Goal: Task Accomplishment & Management: Use online tool/utility

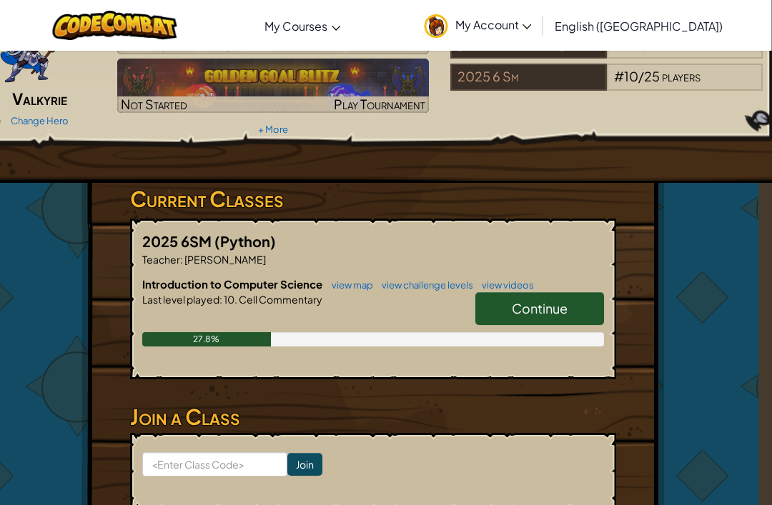
scroll to position [110, 13]
click at [587, 307] on link "Continue" at bounding box center [539, 308] width 129 height 33
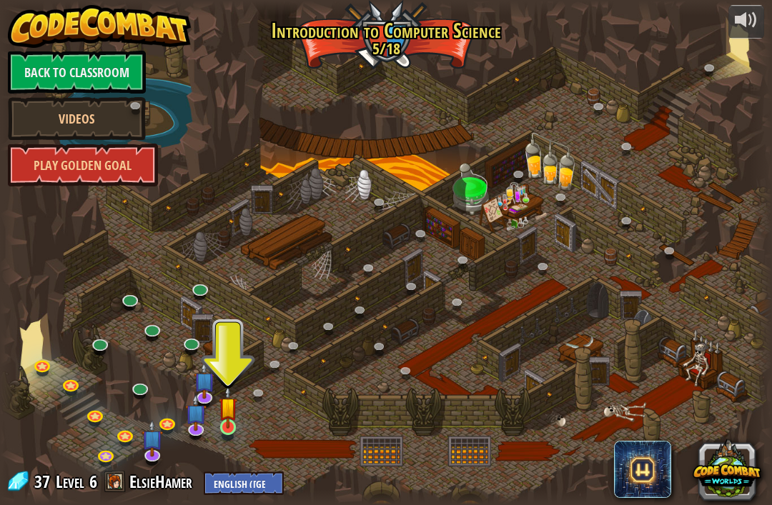
click at [235, 422] on img at bounding box center [228, 407] width 19 height 44
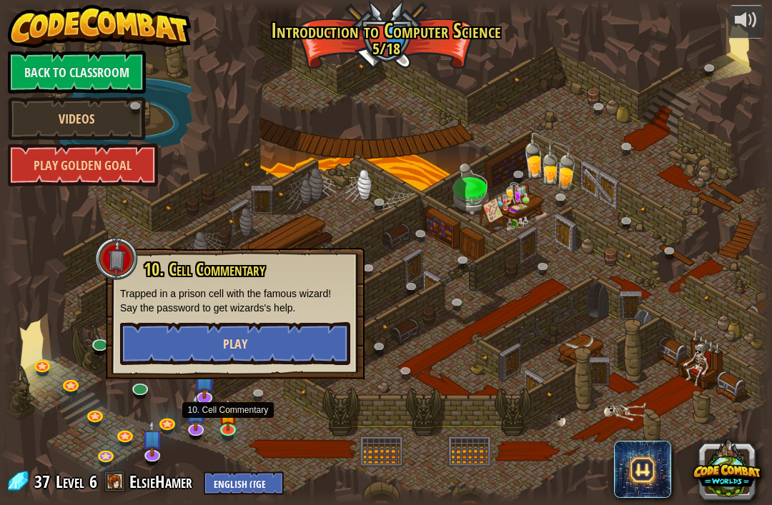
click at [337, 351] on button "Play" at bounding box center [235, 343] width 230 height 43
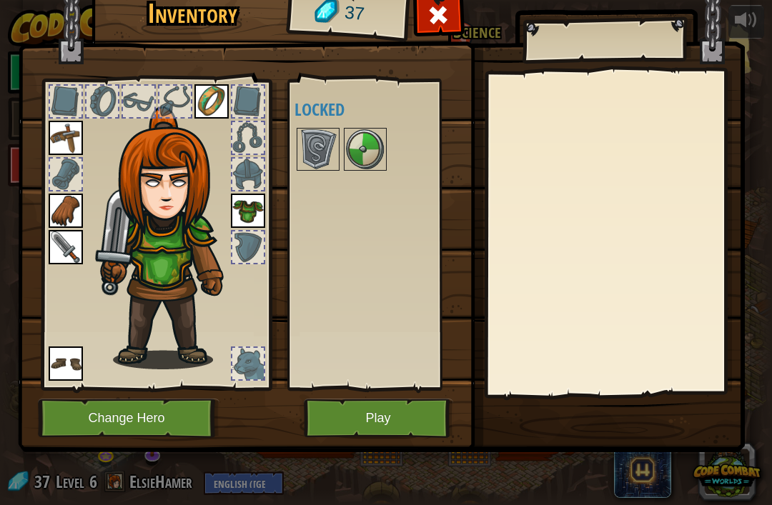
click at [424, 417] on button "Play" at bounding box center [378, 418] width 149 height 39
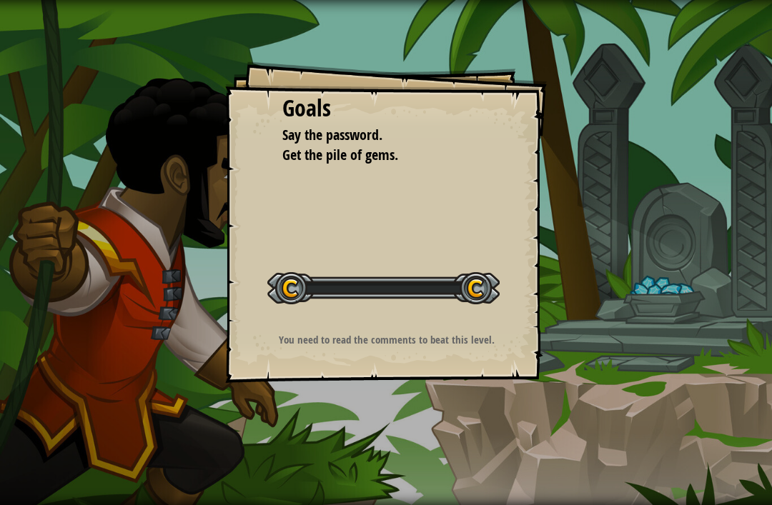
click at [420, 412] on div "Goals Say the password. Get the pile of gems. Start Level Error loading from se…" at bounding box center [386, 252] width 772 height 505
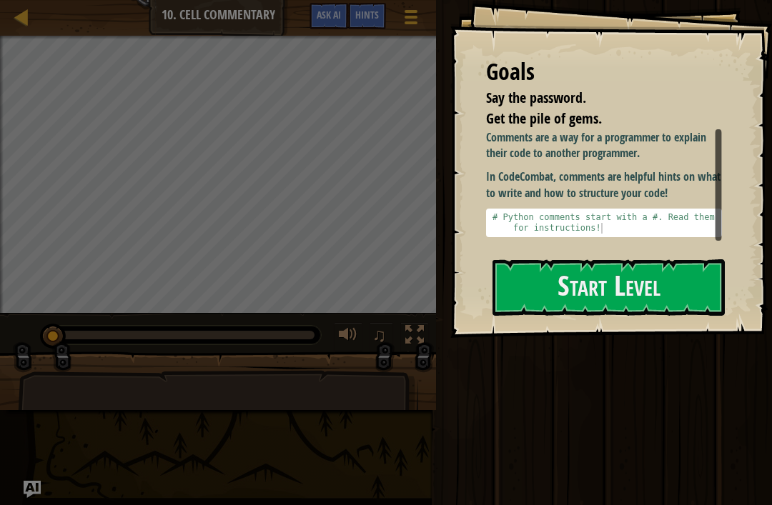
click at [680, 242] on div "Comments are a way for a programmer to explain their code to another programmer…" at bounding box center [604, 185] width 236 height 112
click at [589, 309] on button "Start Level" at bounding box center [608, 287] width 232 height 56
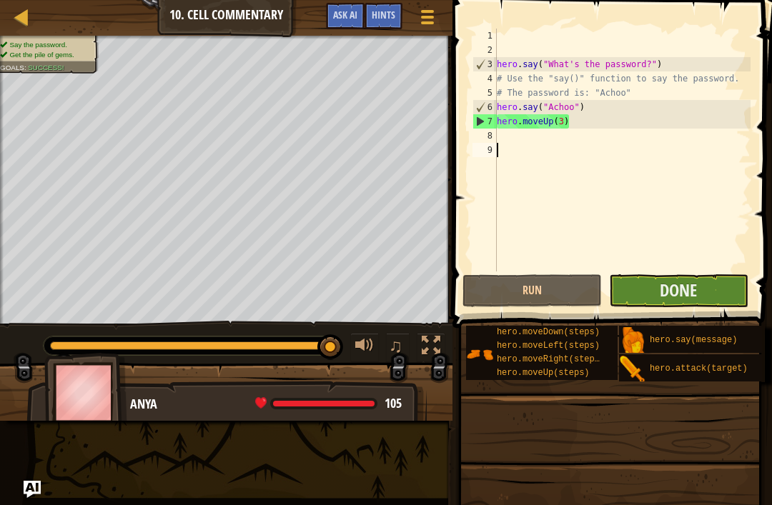
click at [731, 282] on button "Done" at bounding box center [678, 290] width 139 height 33
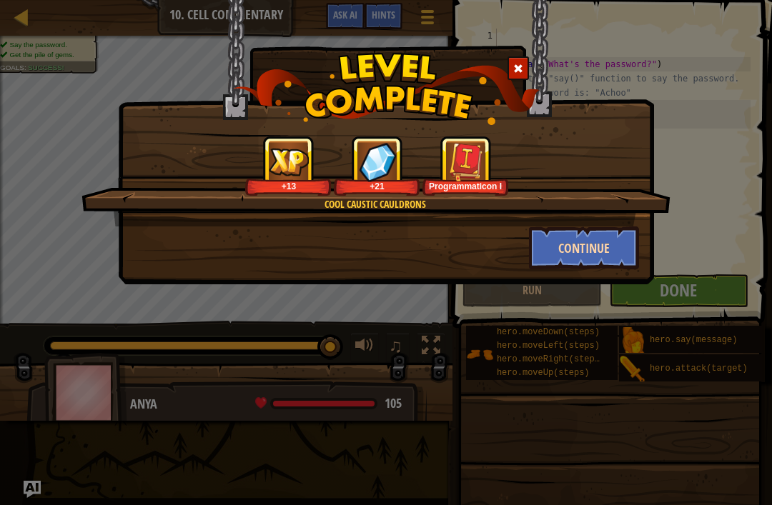
click at [569, 253] on button "Continue" at bounding box center [584, 248] width 111 height 43
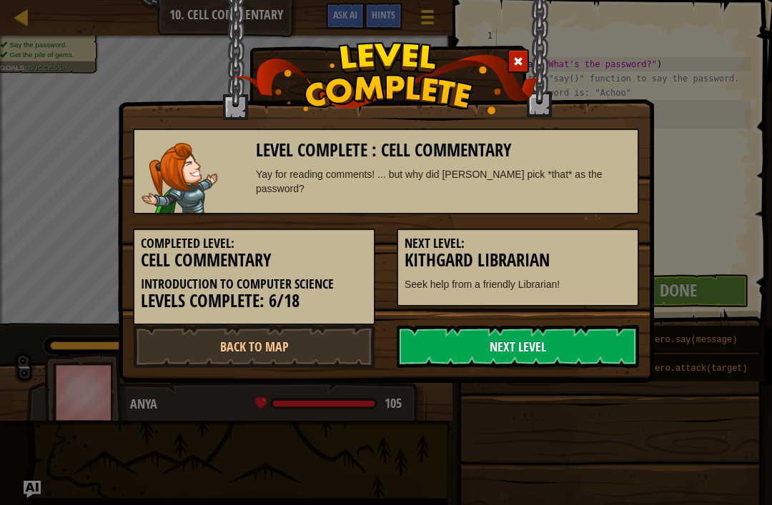
click at [565, 350] on link "Next Level" at bounding box center [518, 346] width 242 height 43
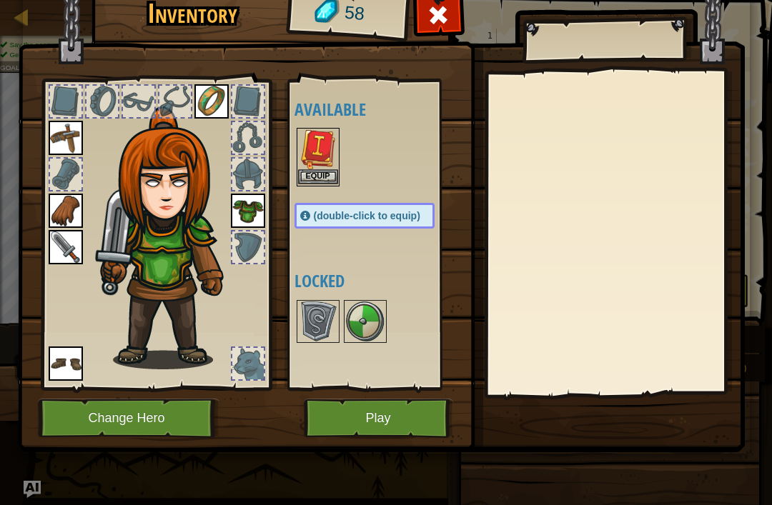
click at [324, 178] on button "Equip" at bounding box center [318, 176] width 40 height 15
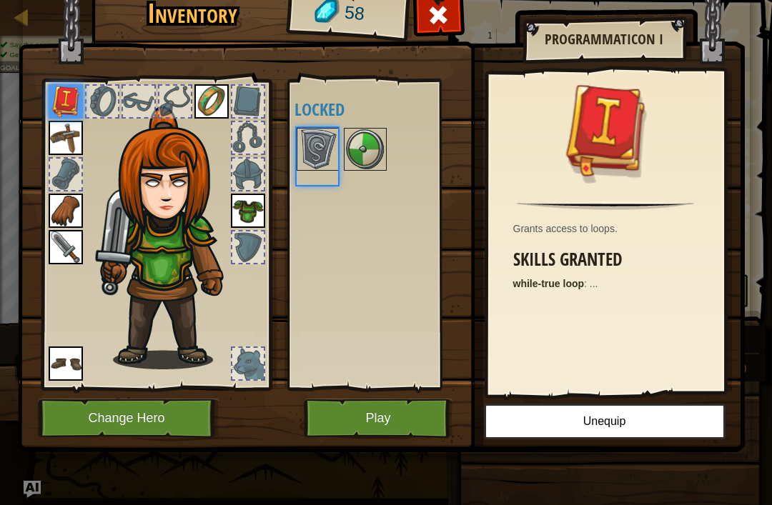
click at [324, 178] on div "Available Equip Equip Equip Equip Equip Equip Equip (double-click to equip) Loc…" at bounding box center [378, 235] width 169 height 298
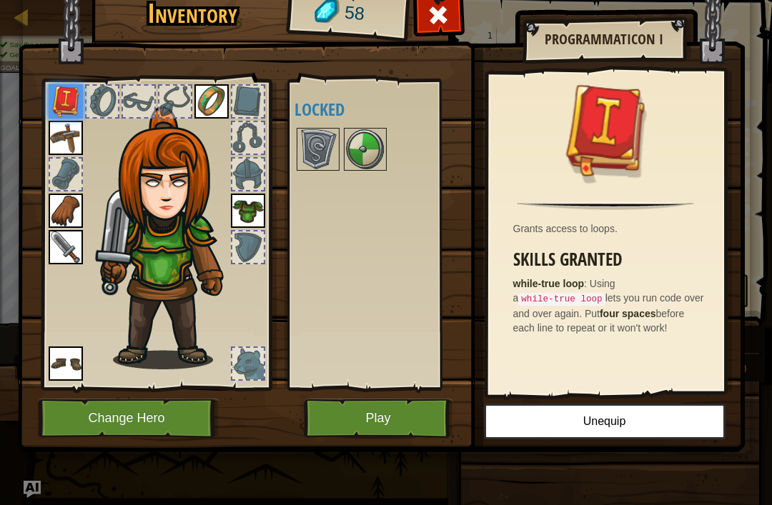
click at [393, 234] on div "Available Equip Equip Equip Equip Equip Equip Equip (double-click to equip) Loc…" at bounding box center [378, 235] width 169 height 298
click at [364, 150] on img at bounding box center [365, 149] width 40 height 40
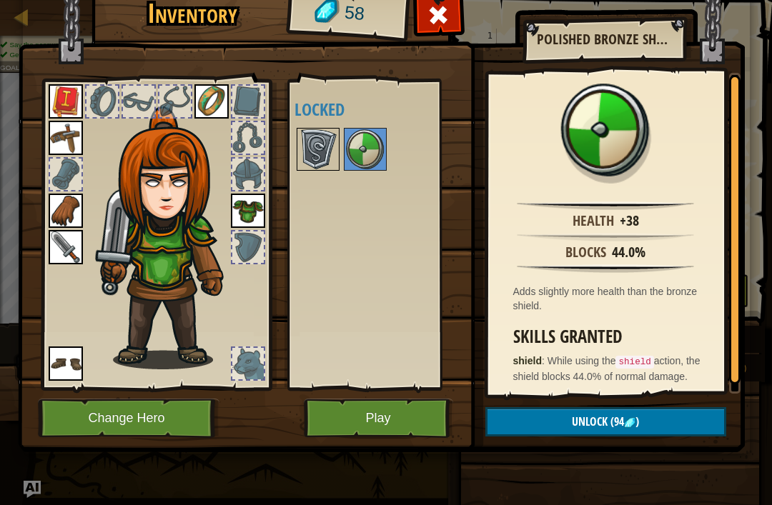
click at [319, 146] on img at bounding box center [318, 149] width 40 height 40
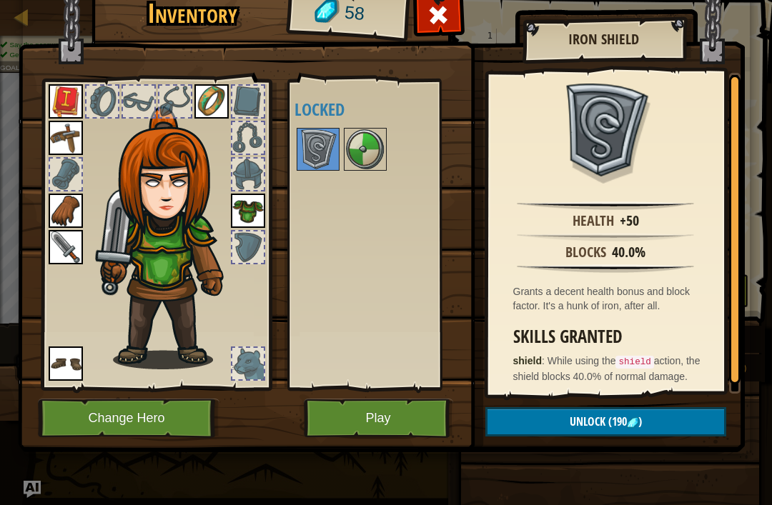
click at [408, 135] on div at bounding box center [378, 149] width 169 height 47
click at [366, 151] on img at bounding box center [365, 149] width 40 height 40
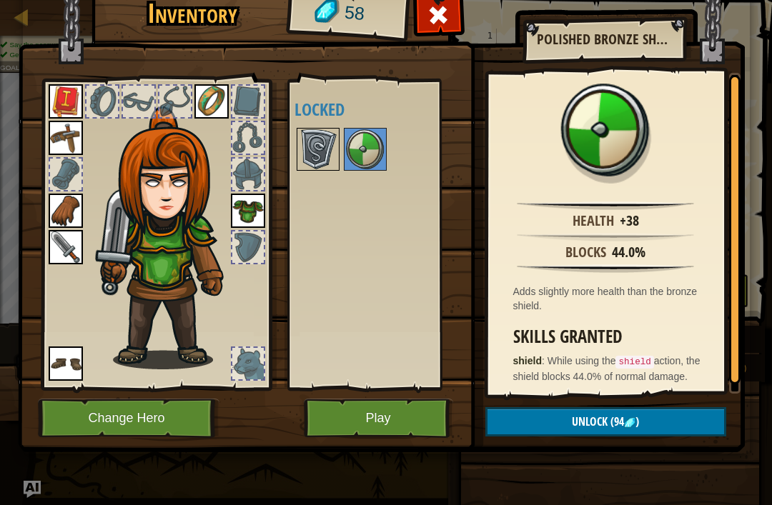
click at [320, 141] on img at bounding box center [318, 149] width 40 height 40
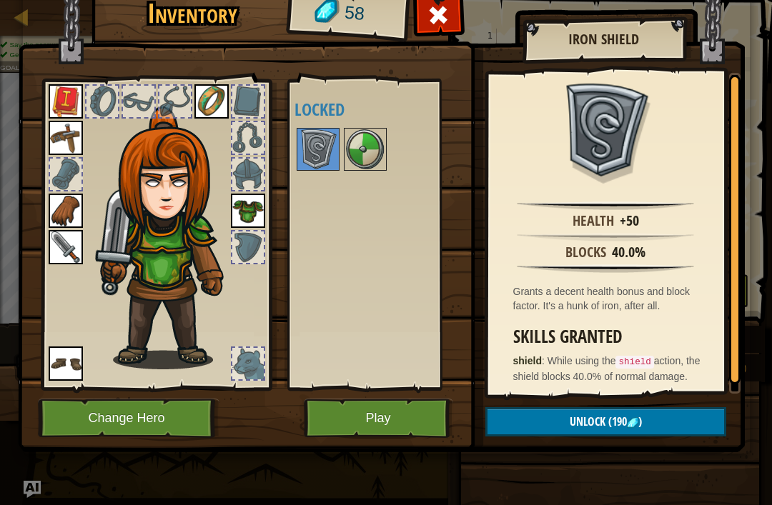
click at [415, 436] on button "Play" at bounding box center [378, 418] width 149 height 39
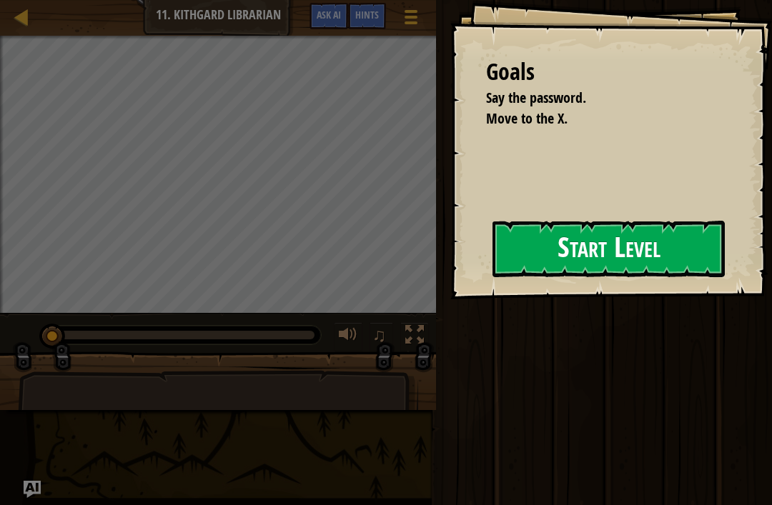
click at [617, 242] on button "Start Level" at bounding box center [608, 249] width 232 height 56
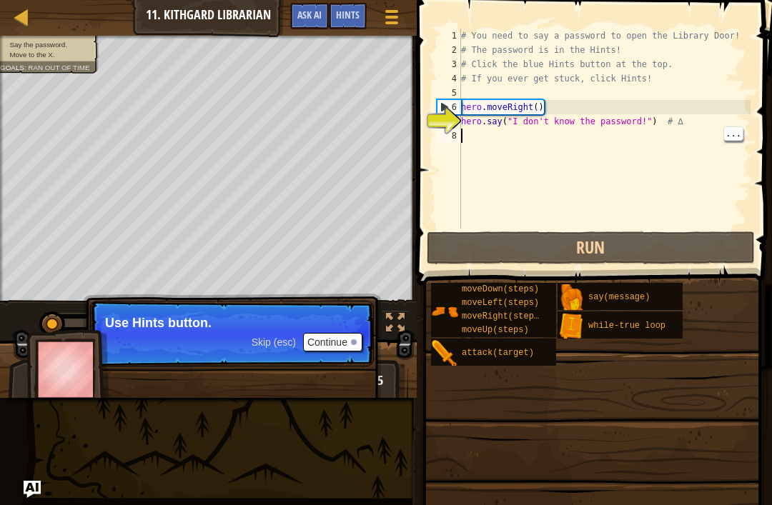
click at [344, 339] on button "Continue" at bounding box center [332, 342] width 59 height 19
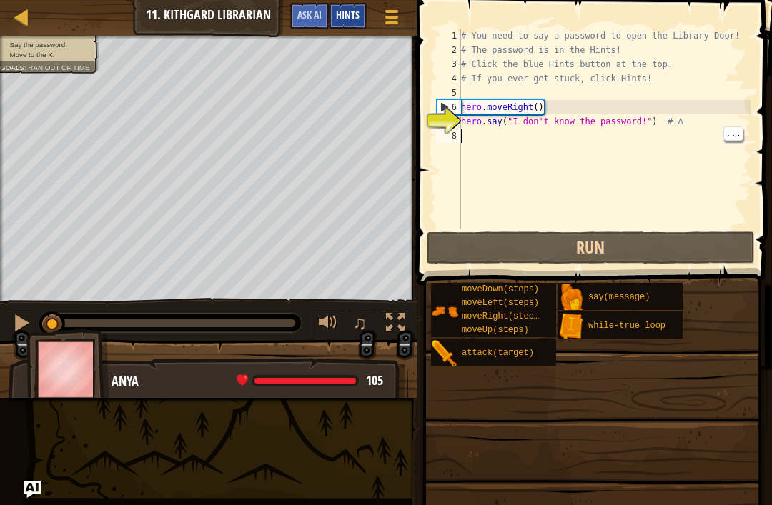
click at [350, 13] on span "Hints" at bounding box center [348, 15] width 24 height 14
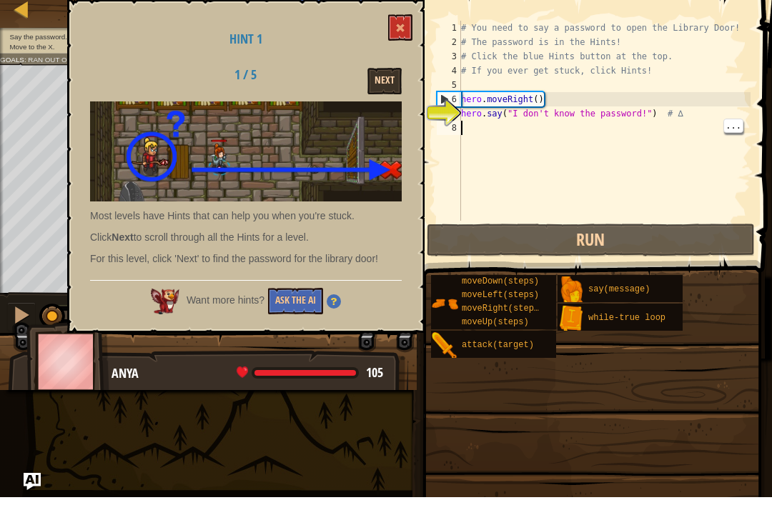
click at [384, 79] on button "Next" at bounding box center [384, 89] width 34 height 26
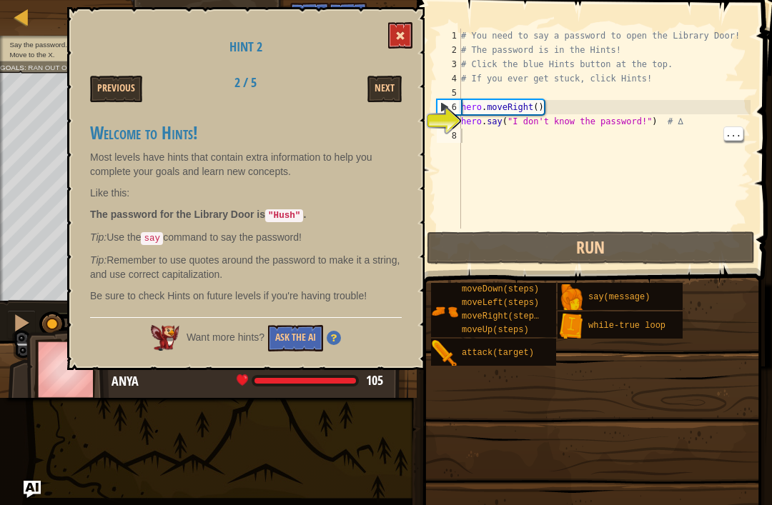
click at [399, 39] on span at bounding box center [400, 36] width 10 height 10
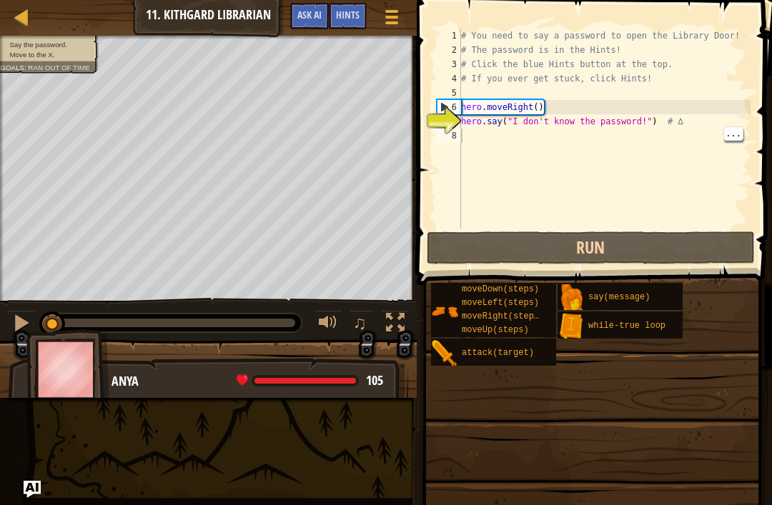
click at [590, 119] on div "# You need to say a password to open the Library Door! # The password is in the…" at bounding box center [604, 143] width 292 height 229
click at [641, 123] on div "# You need to say a password to open the Library Door! # The password is in the…" at bounding box center [604, 143] width 292 height 229
click at [645, 125] on div "# You need to say a password to open the Library Door! # The password is in the…" at bounding box center [604, 143] width 292 height 229
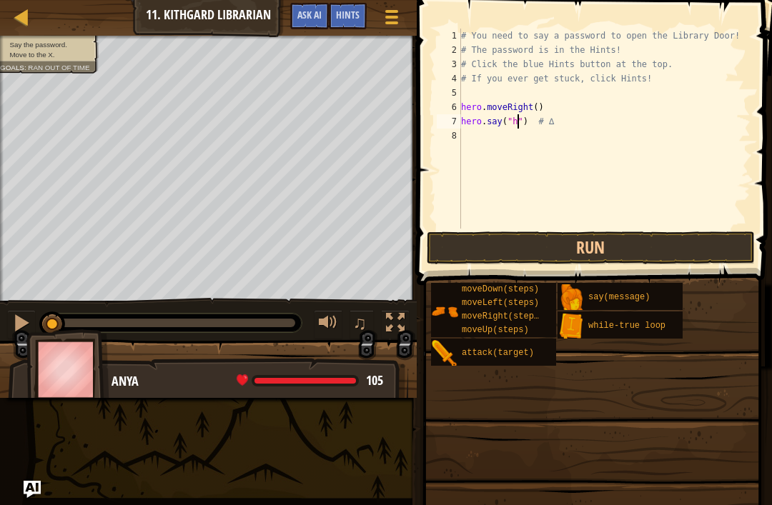
scroll to position [7, 5]
type textarea "hero.say("hush") # ∆"
type textarea "h"
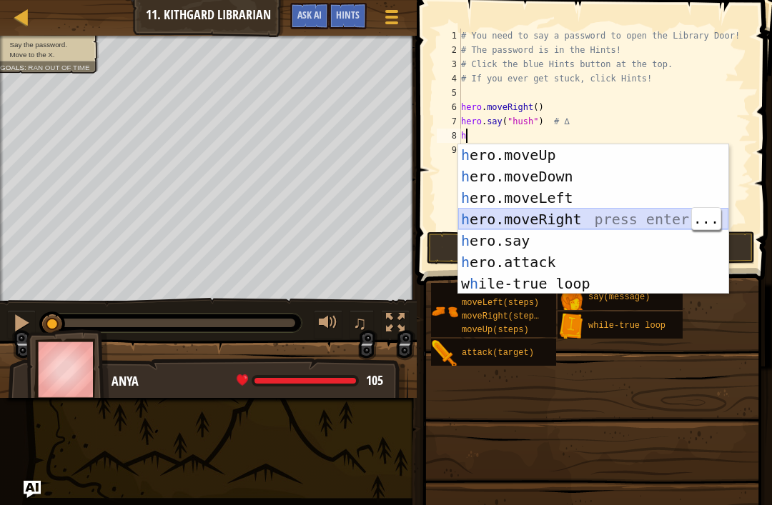
click at [573, 219] on div "h ero.moveUp press enter h ero.moveDown press enter h ero.moveLeft press enter …" at bounding box center [593, 240] width 270 height 193
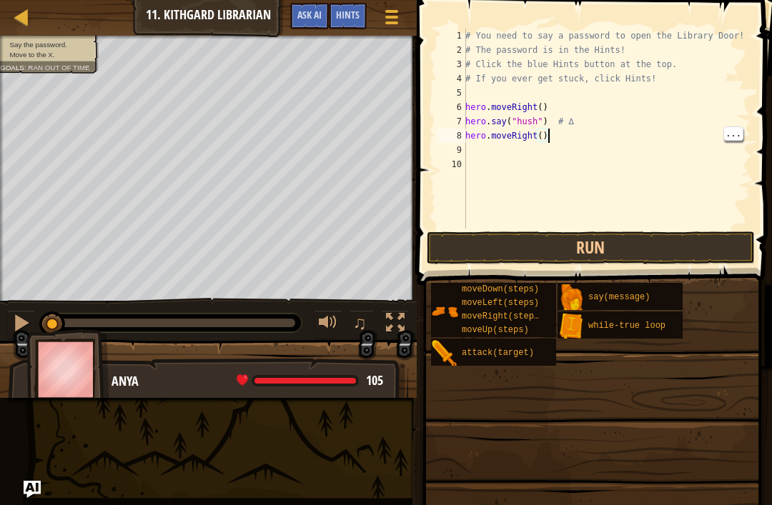
click at [547, 136] on div "# You need to say a password to open the Library Door! # The password is in the…" at bounding box center [606, 143] width 288 height 229
type textarea "hero.moveRight(2)"
click at [550, 246] on button "Run" at bounding box center [591, 248] width 328 height 33
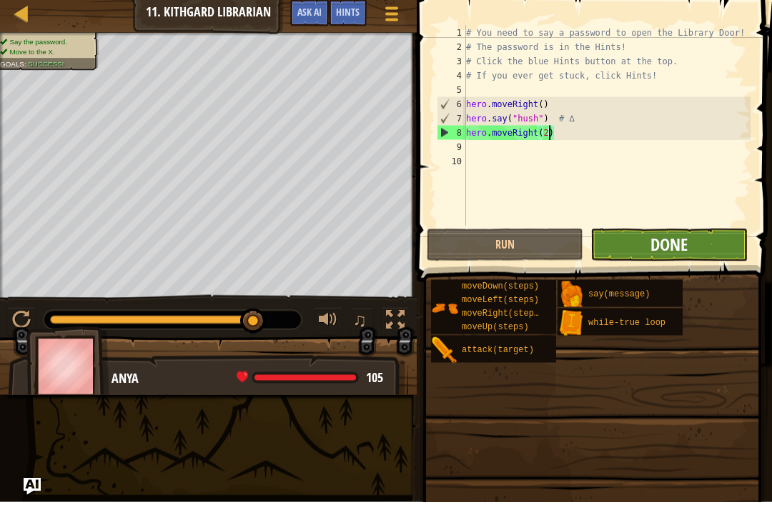
click at [677, 251] on span "Done" at bounding box center [668, 247] width 37 height 23
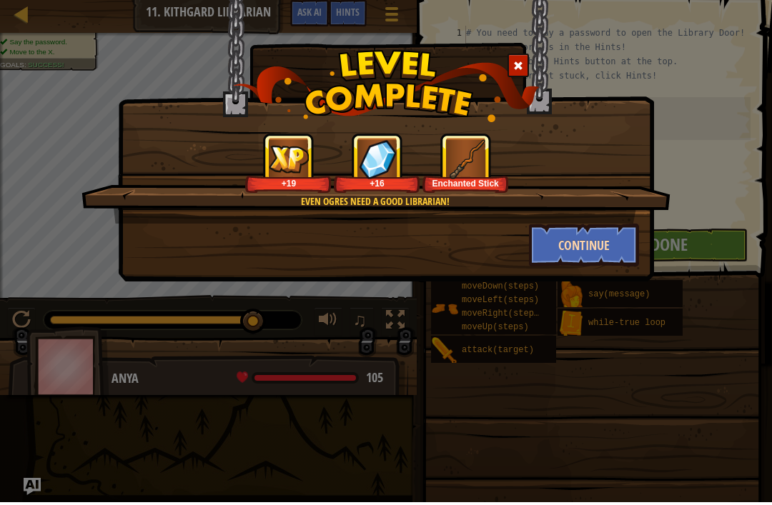
click at [612, 243] on button "Continue" at bounding box center [584, 248] width 111 height 43
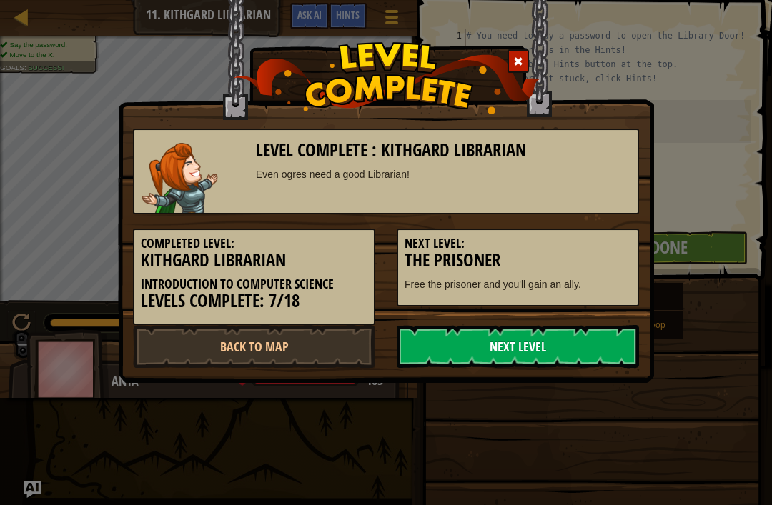
click at [557, 342] on link "Next Level" at bounding box center [518, 346] width 242 height 43
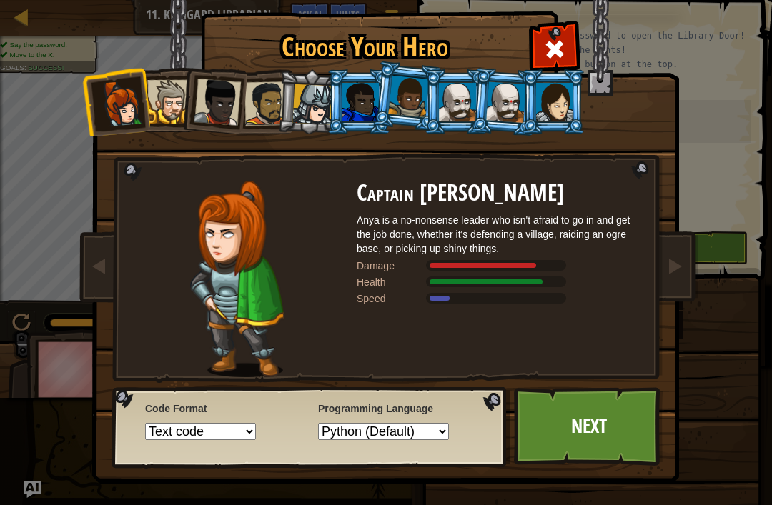
scroll to position [8, 0]
click at [586, 415] on link "Next" at bounding box center [588, 426] width 149 height 79
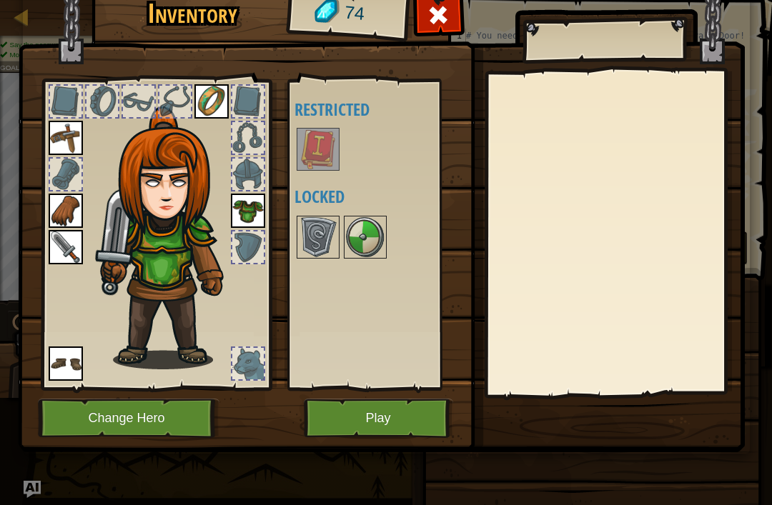
click at [592, 419] on img at bounding box center [381, 193] width 727 height 519
click at [327, 157] on img at bounding box center [318, 149] width 40 height 40
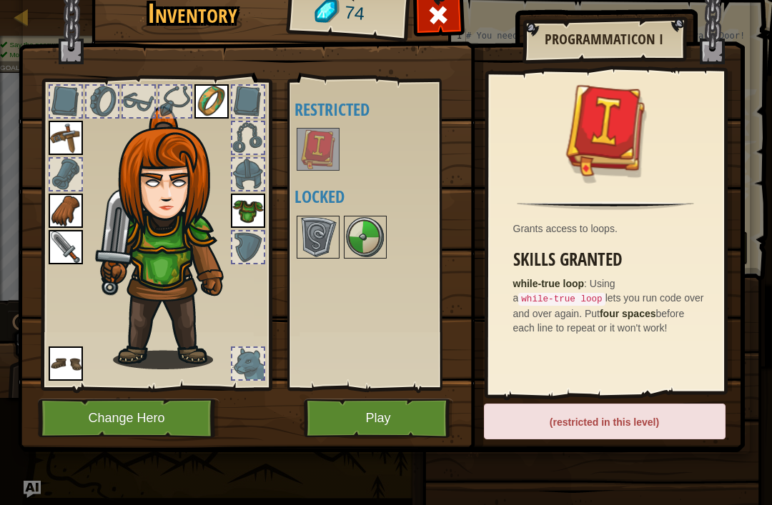
click at [404, 429] on button "Play" at bounding box center [378, 418] width 149 height 39
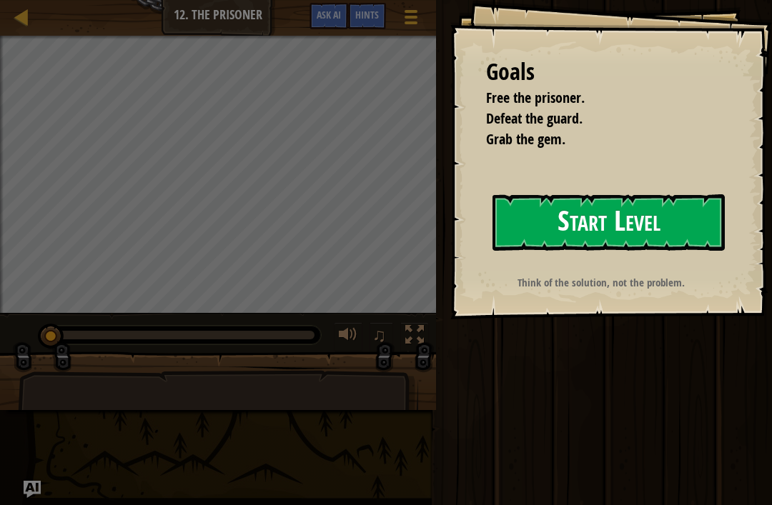
click at [688, 229] on button "Start Level" at bounding box center [608, 222] width 232 height 56
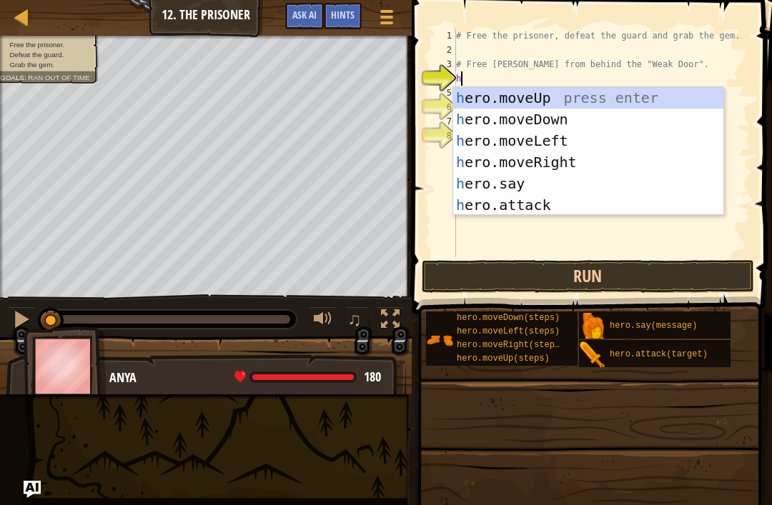
scroll to position [7, 0]
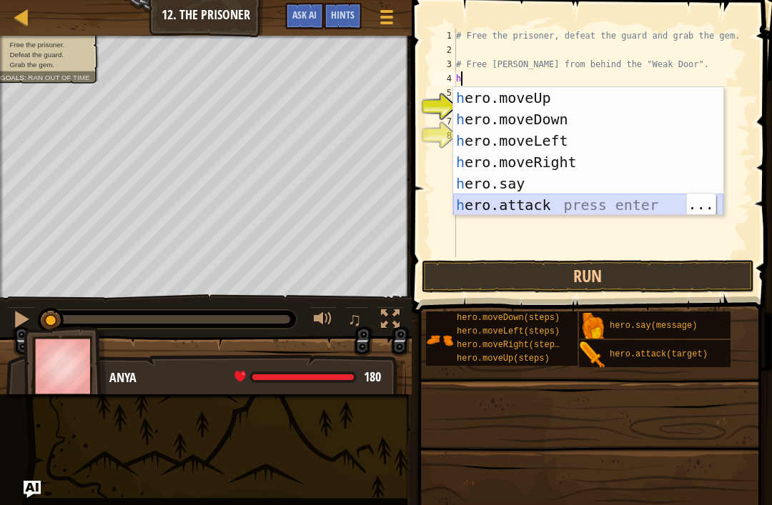
click at [537, 205] on div "h ero.moveUp press enter h ero.moveDown press enter h ero.moveLeft press enter …" at bounding box center [588, 173] width 270 height 172
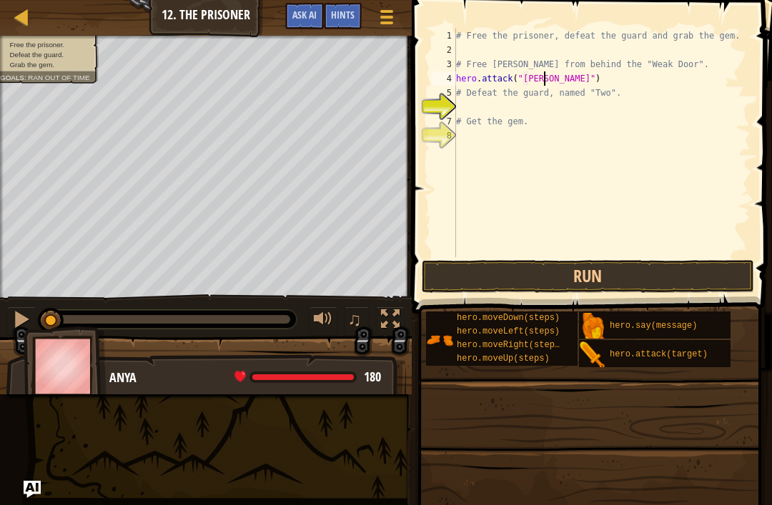
scroll to position [7, 7]
type textarea "hero.attack("Weak Door")"
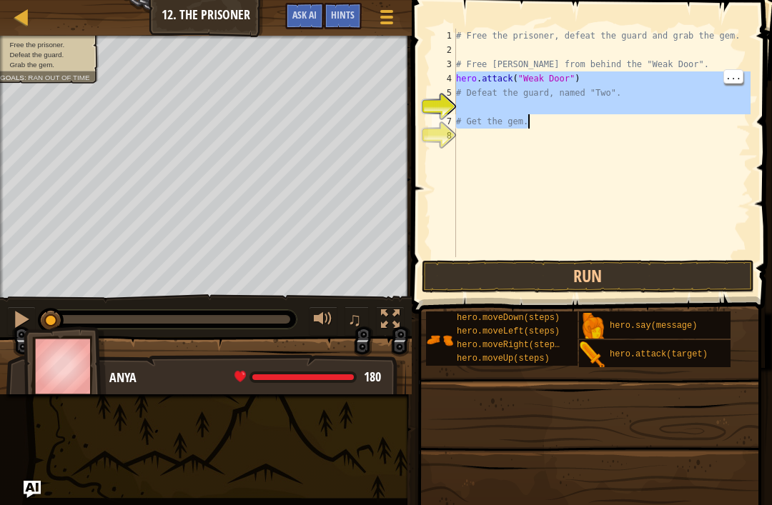
type textarea "hero.attack("Weak Door") # Defeat the guard, named "Two"."
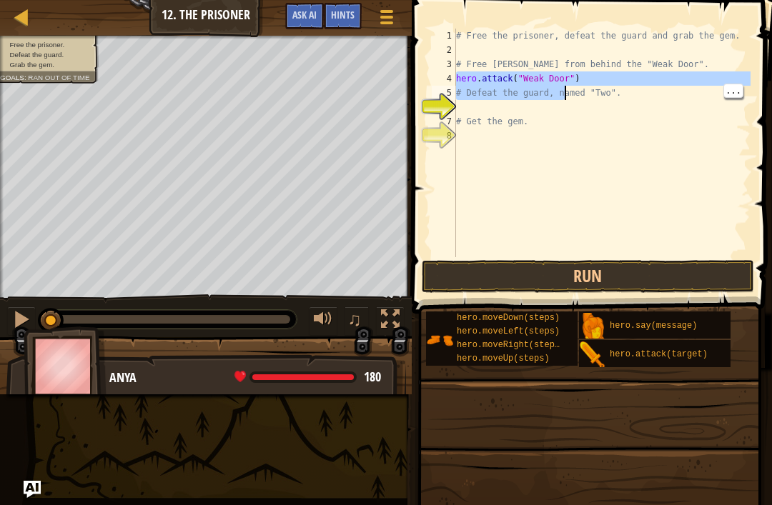
click at [649, 137] on div "# Free the prisoner, defeat the guard and grab the gem. # Free Patrick from beh…" at bounding box center [601, 157] width 297 height 257
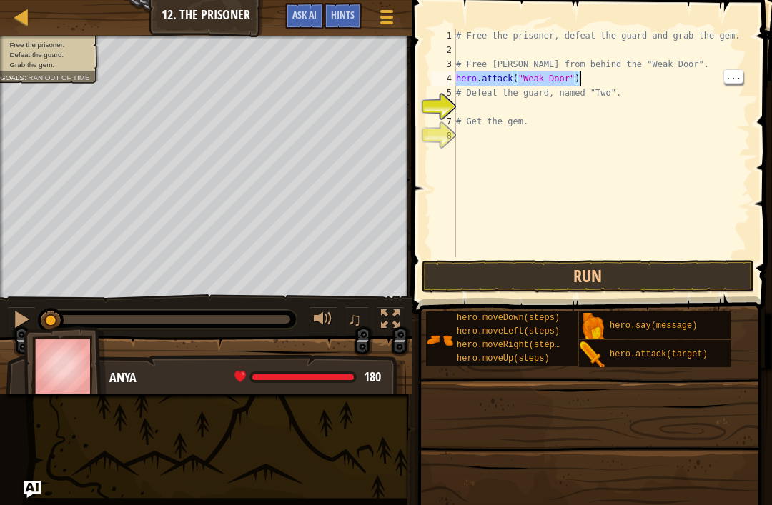
type textarea "# Get the gem."
click at [472, 121] on div "# Free the prisoner, defeat the guard and grab the gem. # Free Patrick from beh…" at bounding box center [601, 157] width 297 height 257
click at [475, 104] on div "# Free the prisoner, defeat the guard and grab the gem. # Free Patrick from beh…" at bounding box center [601, 157] width 297 height 257
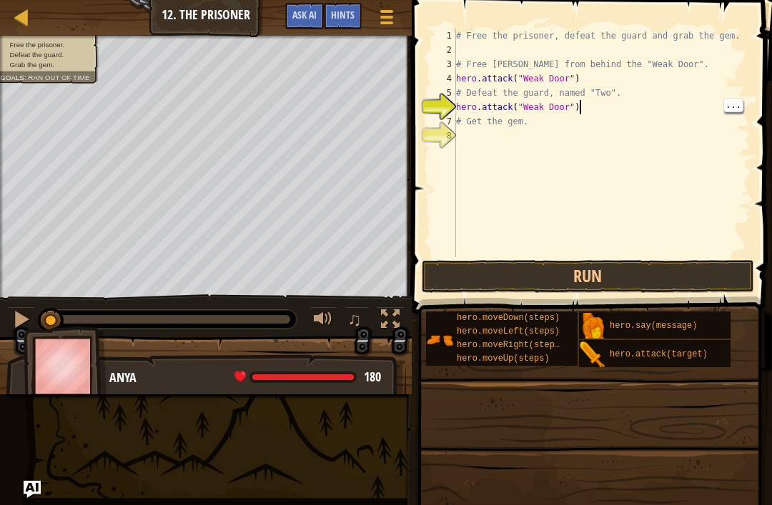
type textarea "hero.attack("Weak Door")"
click at [635, 266] on button "Run" at bounding box center [588, 276] width 333 height 33
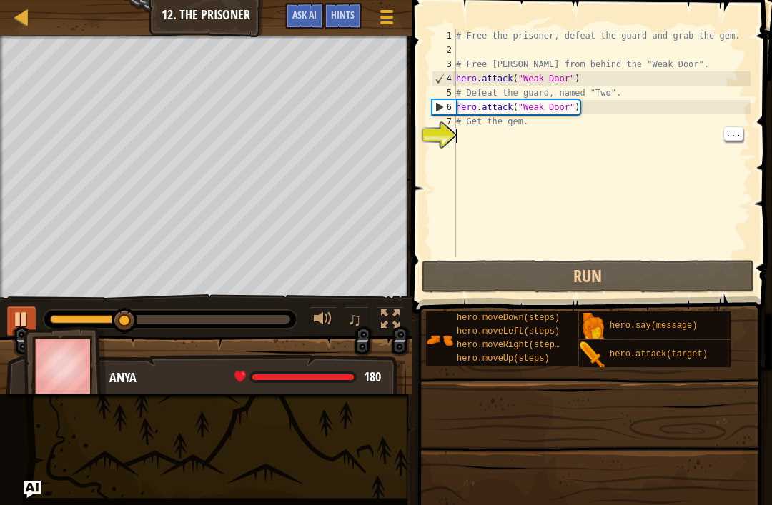
click at [21, 321] on div at bounding box center [21, 319] width 19 height 19
type textarea "h"
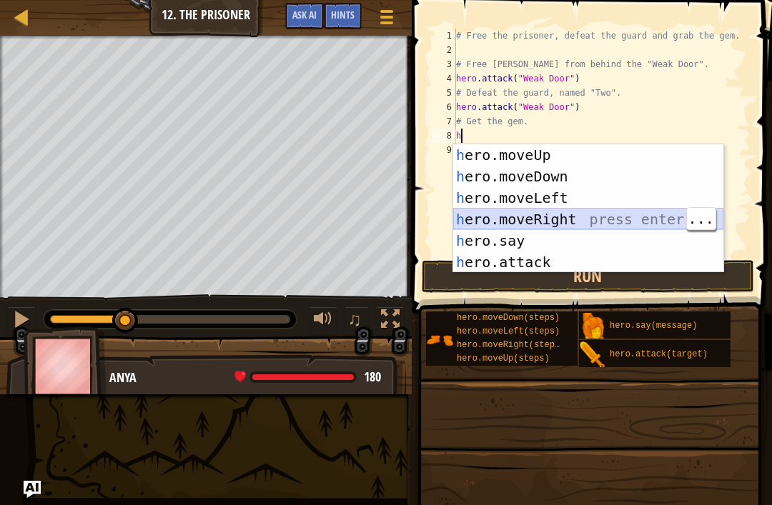
click at [575, 217] on div "h ero.moveUp press enter h ero.moveDown press enter h ero.moveLeft press enter …" at bounding box center [588, 230] width 270 height 172
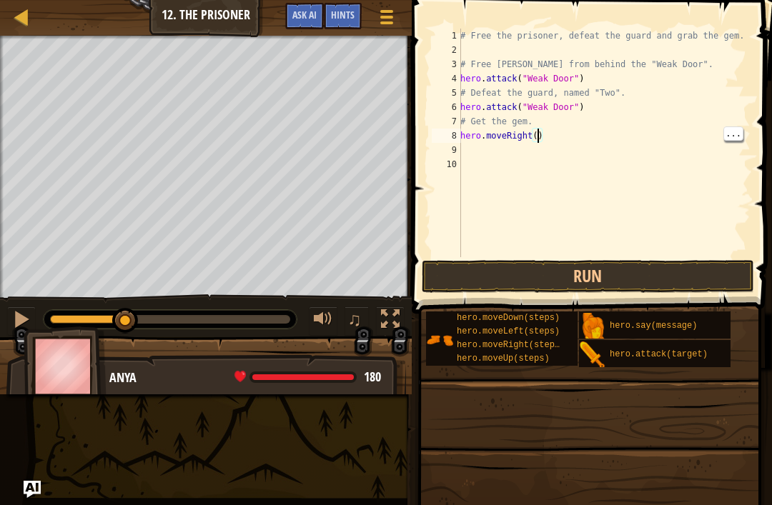
type textarea "hero.moveRight(3)"
type textarea "h"
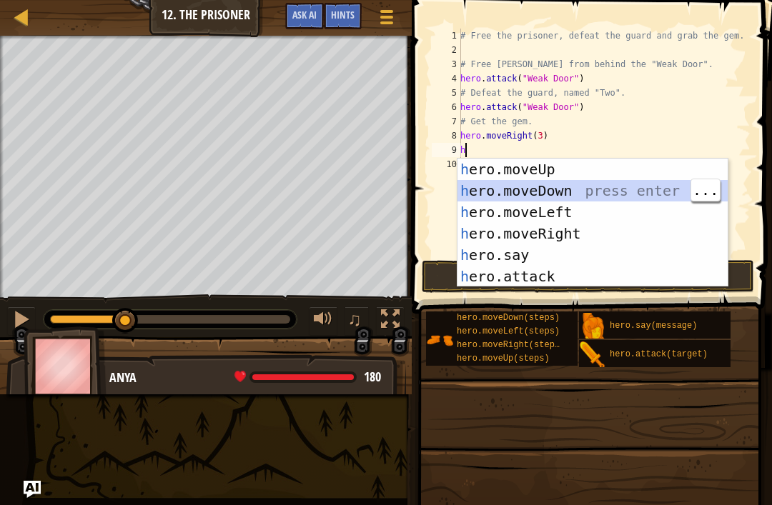
click at [577, 189] on div "h ero.moveUp press enter h ero.moveDown press enter h ero.moveLeft press enter …" at bounding box center [592, 245] width 270 height 172
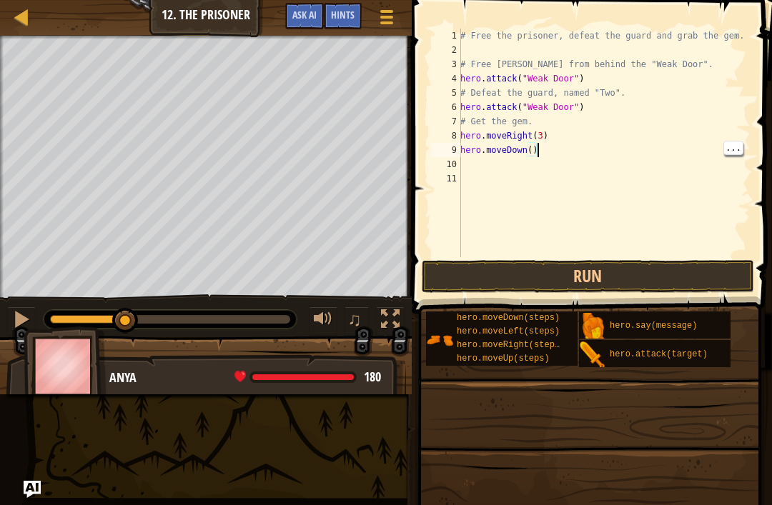
click at [535, 155] on div "# Free the prisoner, defeat the guard and grab the gem. # Free Patrick from beh…" at bounding box center [603, 157] width 293 height 257
type textarea "hero.moveDown(3)"
click at [563, 261] on button "Run" at bounding box center [588, 276] width 333 height 33
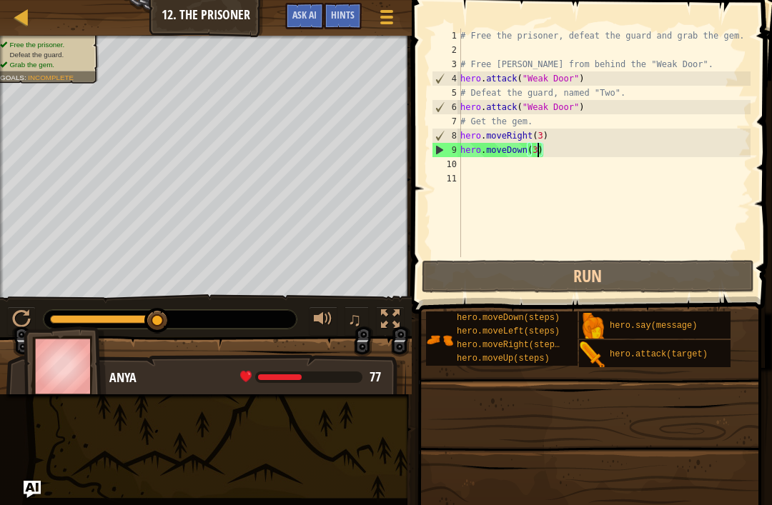
scroll to position [7, 0]
click at [480, 166] on div "# Free the prisoner, defeat the guard and grab the gem. # Free Patrick from beh…" at bounding box center [603, 157] width 293 height 257
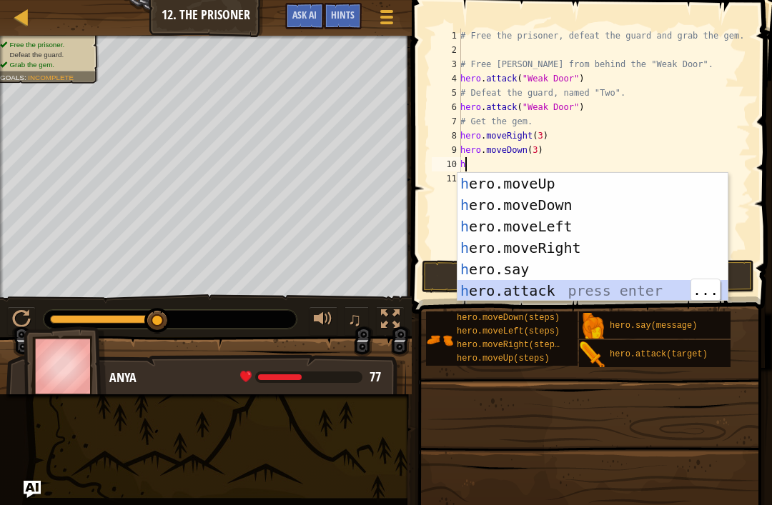
click at [541, 286] on div "h ero.moveUp press enter h ero.moveDown press enter h ero.moveLeft press enter …" at bounding box center [592, 259] width 270 height 172
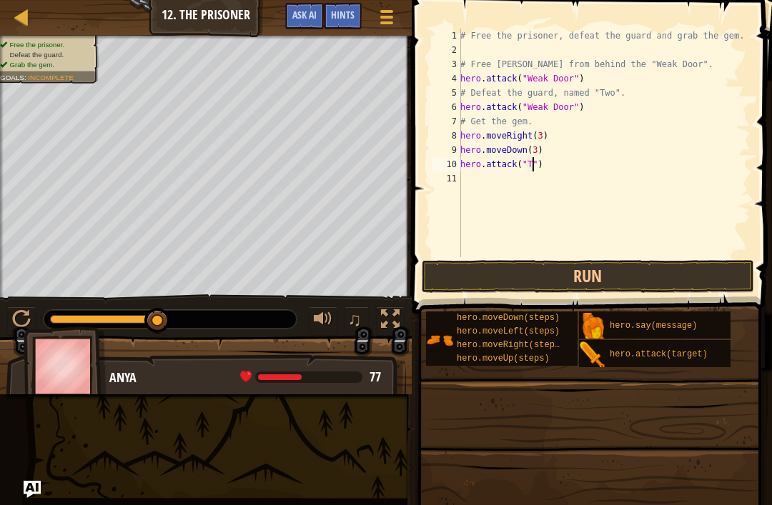
scroll to position [7, 6]
type textarea "hero.attack("Two")"
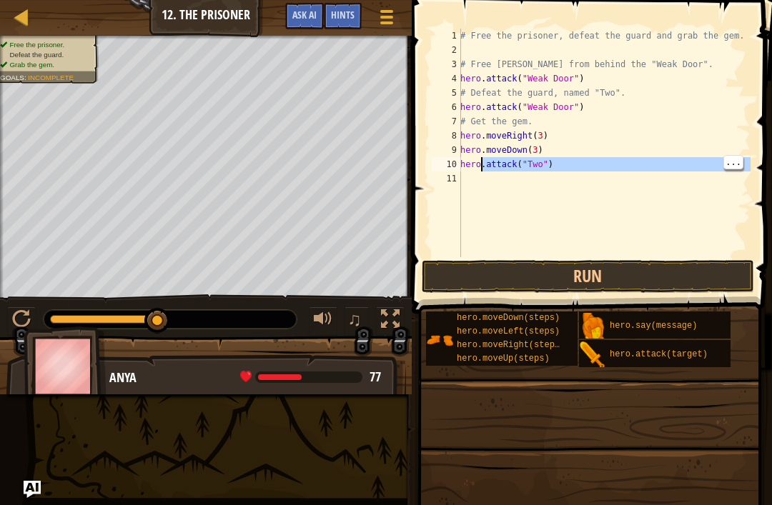
type textarea "hero.attack("Two")"
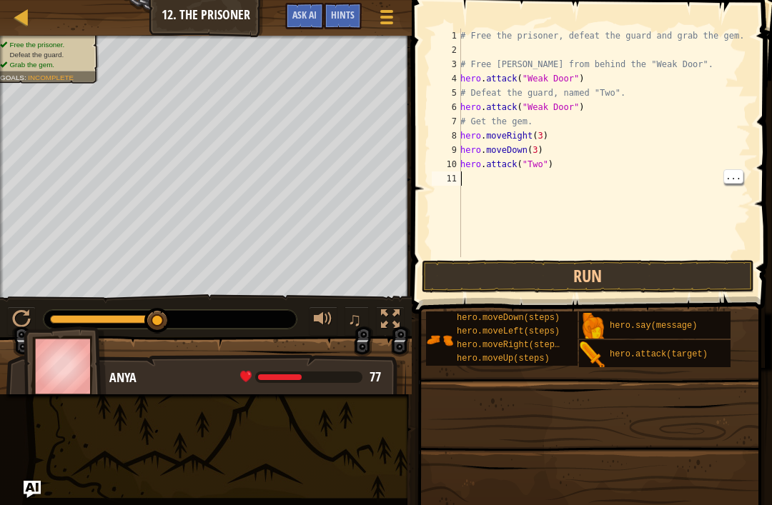
click at [475, 187] on div "# Free the prisoner, defeat the guard and grab the gem. # Free Patrick from beh…" at bounding box center [603, 157] width 293 height 257
paste textarea "hero.attack("Two")"
type textarea "hero.attack("Two")"
click at [20, 322] on div at bounding box center [21, 319] width 19 height 19
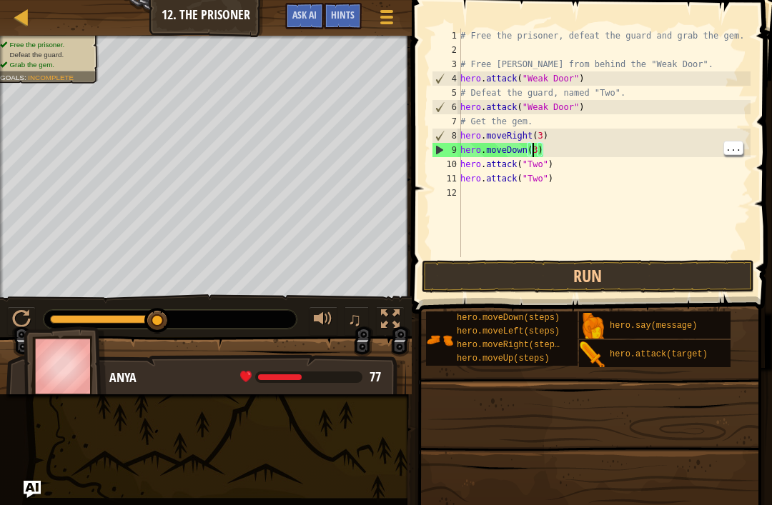
click at [534, 147] on div "# Free the prisoner, defeat the guard and grab the gem. # Free Patrick from beh…" at bounding box center [603, 157] width 293 height 257
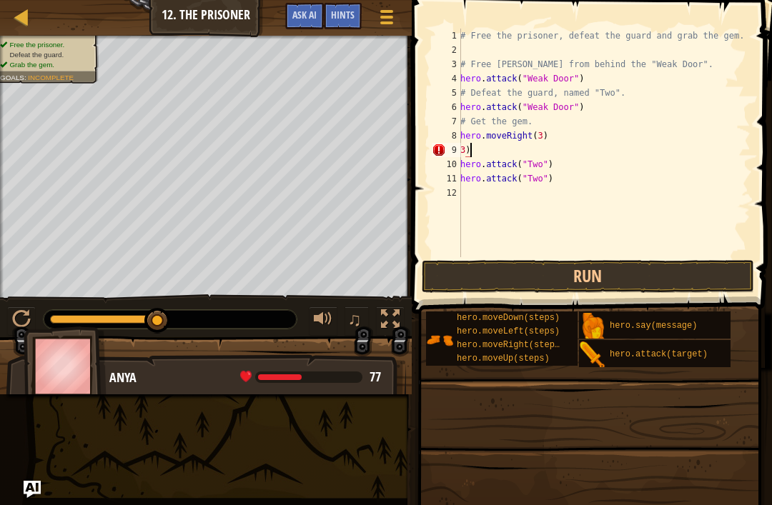
type textarea "3"
type textarea "hero.attack("Two")"
click at [465, 164] on div "# Free the prisoner, defeat the guard and grab the gem. # Free Patrick from beh…" at bounding box center [603, 157] width 293 height 257
click at [26, 310] on div at bounding box center [21, 319] width 19 height 19
click at [0, 0] on div at bounding box center [0, 0] width 0 height 0
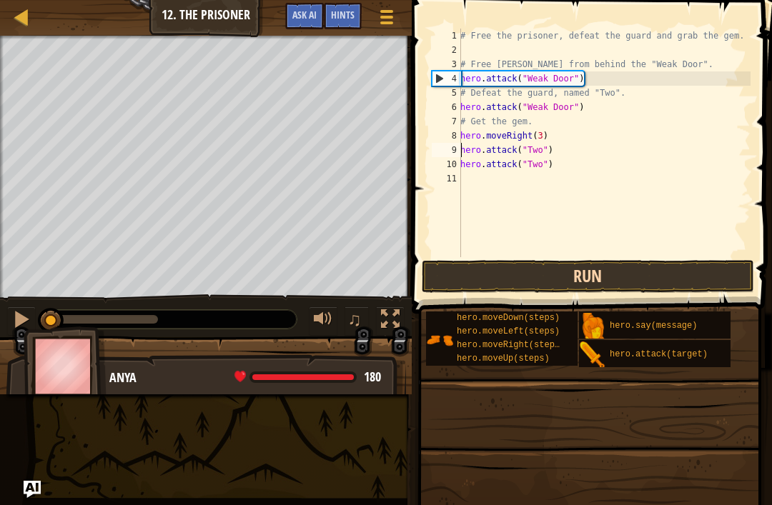
click at [596, 282] on button "Run" at bounding box center [588, 276] width 333 height 33
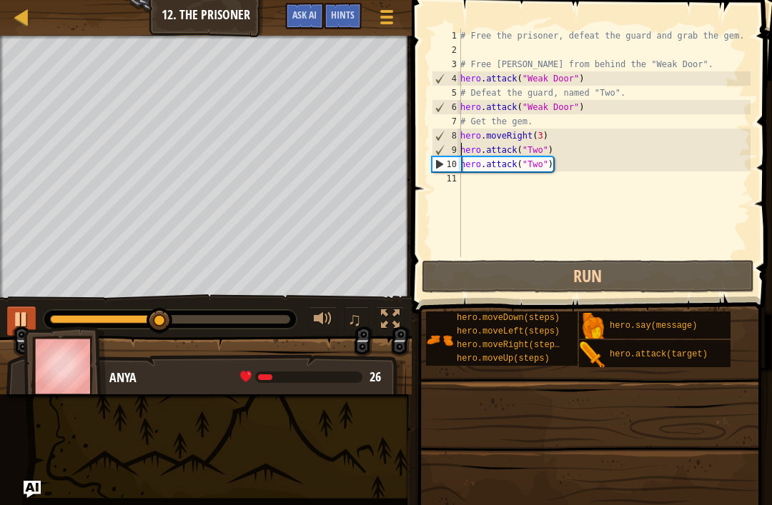
click at [25, 319] on div at bounding box center [21, 319] width 19 height 19
type textarea "h"
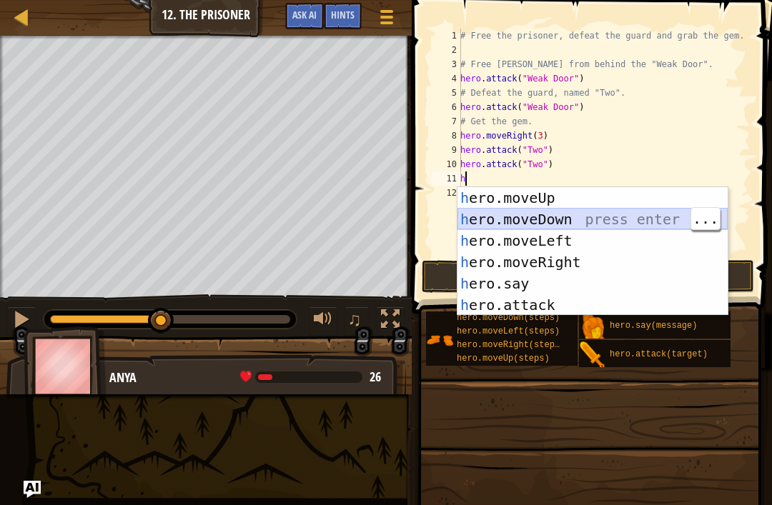
click at [551, 221] on div "h ero.moveUp press enter h ero.moveDown press enter h ero.moveLeft press enter …" at bounding box center [592, 273] width 270 height 172
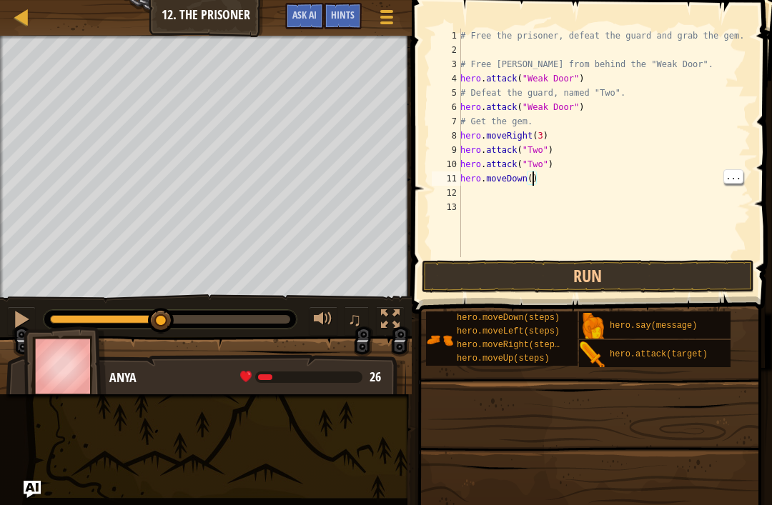
click at [534, 182] on div "# Free the prisoner, defeat the guard and grab the gem. # Free Patrick from beh…" at bounding box center [603, 157] width 293 height 257
type textarea "hero.moveDown(2)"
type textarea "h"
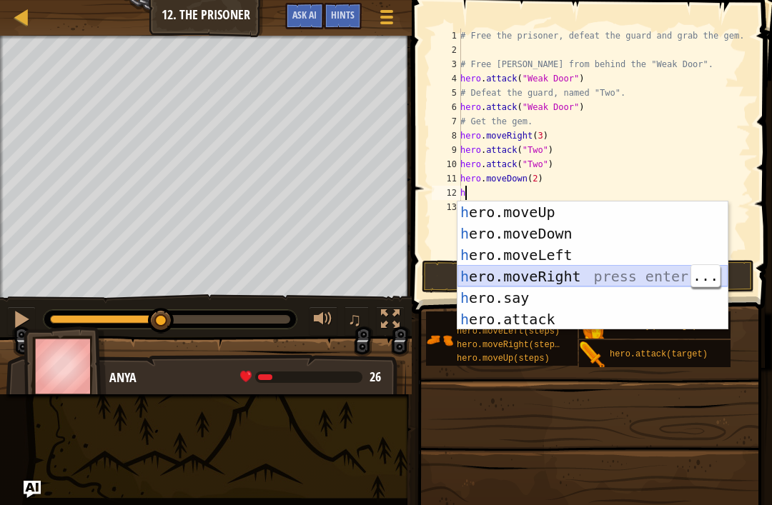
click at [570, 277] on div "h ero.moveUp press enter h ero.moveDown press enter h ero.moveLeft press enter …" at bounding box center [592, 288] width 270 height 172
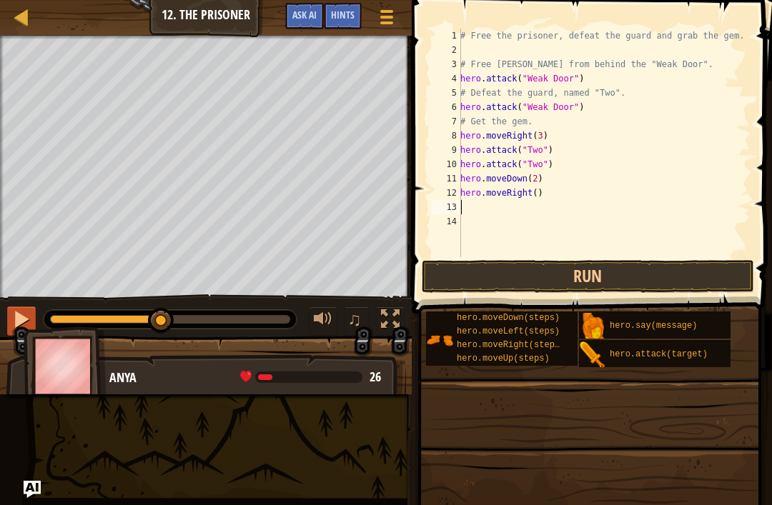
click at [25, 313] on div at bounding box center [21, 319] width 19 height 19
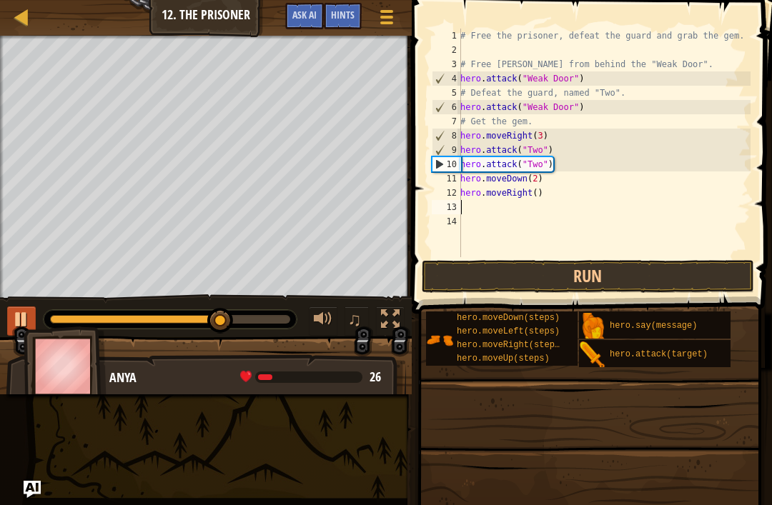
click at [16, 321] on div at bounding box center [21, 319] width 19 height 19
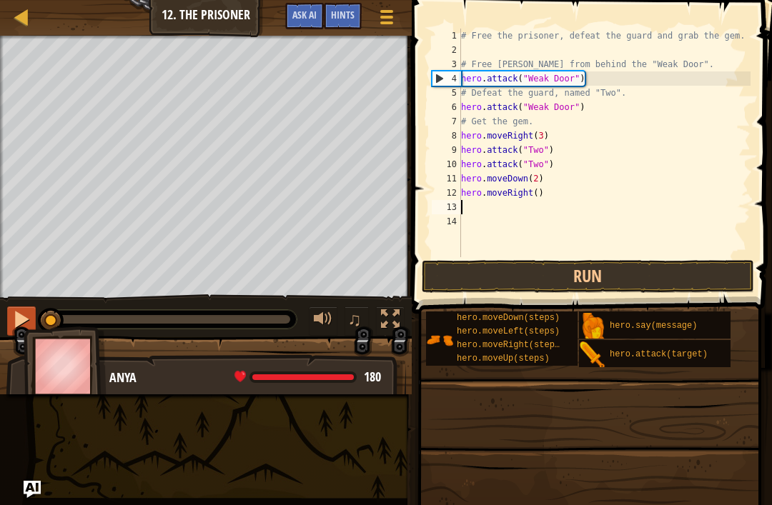
click at [23, 310] on div at bounding box center [21, 319] width 19 height 19
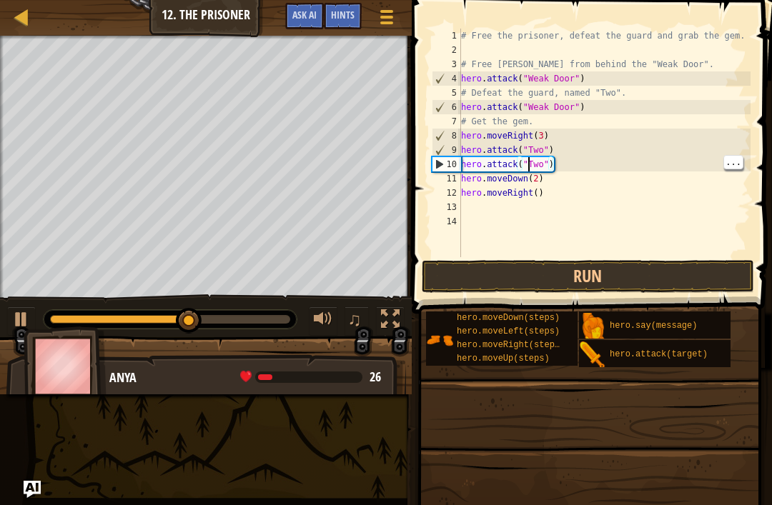
click at [527, 168] on div "# Free the prisoner, defeat the guard and grab the gem. # Free Patrick from beh…" at bounding box center [604, 157] width 292 height 257
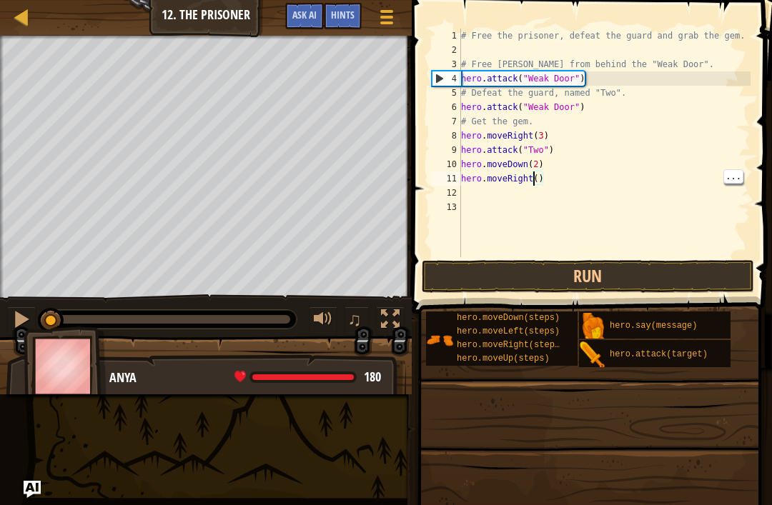
click at [532, 183] on div "# Free the prisoner, defeat the guard and grab the gem. # Free Patrick from beh…" at bounding box center [604, 157] width 292 height 257
click at [29, 316] on div at bounding box center [21, 319] width 19 height 19
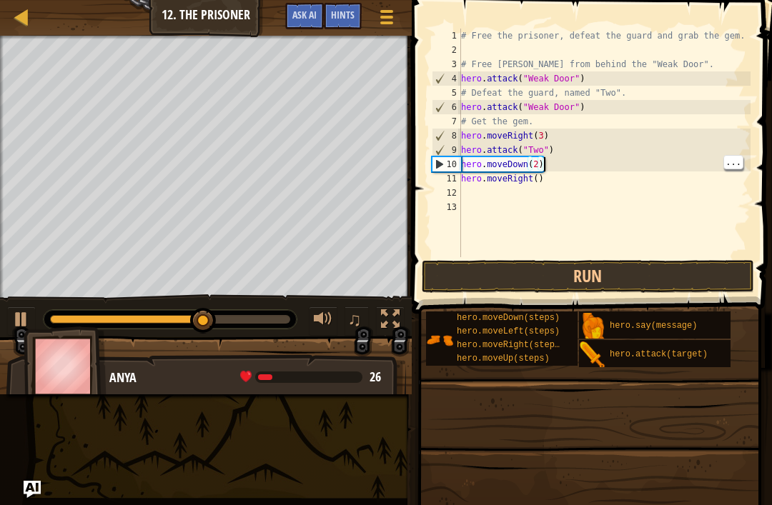
click at [590, 162] on div "# Free the prisoner, defeat the guard and grab the gem. # Free Patrick from beh…" at bounding box center [604, 157] width 292 height 257
click at [459, 166] on div "10" at bounding box center [446, 164] width 29 height 14
type textarea "hero.moveDown(2)"
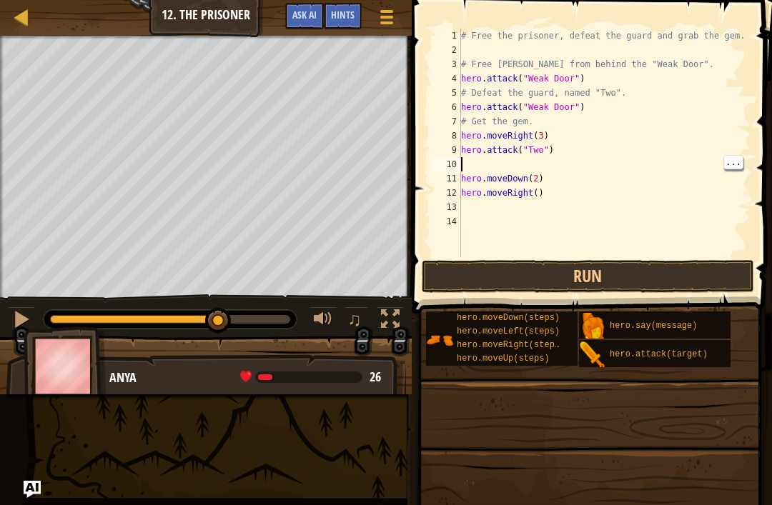
paste textarea "hero.moveDown(2)"
type textarea "h"
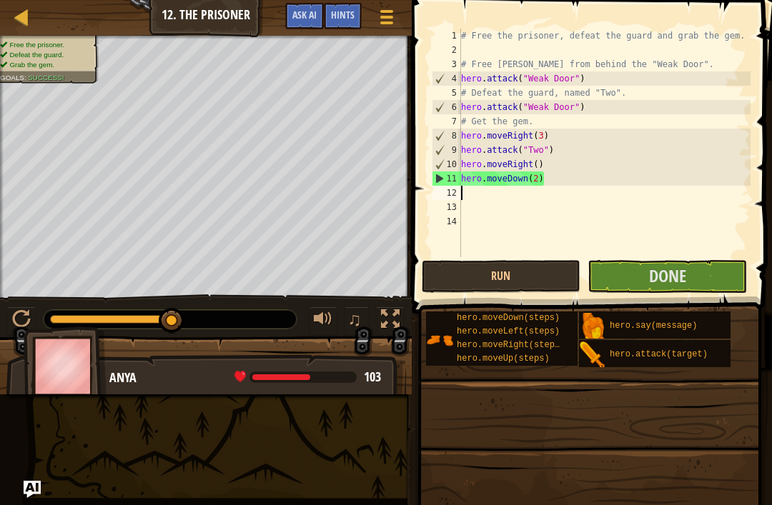
click at [214, 315] on div at bounding box center [170, 319] width 253 height 19
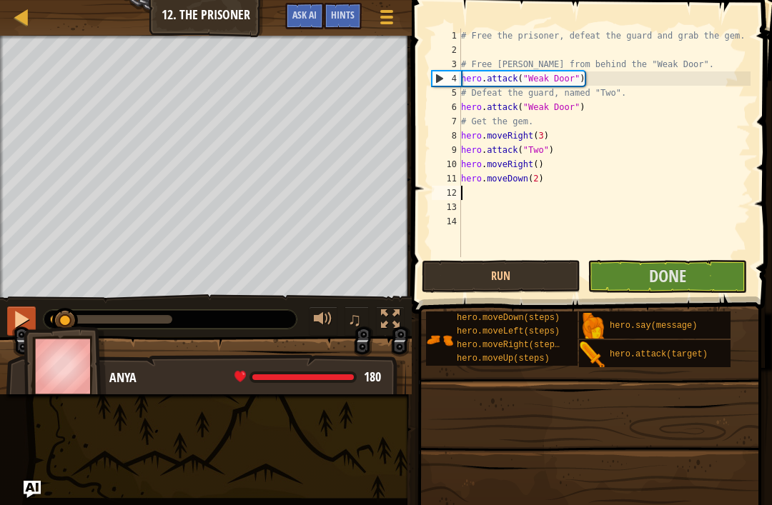
click at [34, 317] on button at bounding box center [21, 321] width 29 height 29
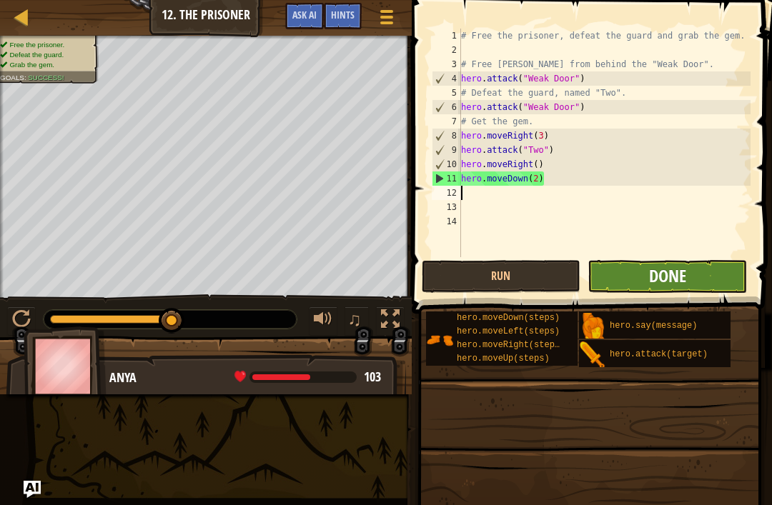
click at [684, 281] on span "Done" at bounding box center [667, 275] width 37 height 23
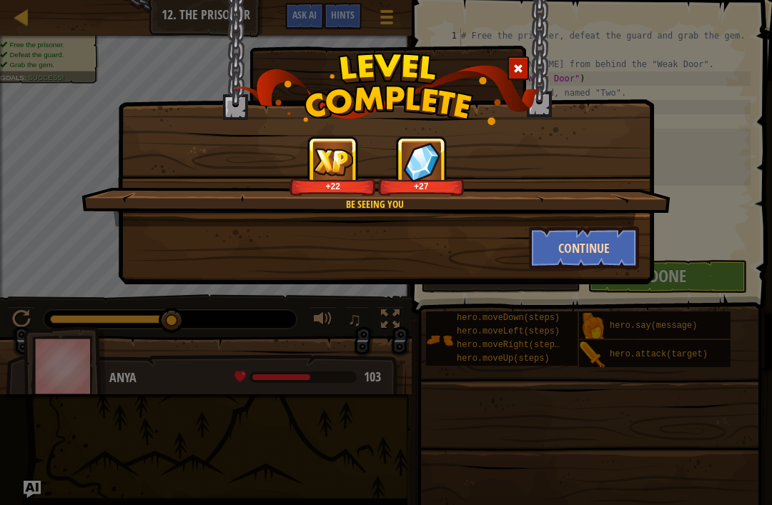
click at [599, 259] on button "Continue" at bounding box center [584, 248] width 111 height 43
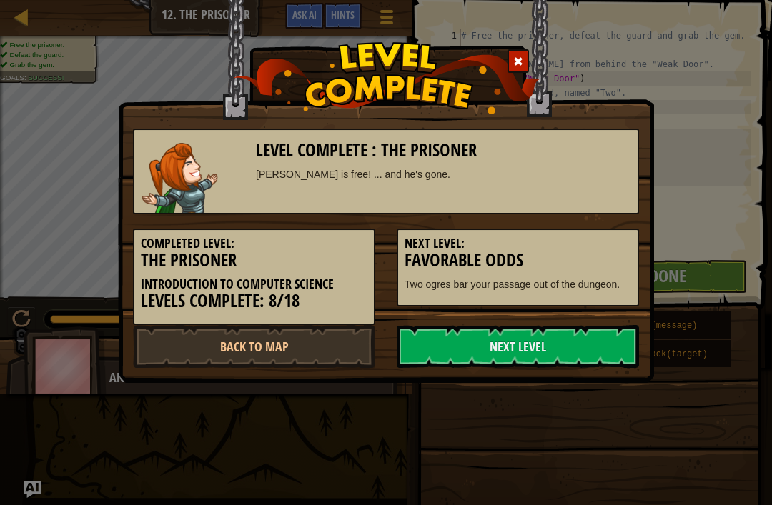
click at [605, 254] on h3 "Favorable Odds" at bounding box center [517, 260] width 227 height 19
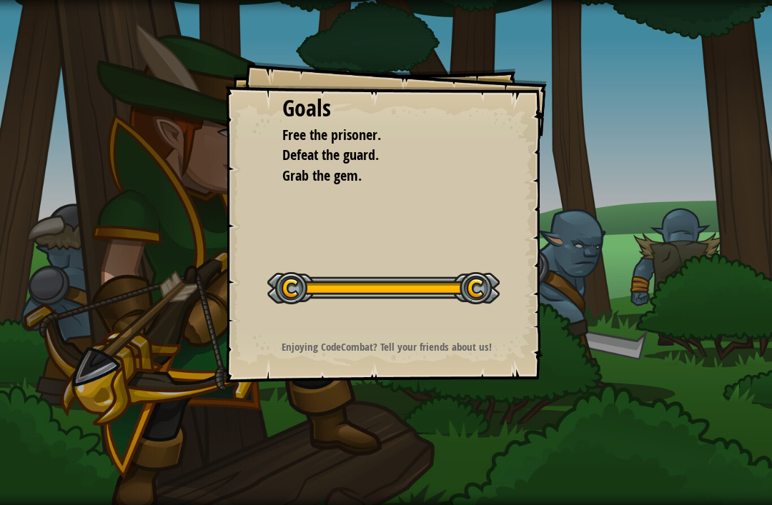
drag, startPoint x: 488, startPoint y: 281, endPoint x: 441, endPoint y: 319, distance: 60.9
click at [440, 317] on div "Goals Free the prisoner. Defeat the guard. Grab the gem. Start Level Error load…" at bounding box center [386, 222] width 322 height 322
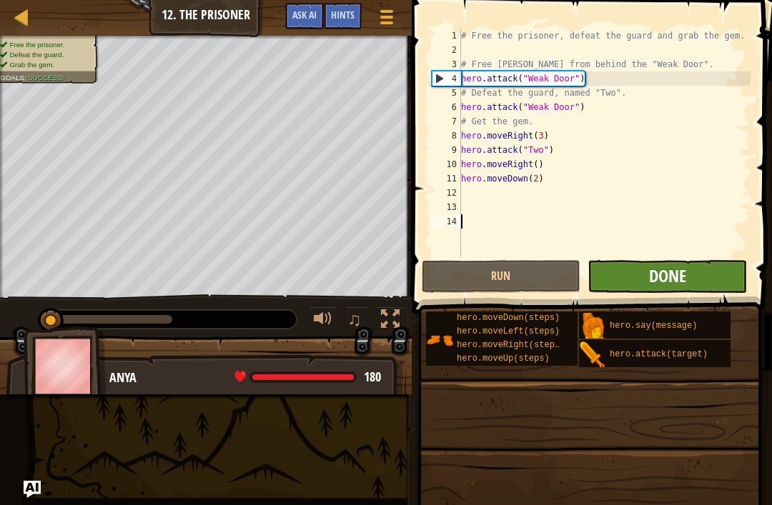
click at [678, 278] on span "Done" at bounding box center [667, 275] width 37 height 23
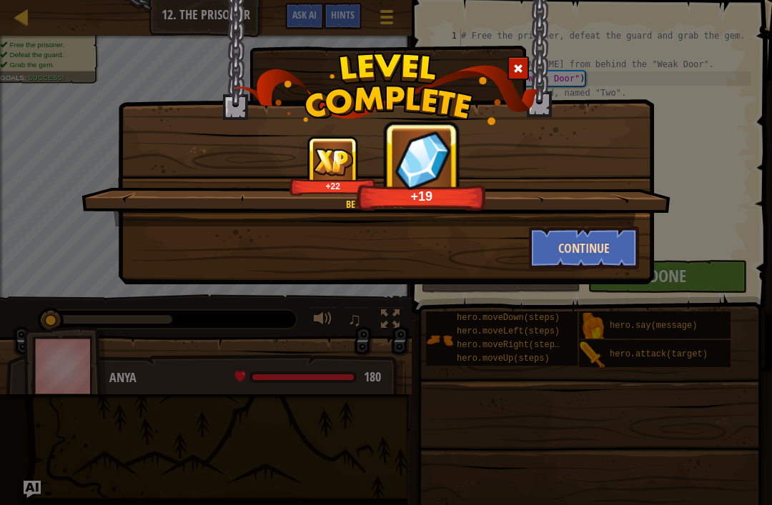
click at [625, 247] on button "Continue" at bounding box center [584, 248] width 111 height 43
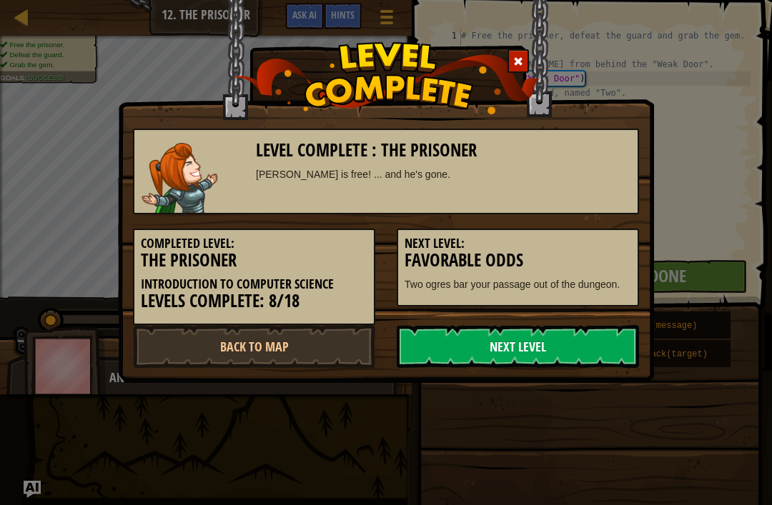
click at [596, 344] on link "Next Level" at bounding box center [518, 346] width 242 height 43
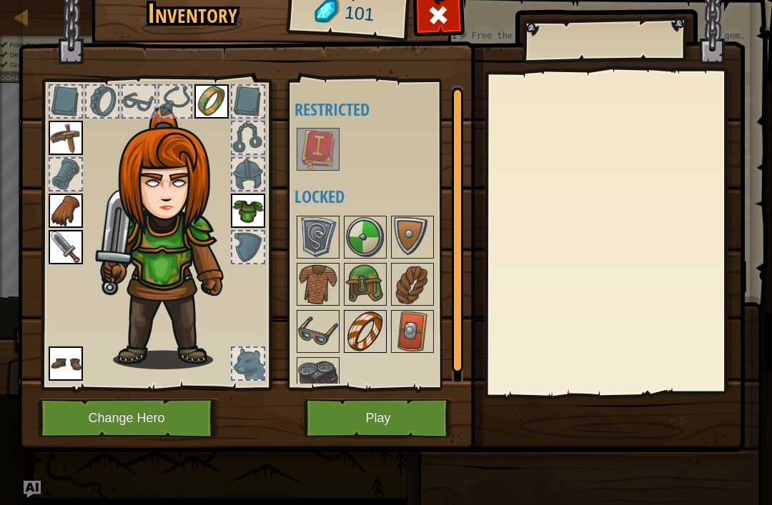
click at [377, 338] on img at bounding box center [365, 332] width 40 height 40
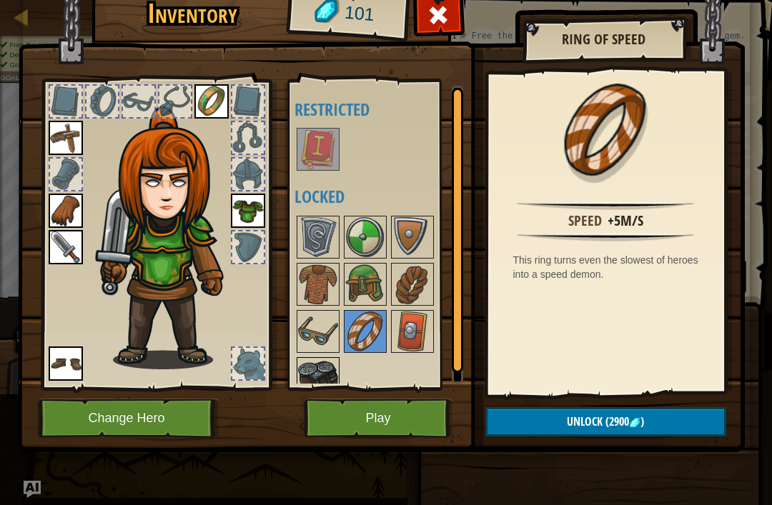
click at [332, 371] on img at bounding box center [318, 379] width 40 height 40
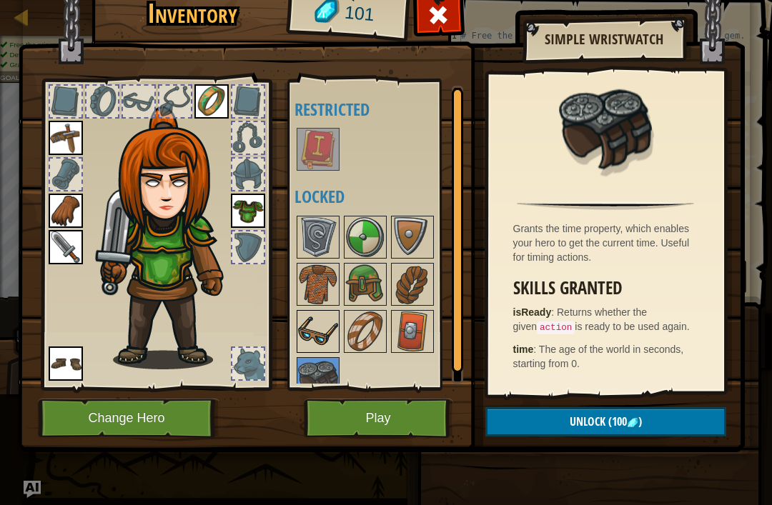
click at [328, 328] on img at bounding box center [318, 332] width 40 height 40
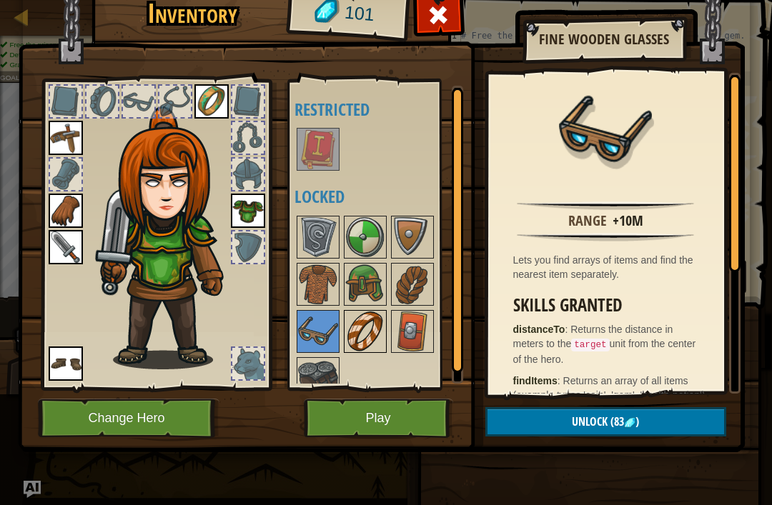
click at [366, 331] on img at bounding box center [365, 332] width 40 height 40
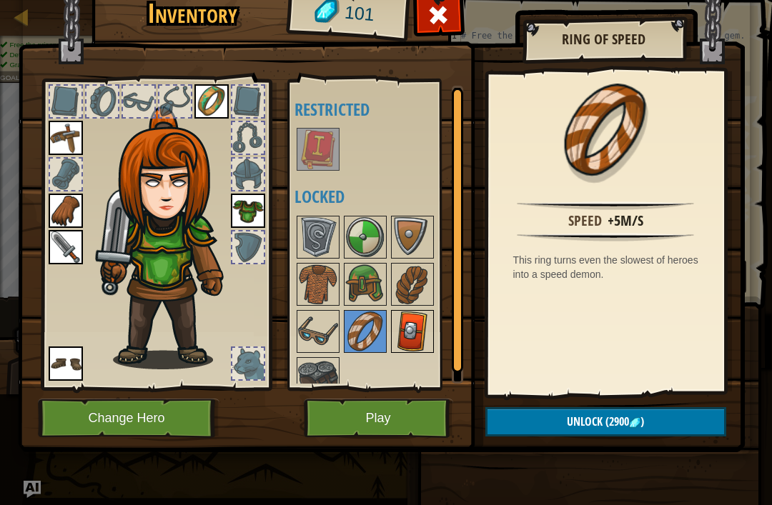
click at [409, 329] on img at bounding box center [412, 332] width 40 height 40
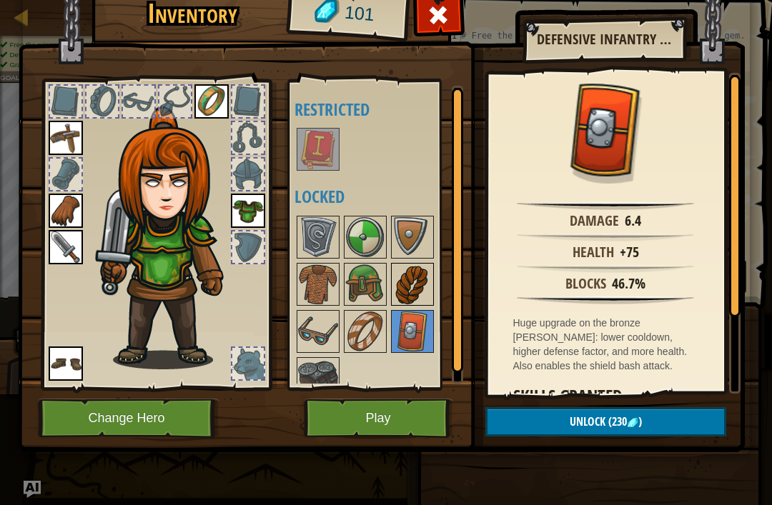
click at [421, 281] on img at bounding box center [412, 284] width 40 height 40
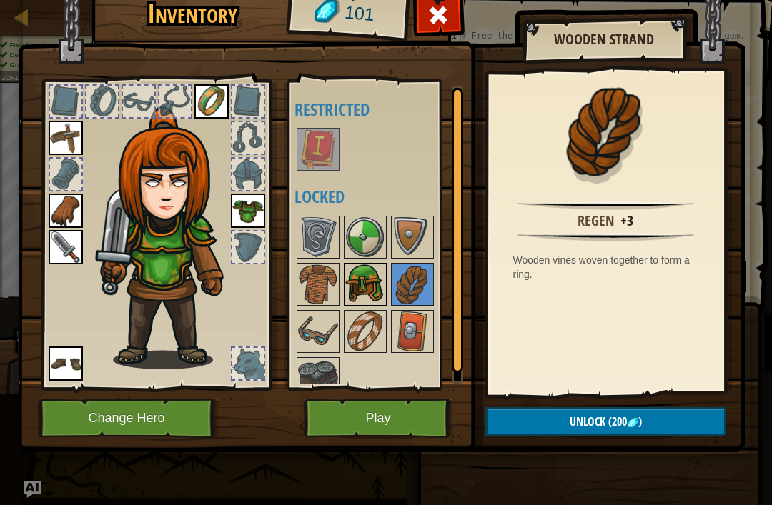
click at [365, 277] on img at bounding box center [365, 284] width 40 height 40
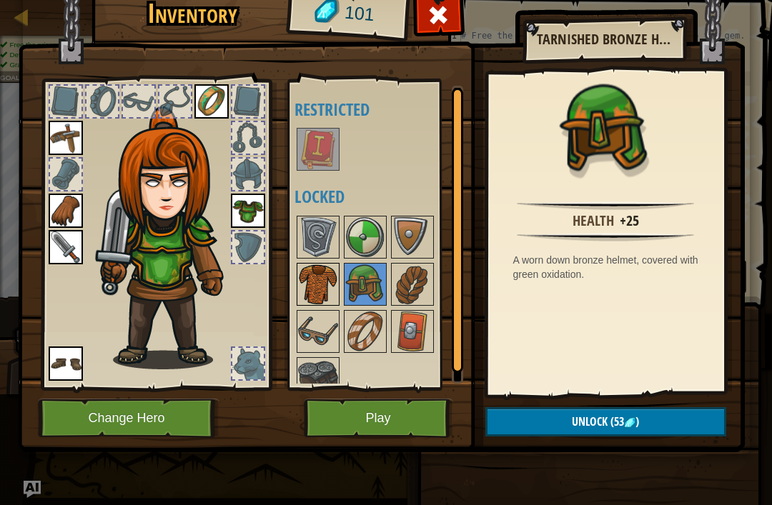
click at [322, 279] on img at bounding box center [318, 284] width 40 height 40
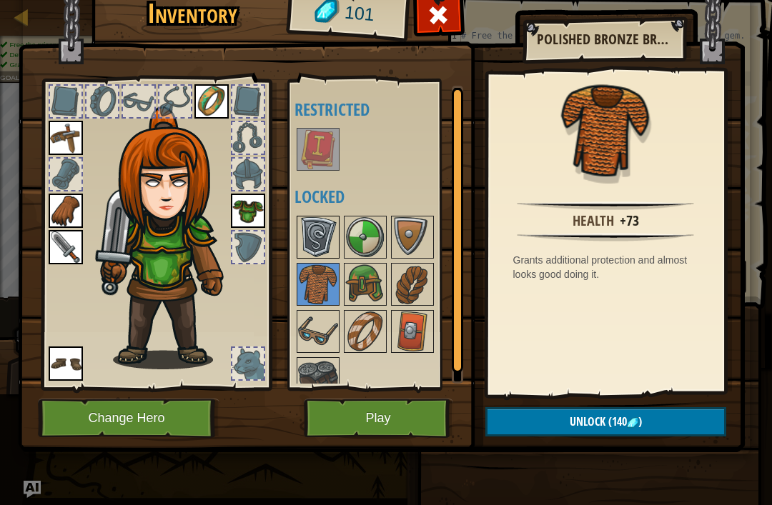
click at [317, 236] on img at bounding box center [318, 237] width 40 height 40
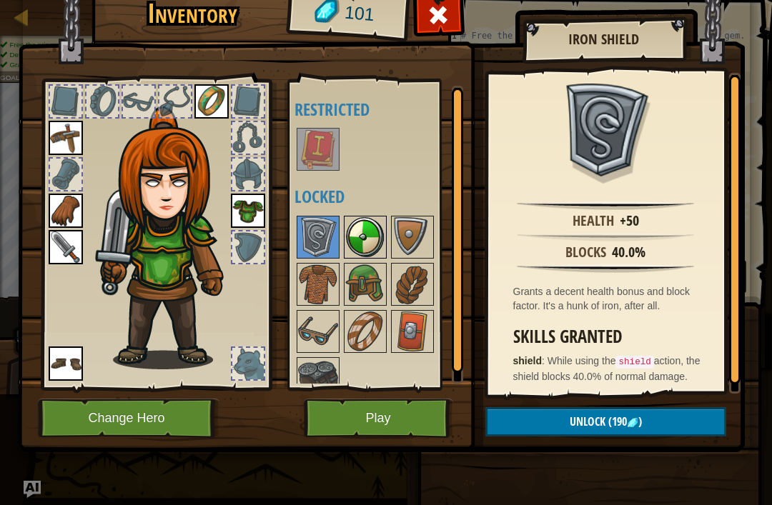
click at [367, 234] on img at bounding box center [365, 237] width 40 height 40
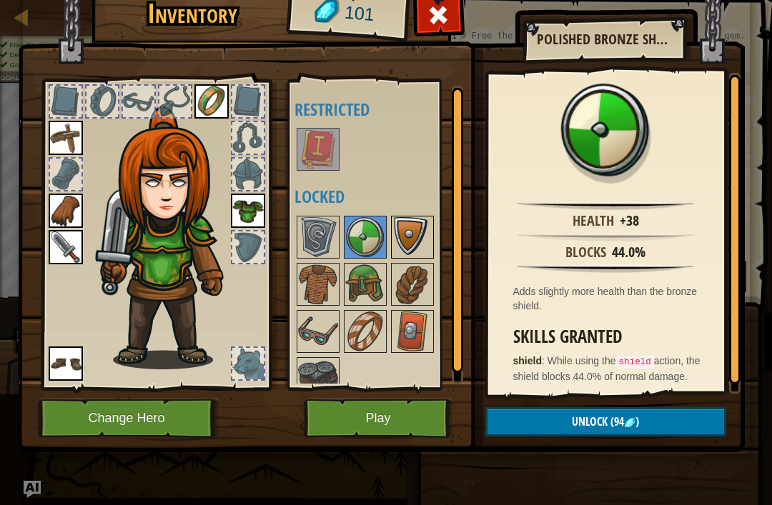
click at [411, 227] on img at bounding box center [412, 237] width 40 height 40
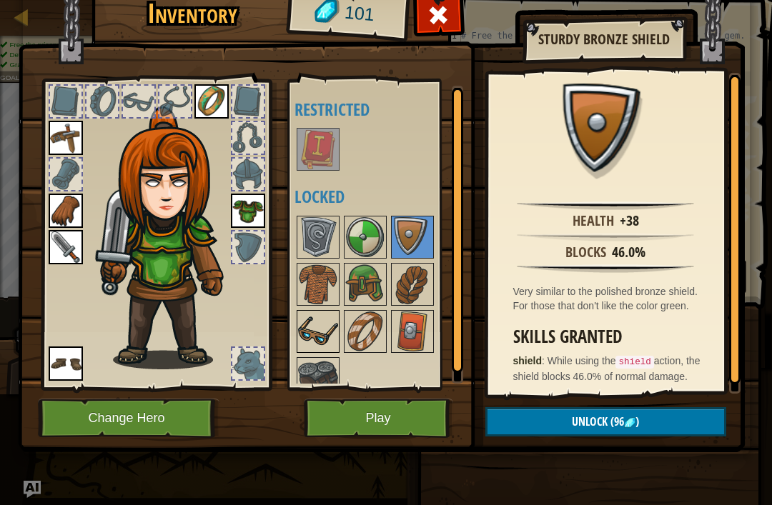
click at [324, 333] on img at bounding box center [318, 332] width 40 height 40
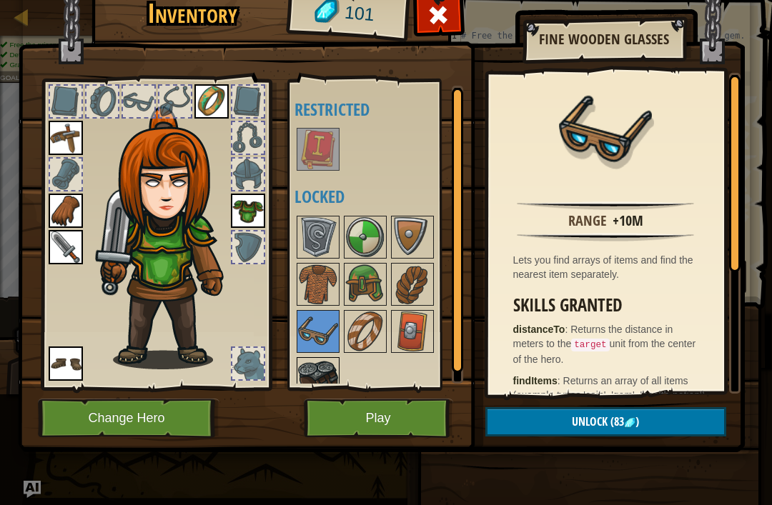
click at [322, 373] on img at bounding box center [318, 379] width 40 height 40
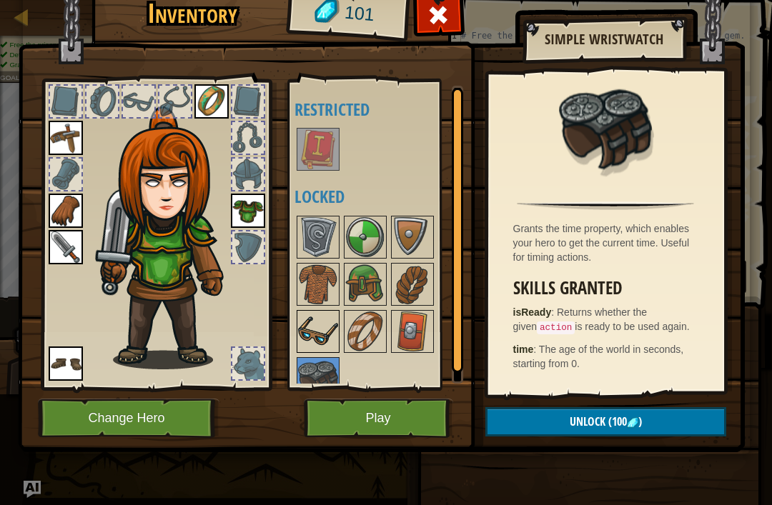
click at [329, 327] on img at bounding box center [318, 332] width 40 height 40
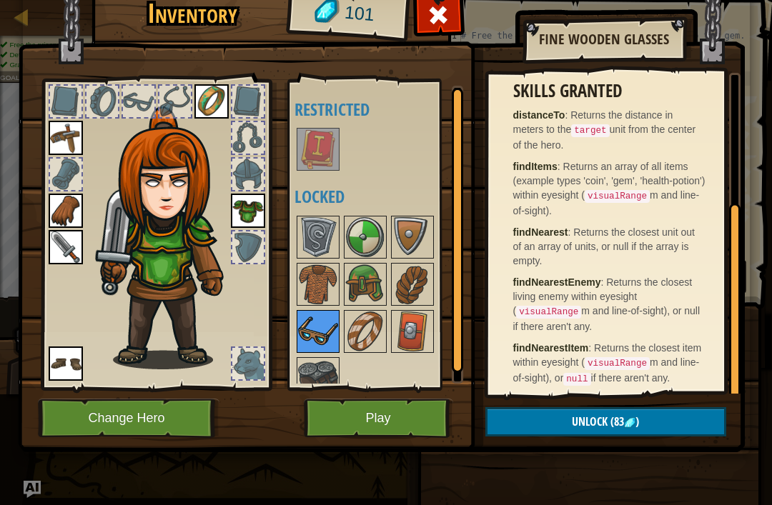
scroll to position [214, 0]
click at [660, 417] on button "Unlock (83 )" at bounding box center [605, 421] width 241 height 29
click at [644, 427] on button "Confirm" at bounding box center [605, 421] width 241 height 29
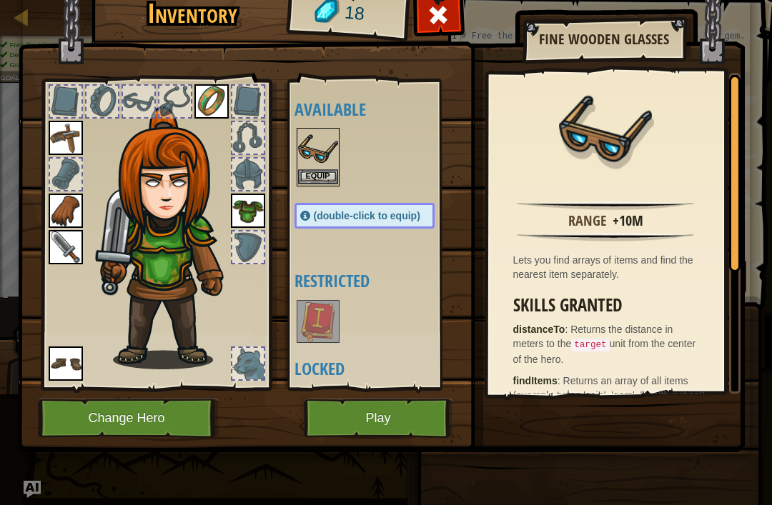
click at [327, 173] on button "Equip" at bounding box center [318, 176] width 40 height 15
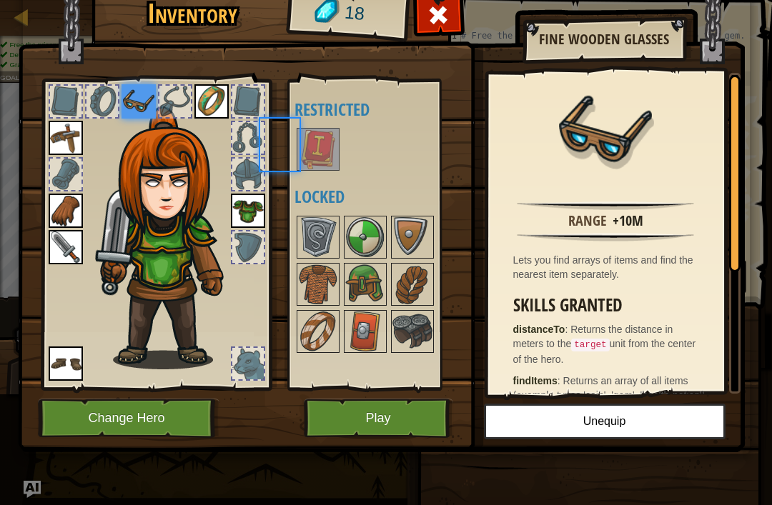
click at [321, 169] on img at bounding box center [318, 149] width 40 height 40
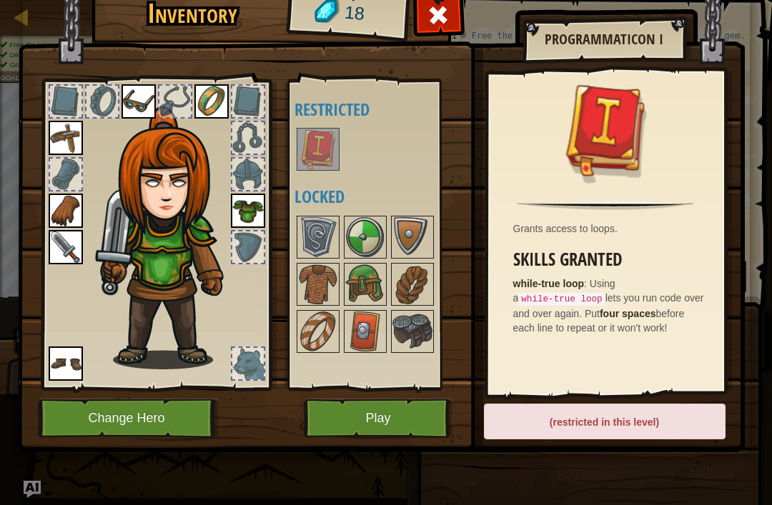
click at [157, 209] on img at bounding box center [172, 237] width 154 height 263
click at [359, 432] on button "Play" at bounding box center [378, 418] width 149 height 39
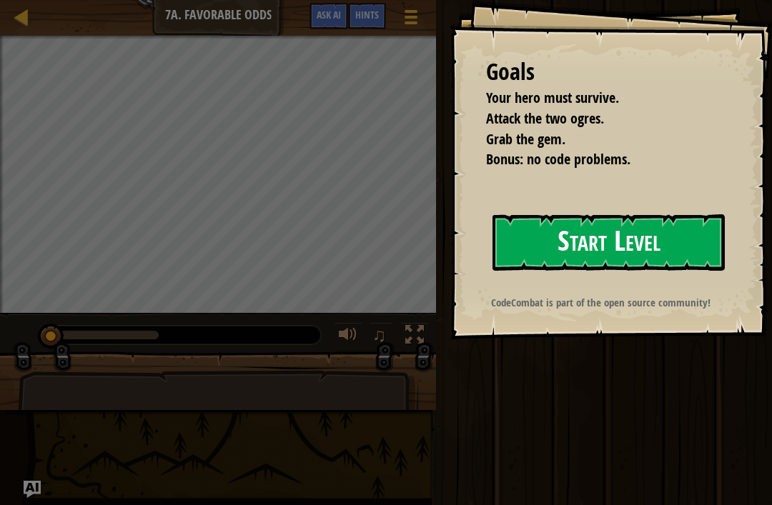
click at [706, 235] on button "Start Level" at bounding box center [608, 242] width 232 height 56
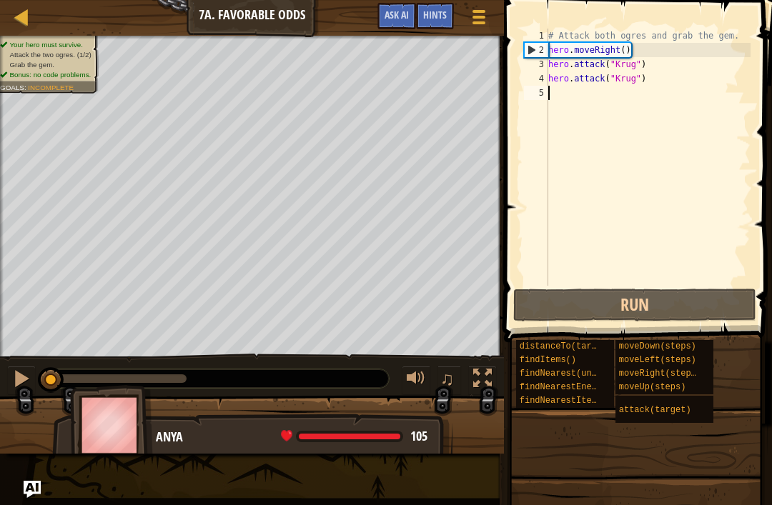
type textarea "h"
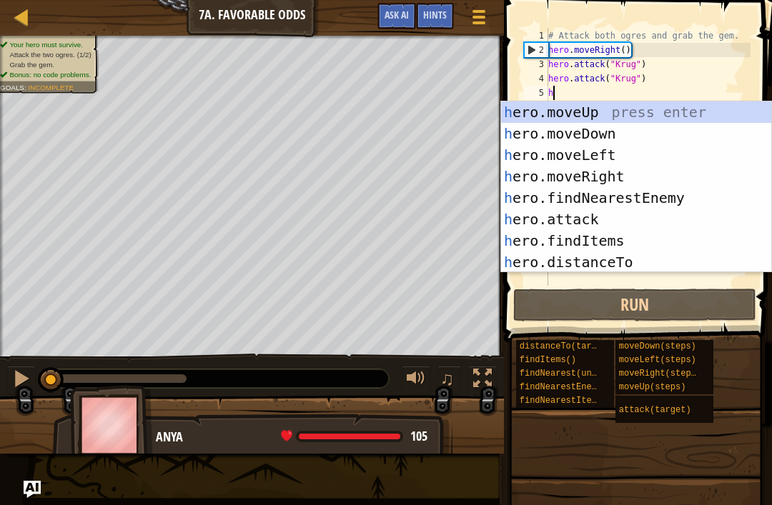
scroll to position [7, 0]
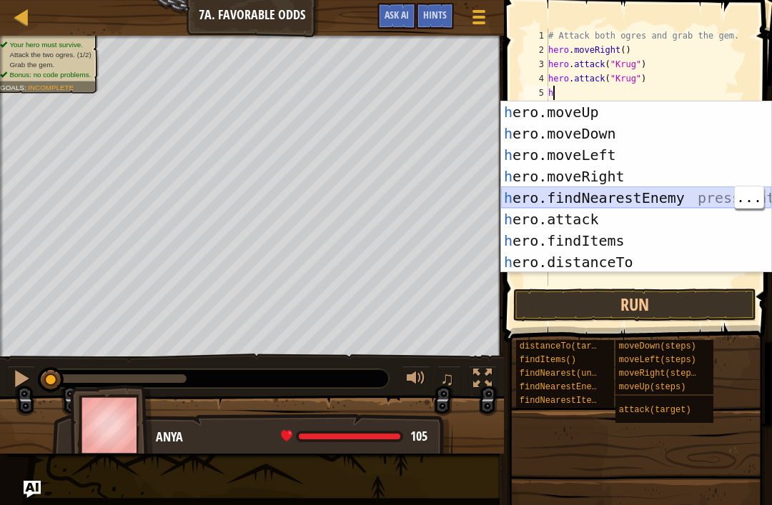
click at [630, 194] on div "h ero.moveUp press enter h ero.moveDown press enter h ero.moveLeft press enter …" at bounding box center [636, 208] width 270 height 214
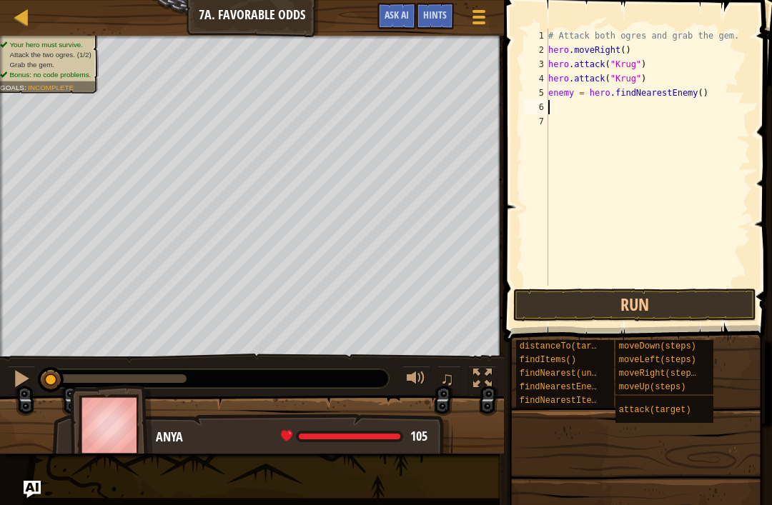
type textarea "h"
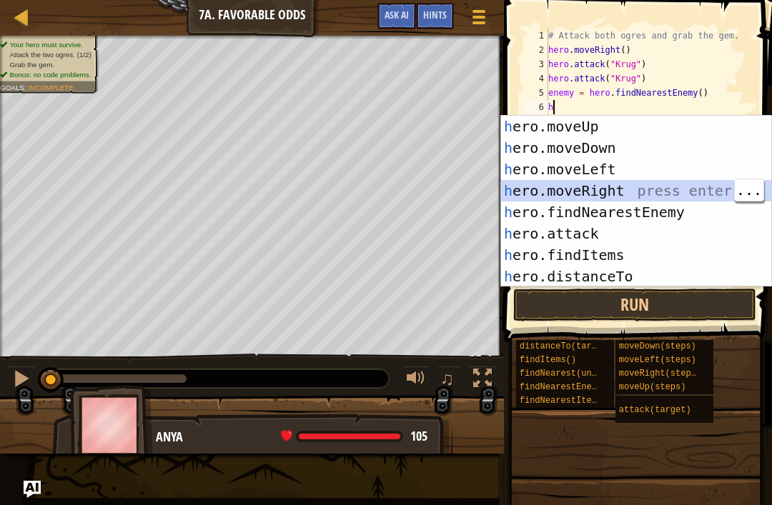
click at [617, 192] on div "h ero.moveUp press enter h ero.moveDown press enter h ero.moveLeft press enter …" at bounding box center [636, 223] width 270 height 214
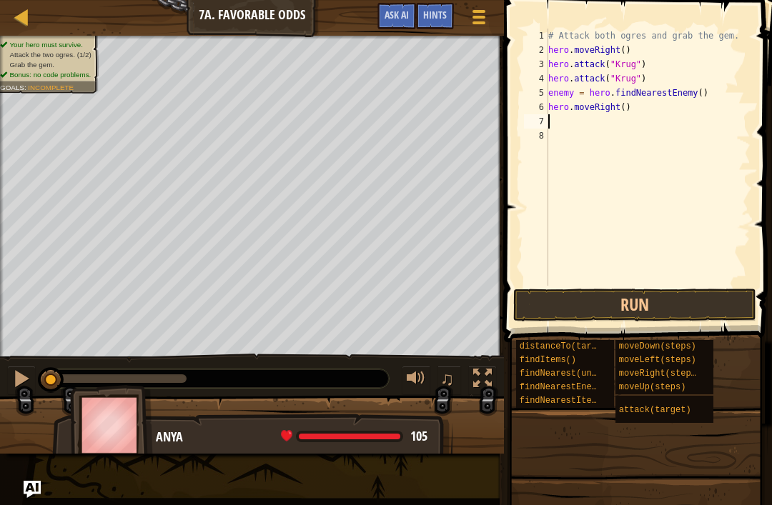
click at [544, 113] on div "6" at bounding box center [536, 107] width 24 height 14
type textarea "hero.moveRight()"
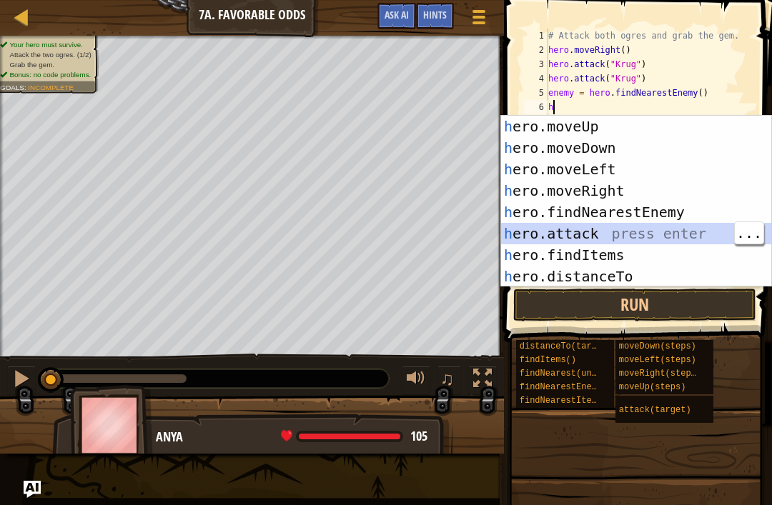
click at [605, 227] on div "h ero.moveUp press enter h ero.moveDown press enter h ero.moveLeft press enter …" at bounding box center [636, 223] width 270 height 214
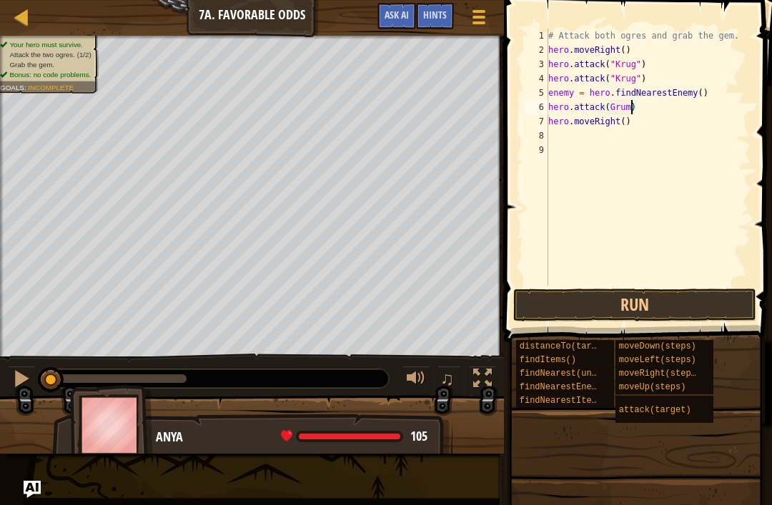
type textarea "hero.attack(Grump)"
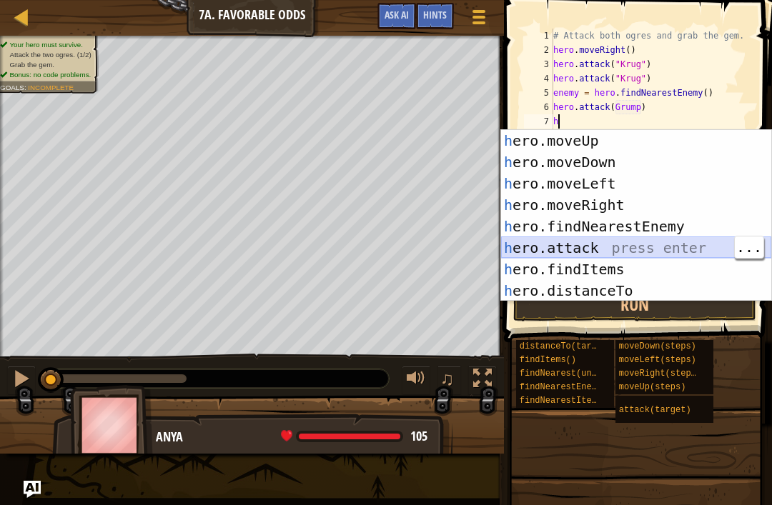
click at [602, 242] on div "h ero.moveUp press enter h ero.moveDown press enter h ero.moveLeft press enter …" at bounding box center [636, 237] width 270 height 214
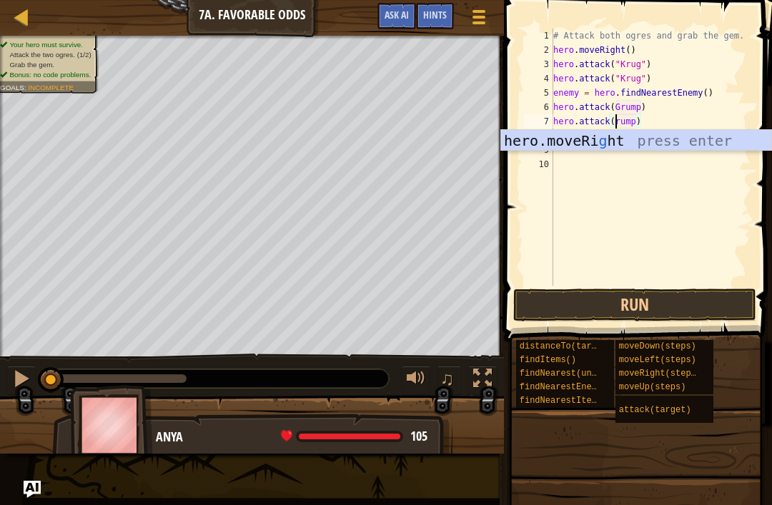
scroll to position [7, 6]
click at [601, 300] on button "Run" at bounding box center [634, 305] width 243 height 33
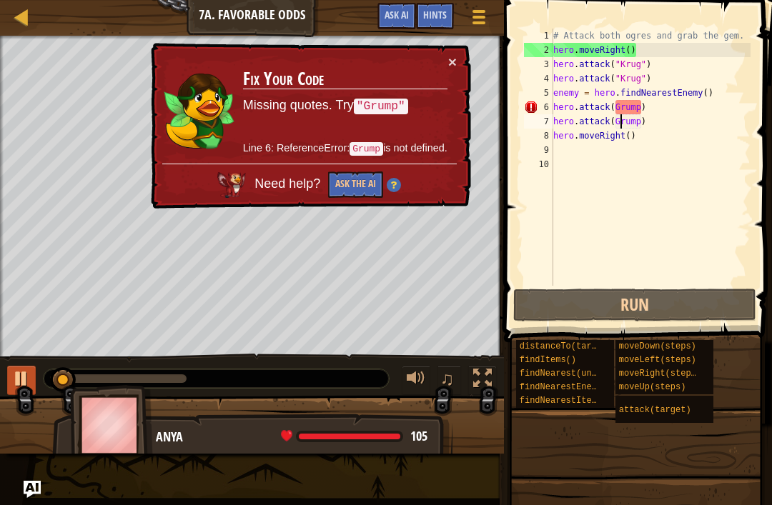
click at [17, 382] on div at bounding box center [21, 378] width 19 height 19
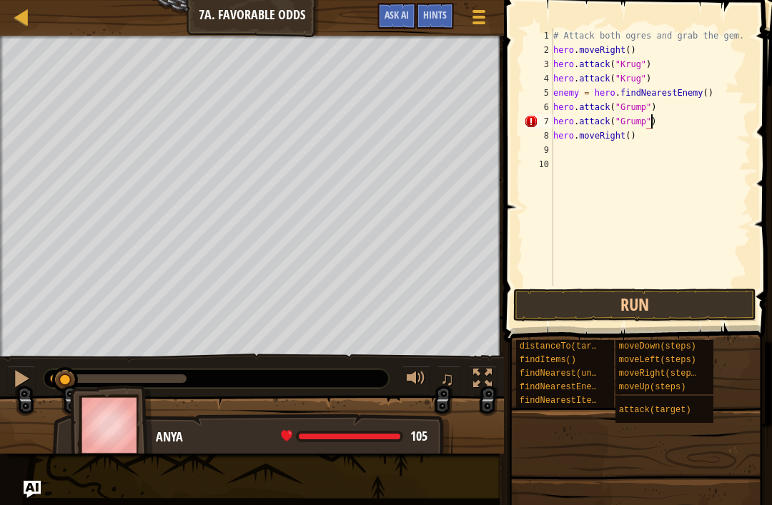
scroll to position [7, 8]
click at [605, 302] on button "Run" at bounding box center [634, 305] width 243 height 33
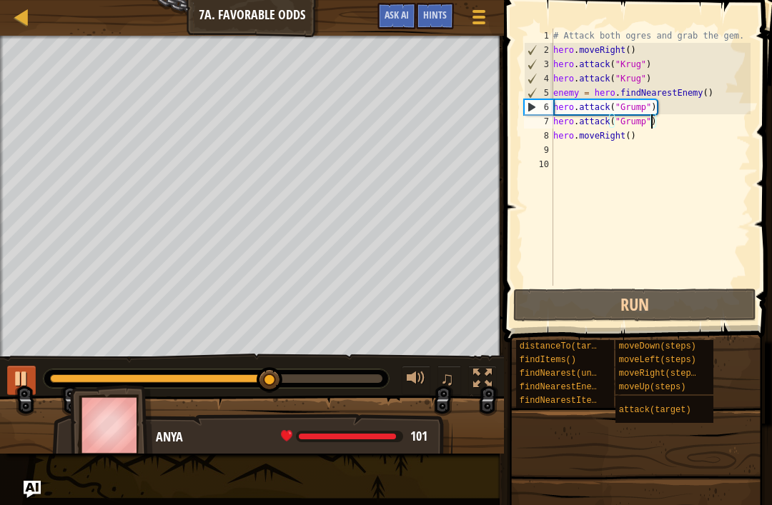
click at [26, 369] on div at bounding box center [21, 378] width 19 height 19
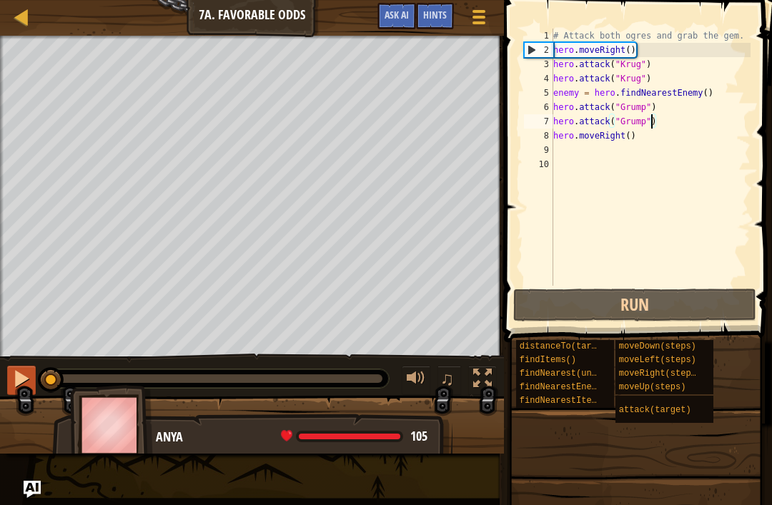
type textarea "hero.attack("Krug")"
click at [660, 80] on div "# Attack both ogres and grab the gem. hero . moveRight ( ) hero . attack ( "[PE…" at bounding box center [650, 172] width 200 height 286
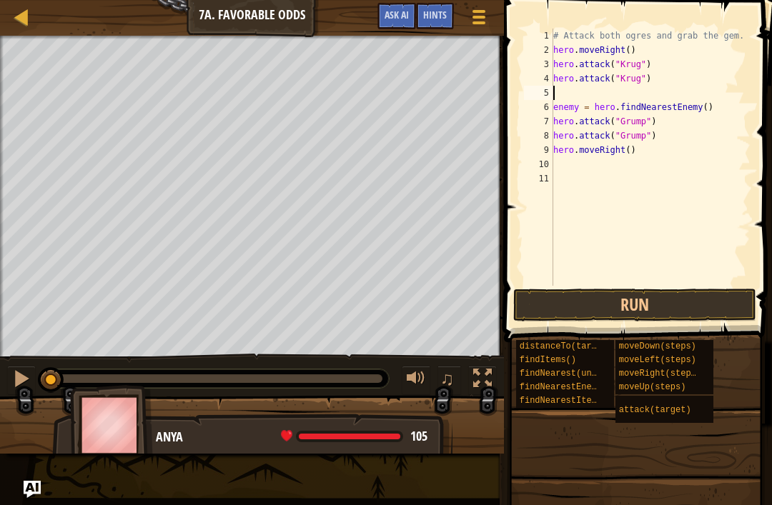
type textarea "h"
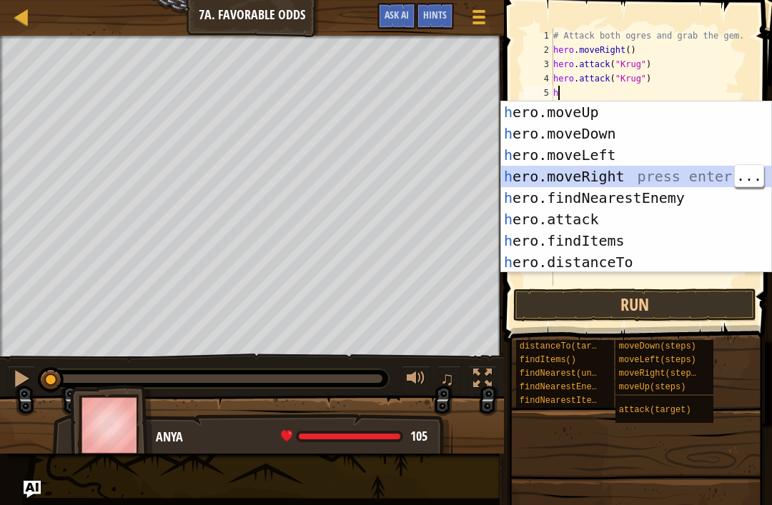
click at [621, 175] on div "h ero.moveUp press enter h ero.moveDown press enter h ero.moveLeft press enter …" at bounding box center [636, 208] width 270 height 214
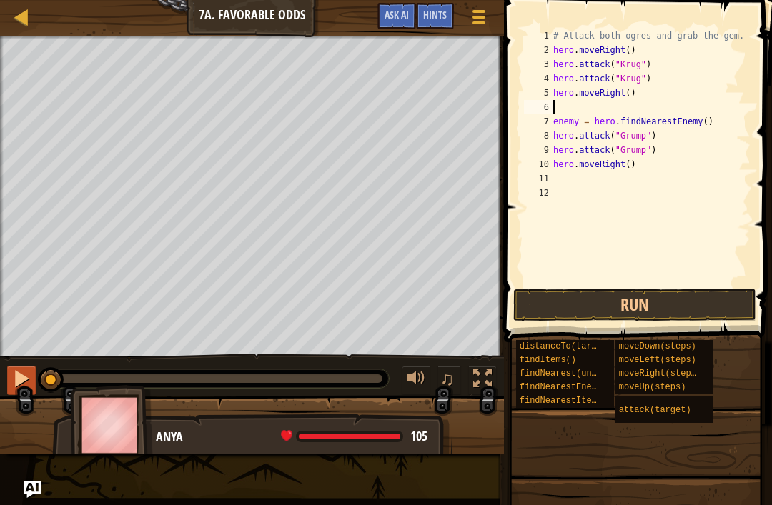
click at [19, 372] on div at bounding box center [21, 378] width 19 height 19
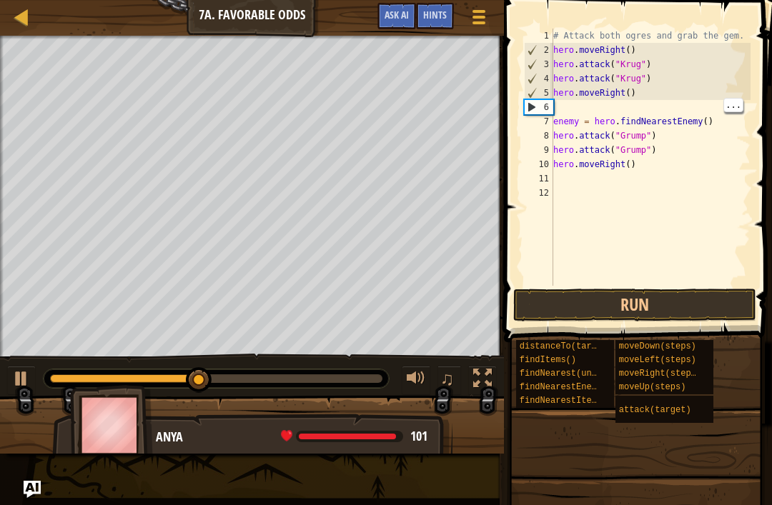
click at [602, 109] on div "# Attack both ogres and grab the gem. hero . moveRight ( ) hero . attack ( "[PE…" at bounding box center [650, 172] width 200 height 286
click at [596, 104] on div "# Attack both ogres and grab the gem. hero . moveRight ( ) hero . attack ( "[PE…" at bounding box center [650, 172] width 200 height 286
click at [610, 110] on div "# Attack both ogres and grab the gem. hero . moveRight ( ) hero . attack ( "[PE…" at bounding box center [650, 172] width 200 height 286
click at [665, 110] on div "# Attack both ogres and grab the gem. hero . moveRight ( ) hero . attack ( "[PE…" at bounding box center [650, 172] width 200 height 286
click at [9, 391] on button at bounding box center [21, 380] width 29 height 29
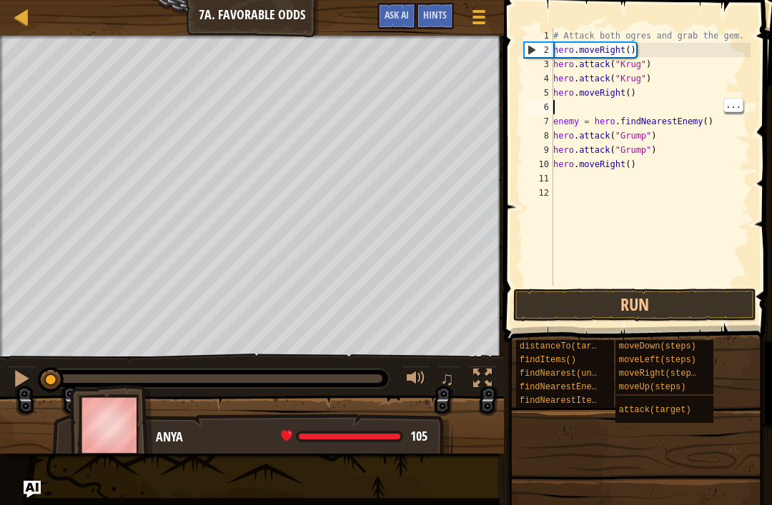
click at [567, 109] on div "# Attack both ogres and grab the gem. hero . moveRight ( ) hero . attack ( "[PE…" at bounding box center [650, 172] width 200 height 286
type textarea "hero.moveRight()"
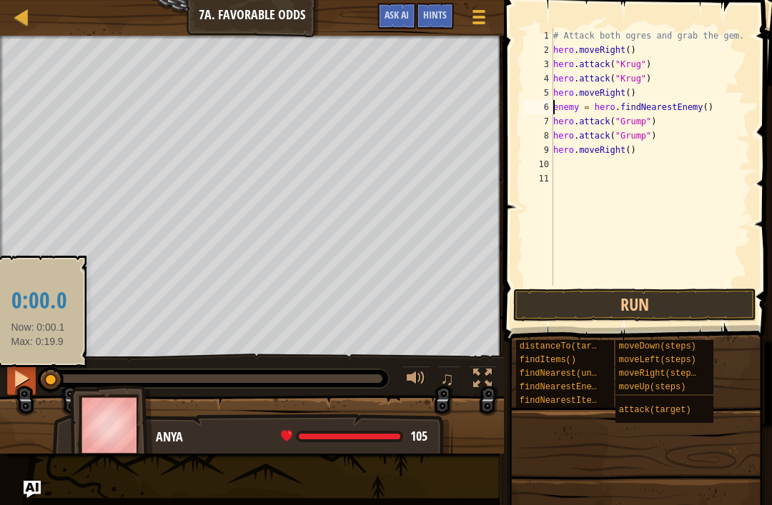
click at [25, 374] on div at bounding box center [21, 378] width 19 height 19
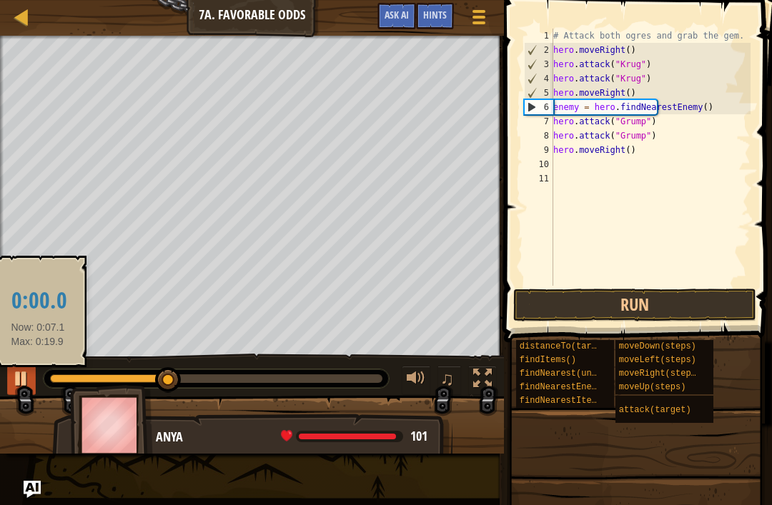
click at [24, 384] on div at bounding box center [21, 378] width 19 height 19
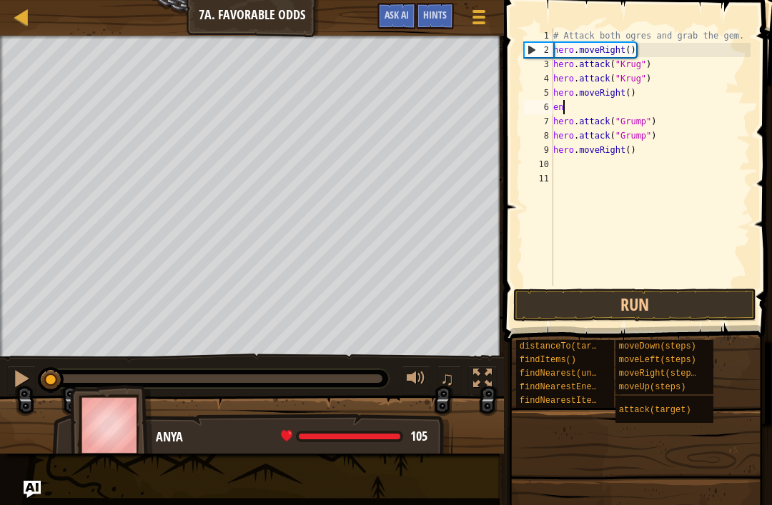
type textarea "e"
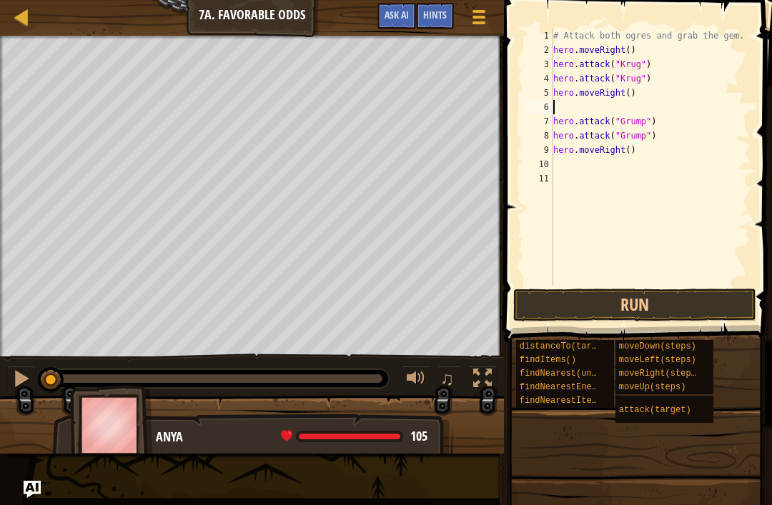
type textarea "h"
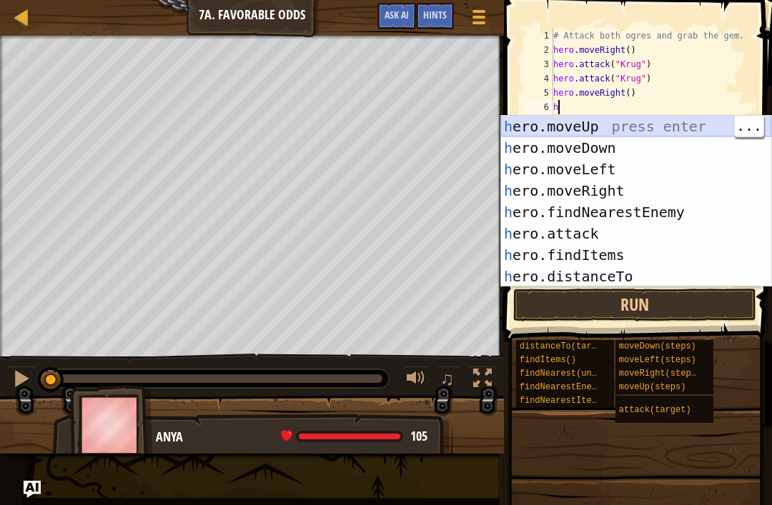
click at [568, 126] on div "h ero.moveUp press enter h ero.moveDown press enter h ero.moveLeft press enter …" at bounding box center [636, 223] width 270 height 214
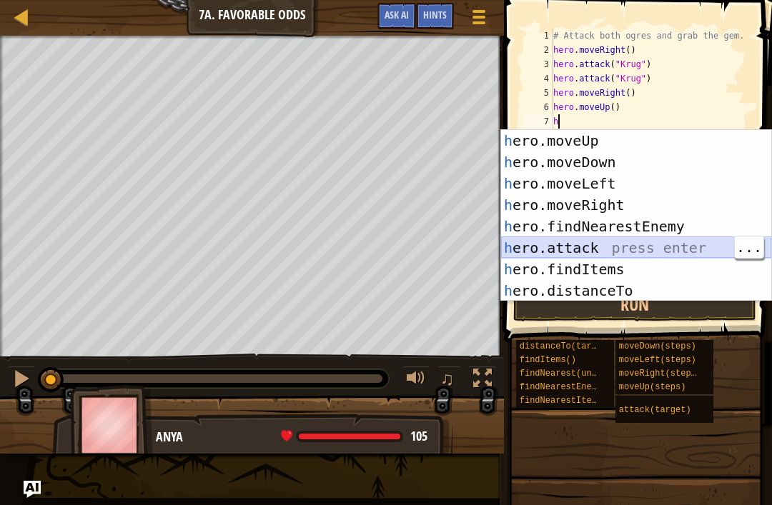
click at [670, 240] on div "h ero.moveUp press enter h ero.moveDown press enter h ero.moveLeft press enter …" at bounding box center [636, 237] width 270 height 214
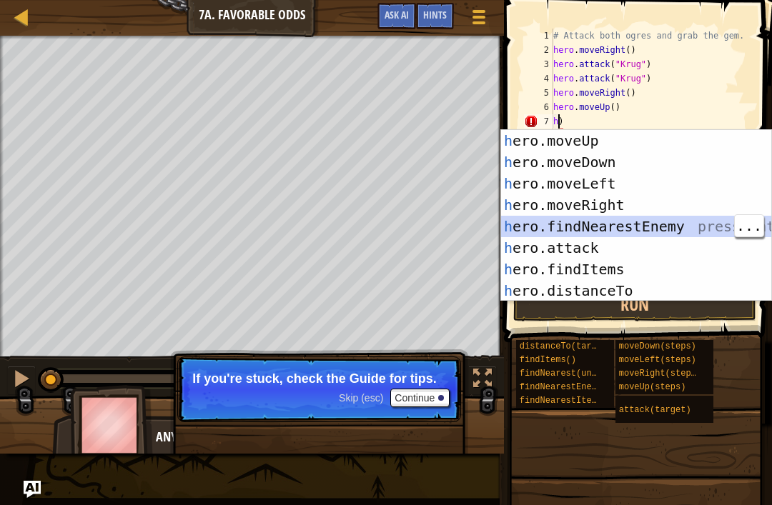
click at [657, 227] on div "h ero.moveUp press enter h ero.moveDown press enter h ero.moveLeft press enter …" at bounding box center [636, 237] width 270 height 214
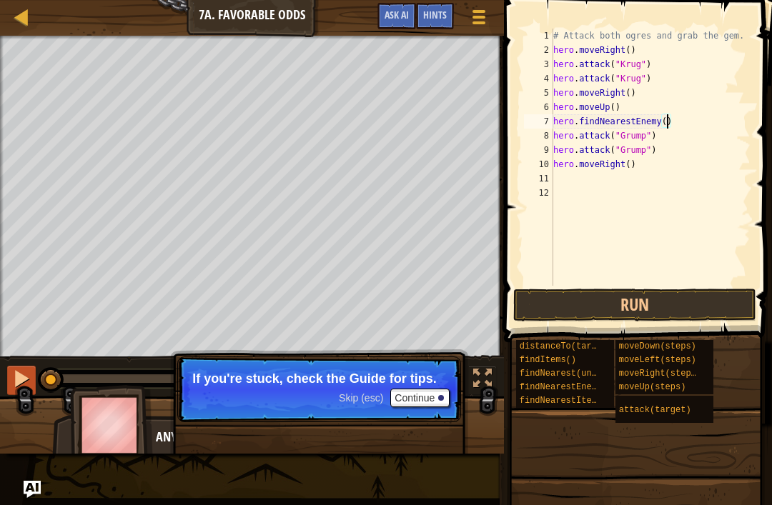
click at [9, 380] on button at bounding box center [21, 380] width 29 height 29
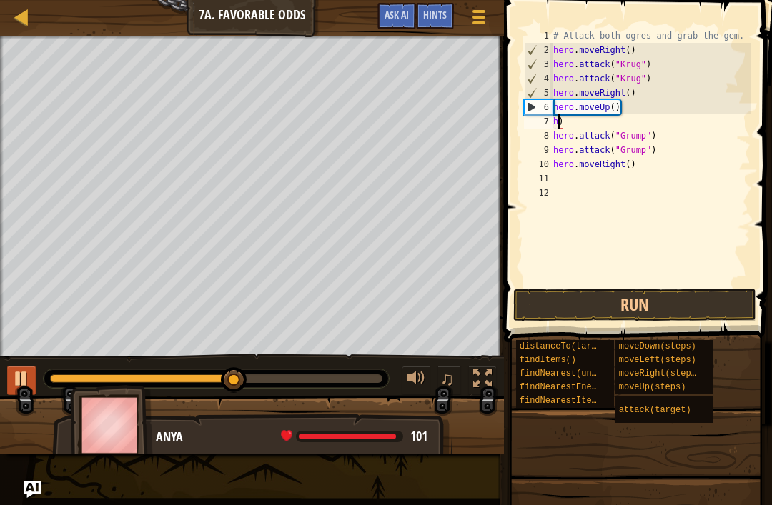
type textarea ")"
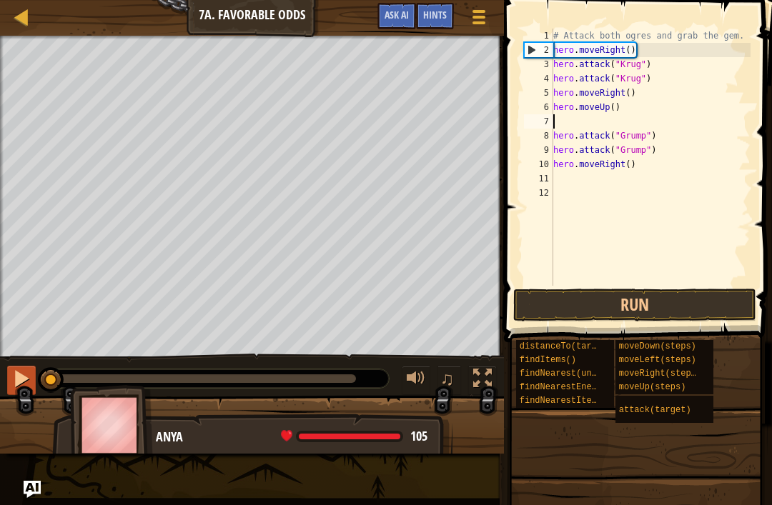
click at [24, 380] on div at bounding box center [21, 378] width 19 height 19
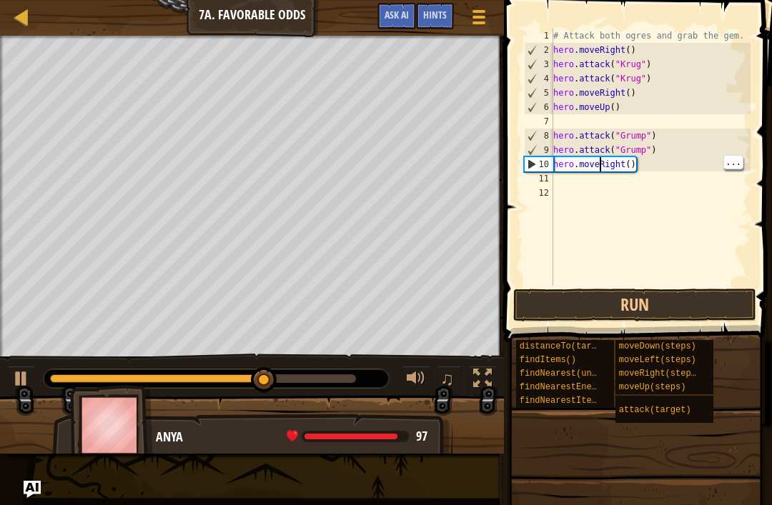
click at [602, 171] on div "# Attack both ogres and grab the gem. hero . moveRight ( ) hero . attack ( "[PE…" at bounding box center [650, 172] width 200 height 286
type textarea "hRight()"
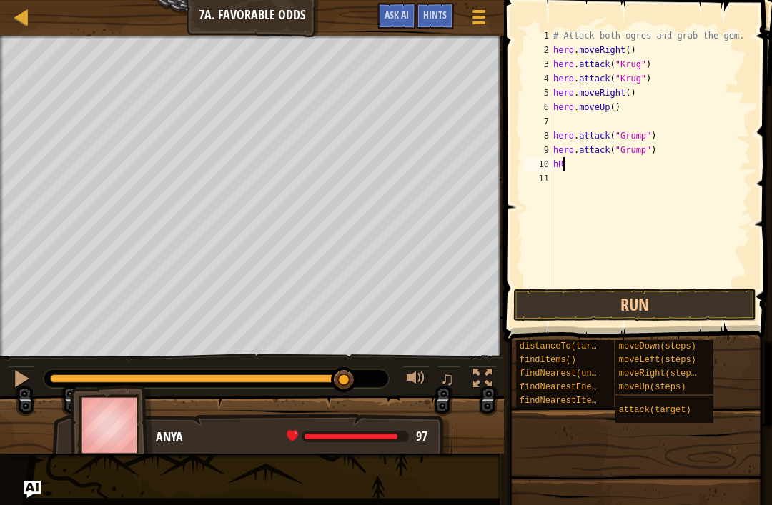
type textarea "h"
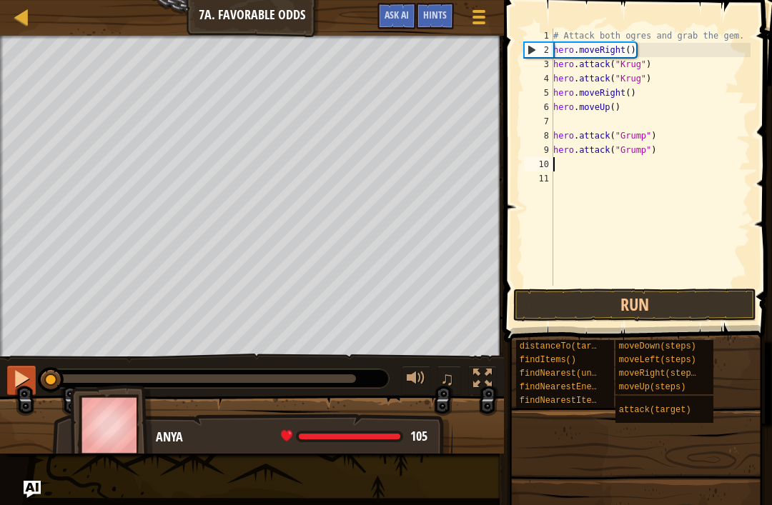
click at [24, 387] on div at bounding box center [21, 378] width 19 height 19
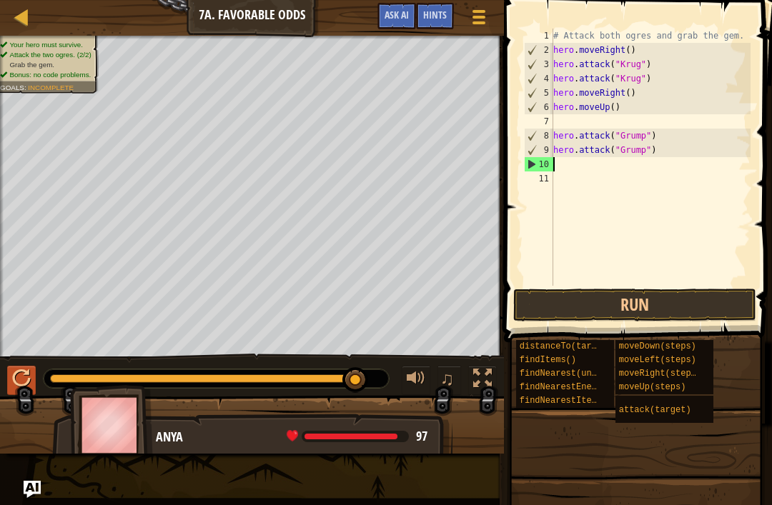
type textarea "h"
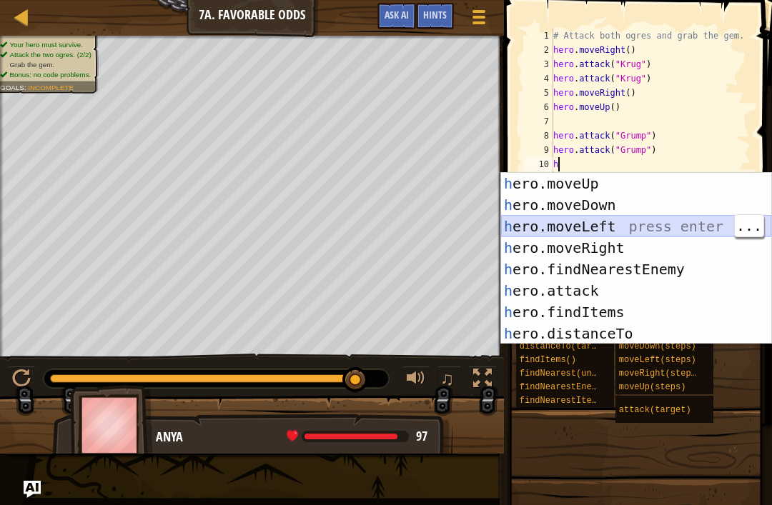
click at [581, 227] on div "h ero.moveUp press enter h ero.moveDown press enter h ero.moveLeft press enter …" at bounding box center [636, 280] width 270 height 214
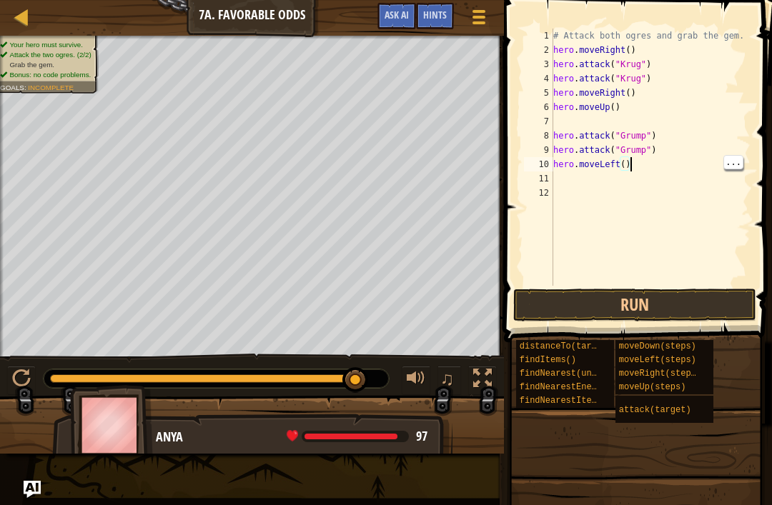
click at [630, 158] on div "# Attack both ogres and grab the gem. hero . moveRight ( ) hero . attack ( "[PE…" at bounding box center [650, 172] width 200 height 286
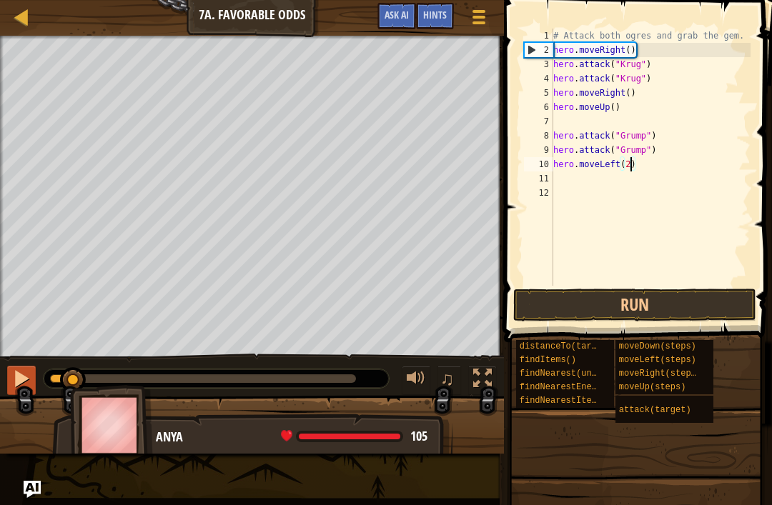
type textarea "hero.moveLeft(2)"
click at [25, 366] on button at bounding box center [21, 380] width 29 height 29
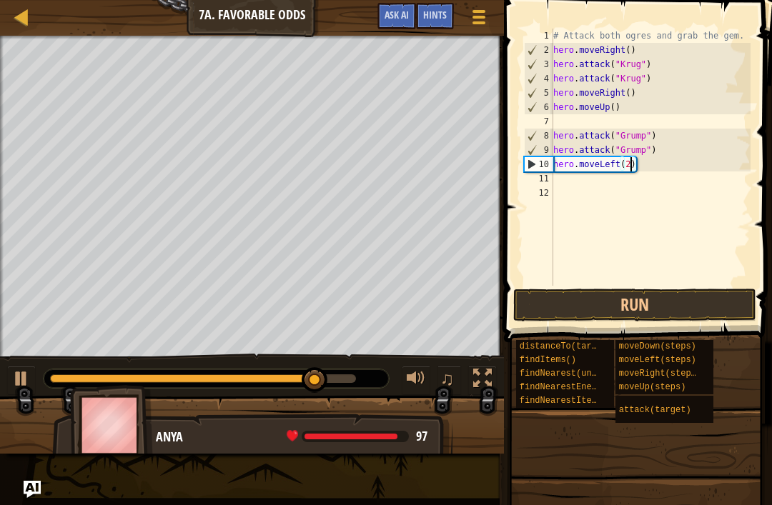
scroll to position [7, 0]
type textarea "hero.attack("Grump")"
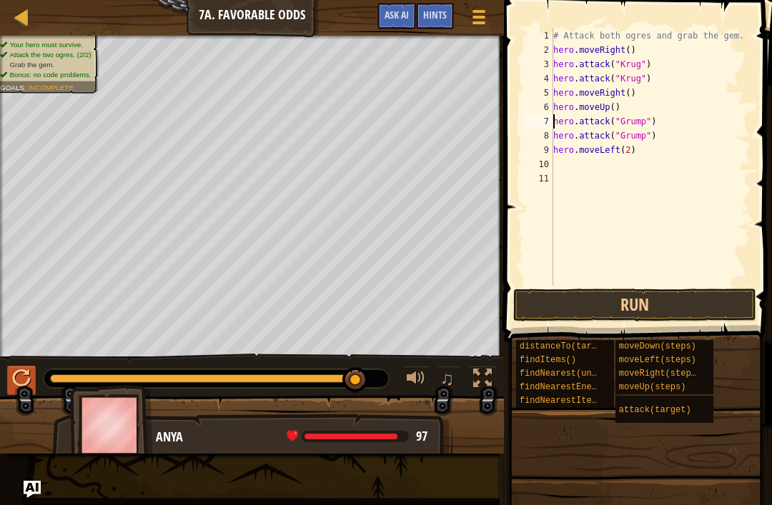
click at [30, 373] on div at bounding box center [21, 378] width 19 height 19
click at [29, 380] on div at bounding box center [21, 378] width 19 height 19
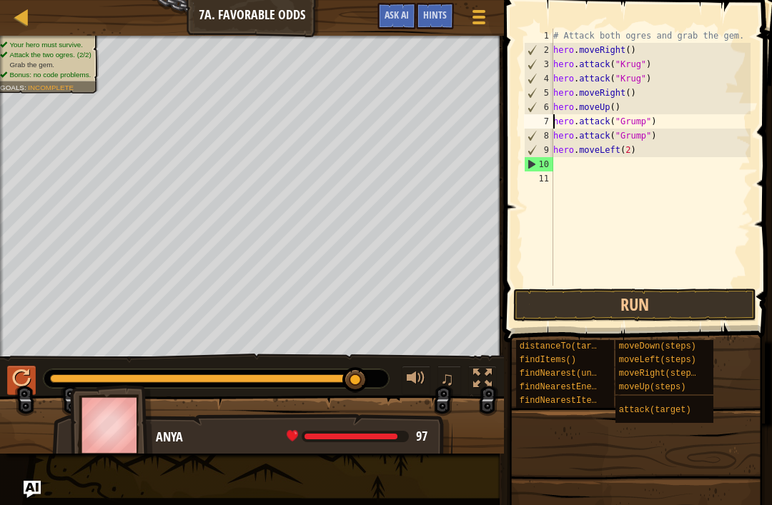
click at [32, 370] on button at bounding box center [21, 380] width 29 height 29
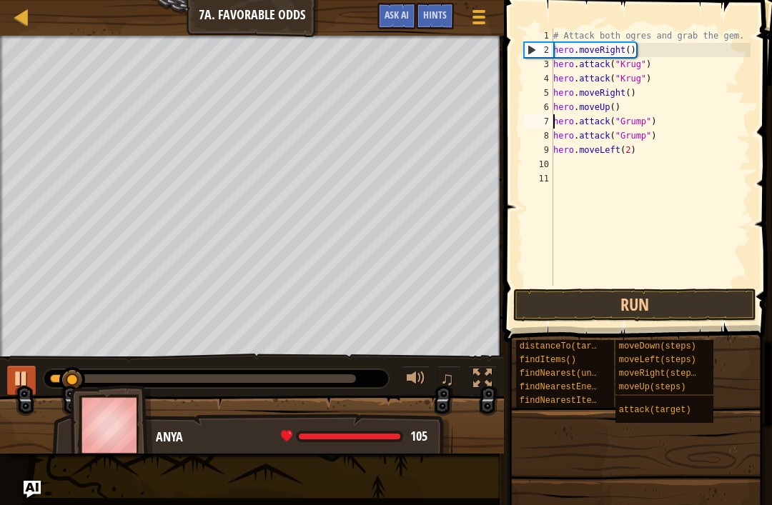
click at [20, 370] on div at bounding box center [21, 378] width 19 height 19
click at [11, 375] on button at bounding box center [21, 380] width 29 height 29
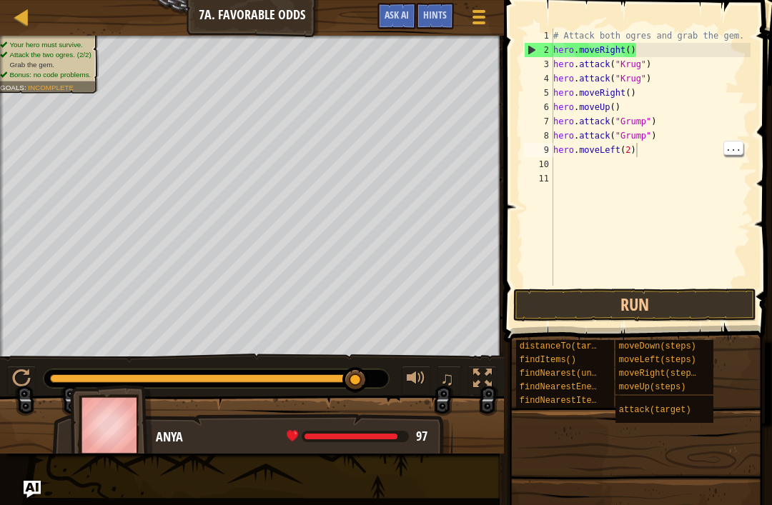
click at [682, 151] on div "# Attack both ogres and grab the gem. hero . moveRight ( ) hero . attack ( "[PE…" at bounding box center [650, 172] width 200 height 286
type textarea "h"
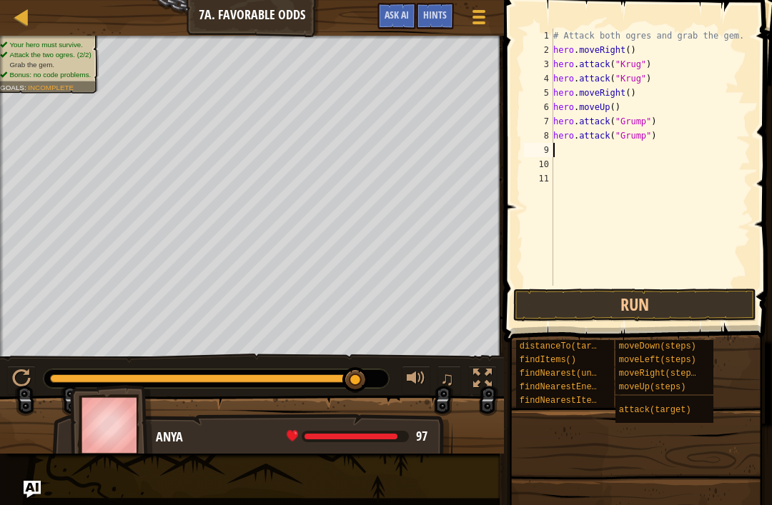
type textarea "hero.attack("Grump")"
click at [647, 301] on button "Run" at bounding box center [634, 305] width 243 height 33
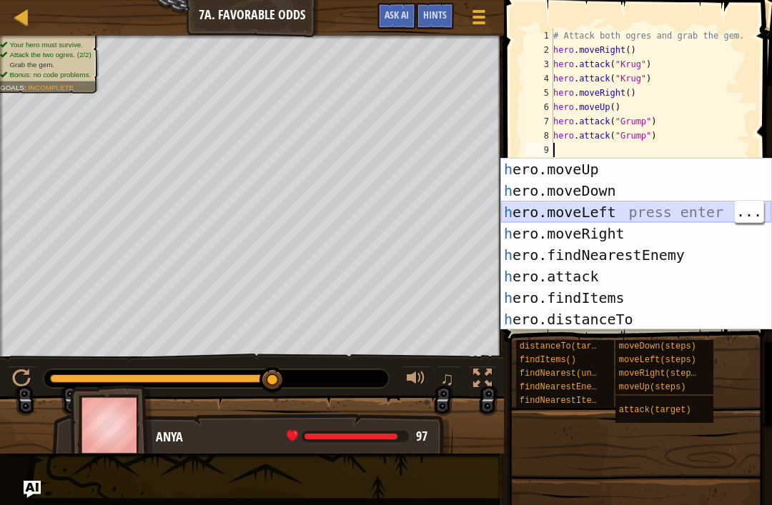
type textarea "h"
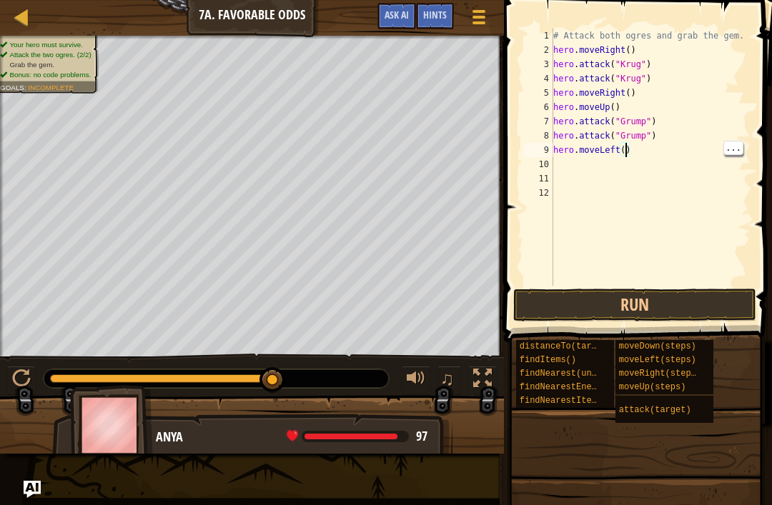
type textarea "hero.moveLeft(2)"
click at [660, 307] on button "Run" at bounding box center [634, 305] width 243 height 33
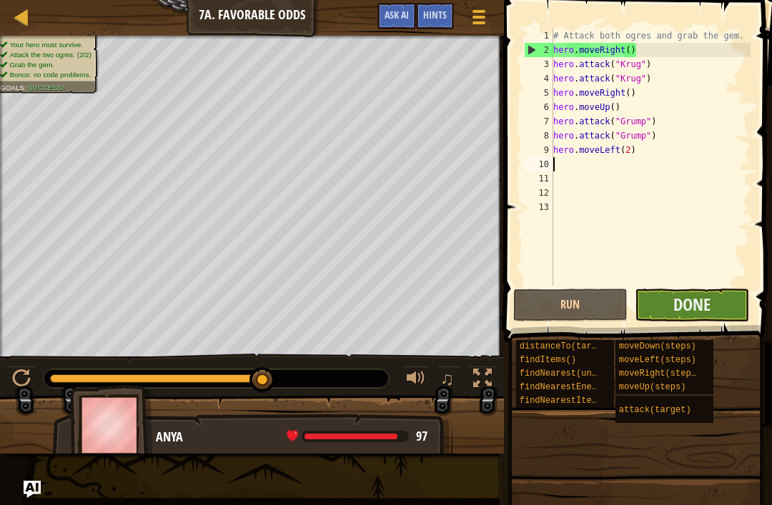
click at [716, 297] on button "Done" at bounding box center [692, 305] width 114 height 33
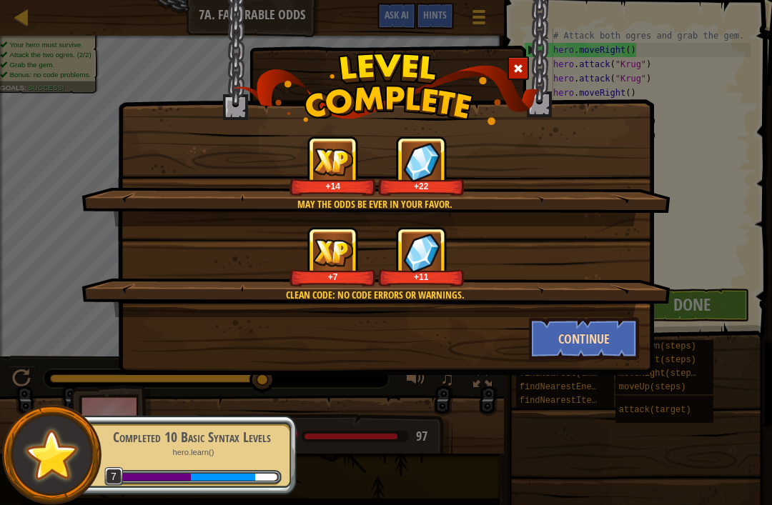
click at [625, 337] on button "Continue" at bounding box center [584, 338] width 111 height 43
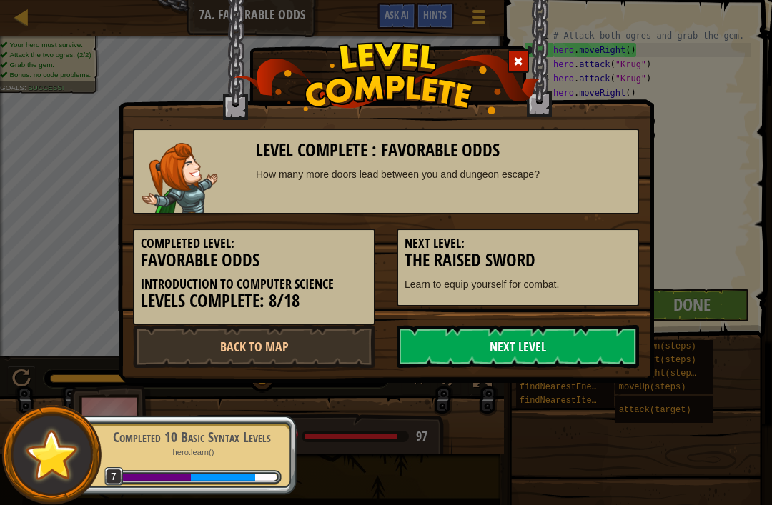
click at [599, 333] on link "Next Level" at bounding box center [518, 346] width 242 height 43
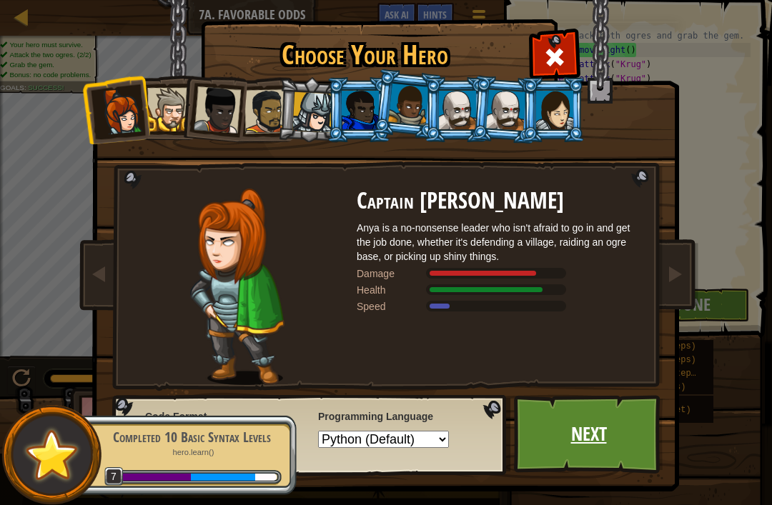
click at [623, 440] on link "Next" at bounding box center [588, 434] width 149 height 79
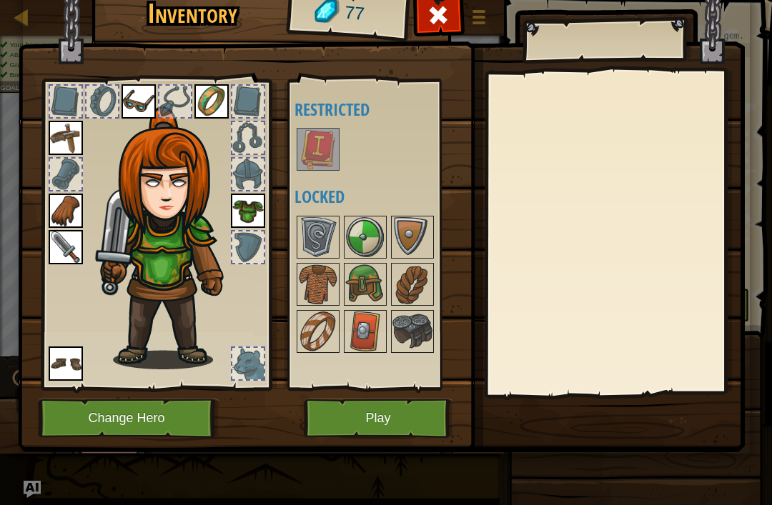
click at [309, 138] on img at bounding box center [318, 149] width 40 height 40
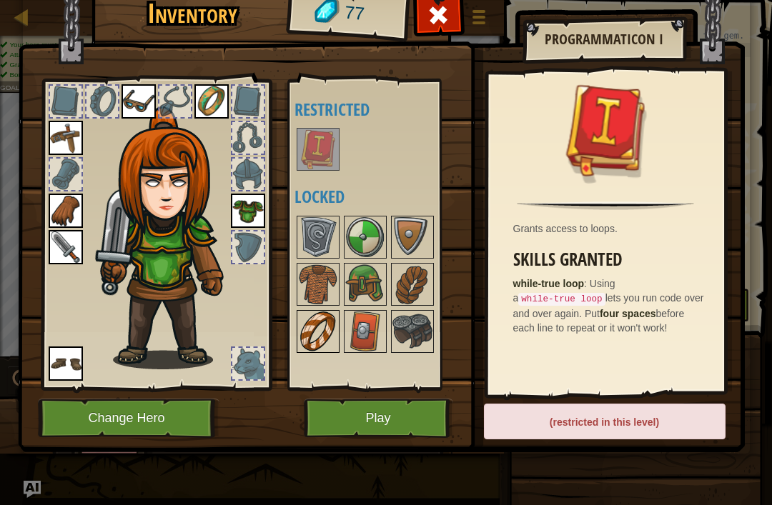
click at [302, 322] on img at bounding box center [318, 332] width 40 height 40
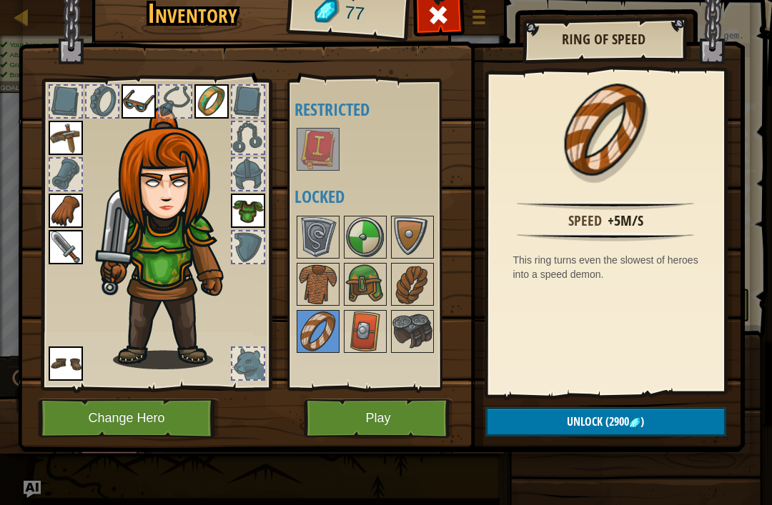
click at [238, 357] on div at bounding box center [247, 363] width 31 height 31
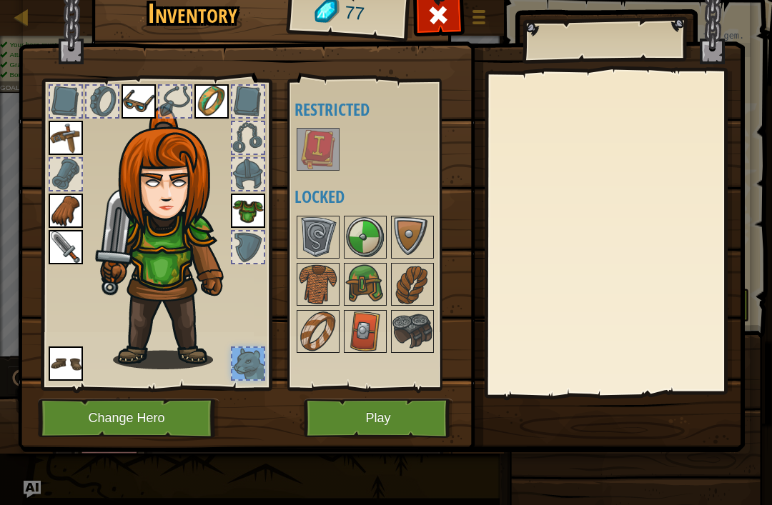
click at [249, 362] on div at bounding box center [247, 363] width 31 height 31
click at [247, 361] on div at bounding box center [247, 363] width 31 height 31
click at [427, 417] on button "Play" at bounding box center [378, 418] width 149 height 39
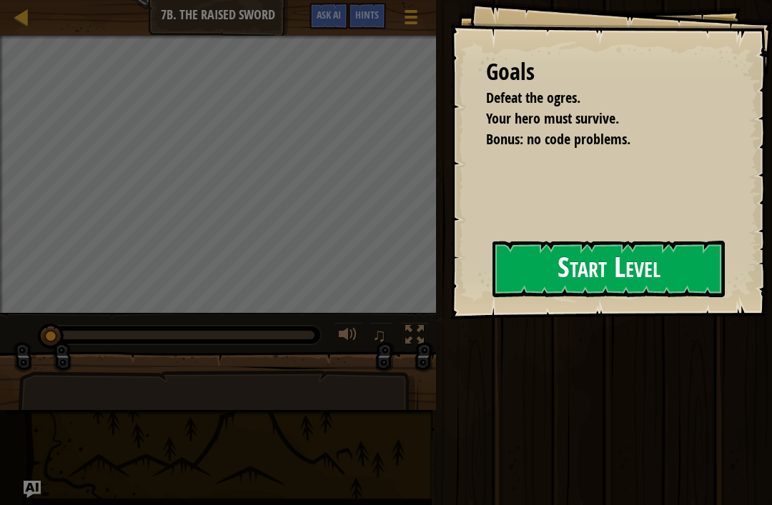
click at [585, 267] on button "Start Level" at bounding box center [608, 269] width 232 height 56
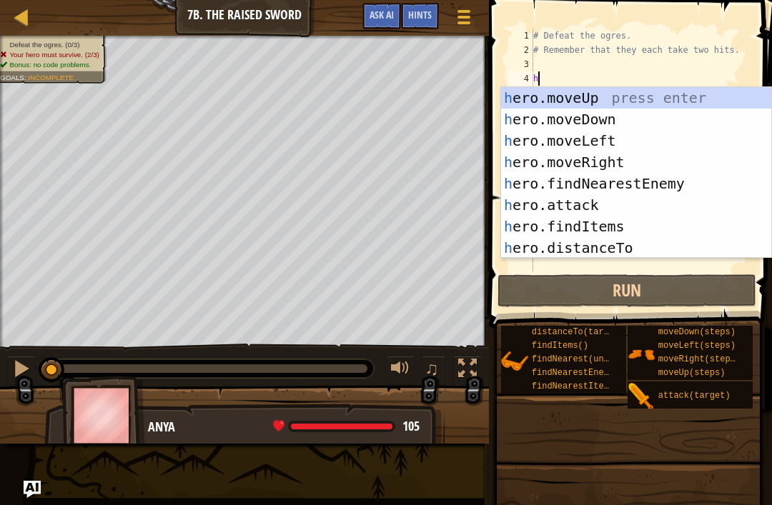
scroll to position [7, 0]
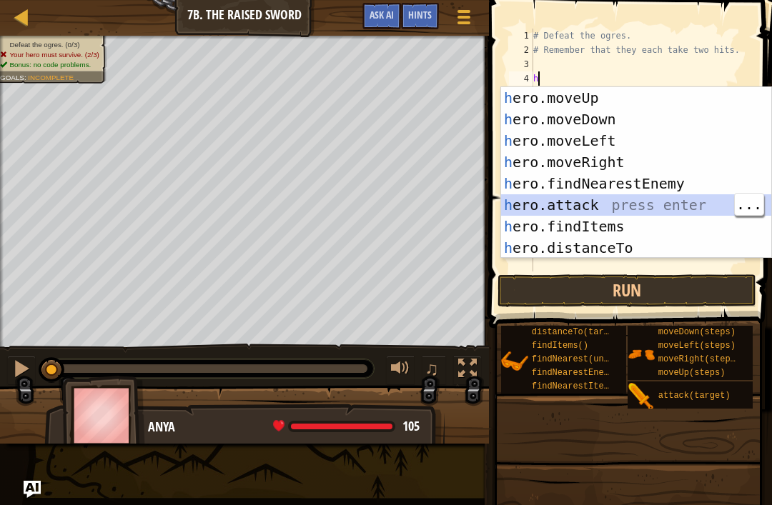
click at [601, 204] on div "h ero.moveUp press enter h ero.moveDown press enter h ero.moveLeft press enter …" at bounding box center [636, 194] width 270 height 214
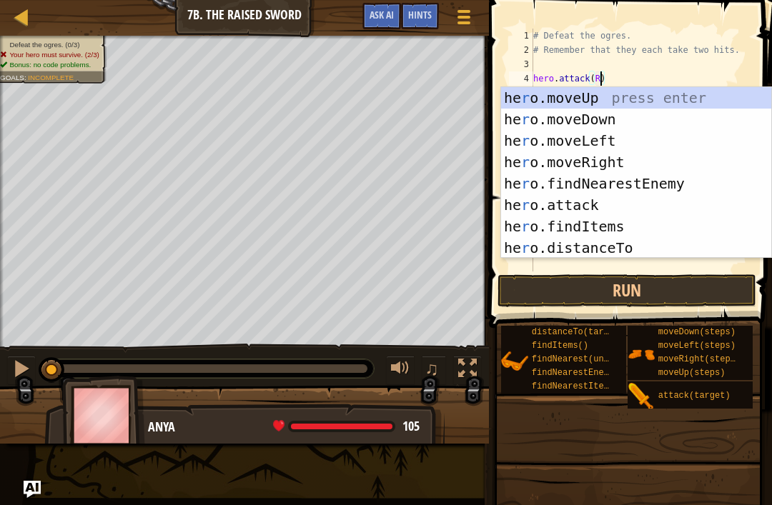
scroll to position [7, 6]
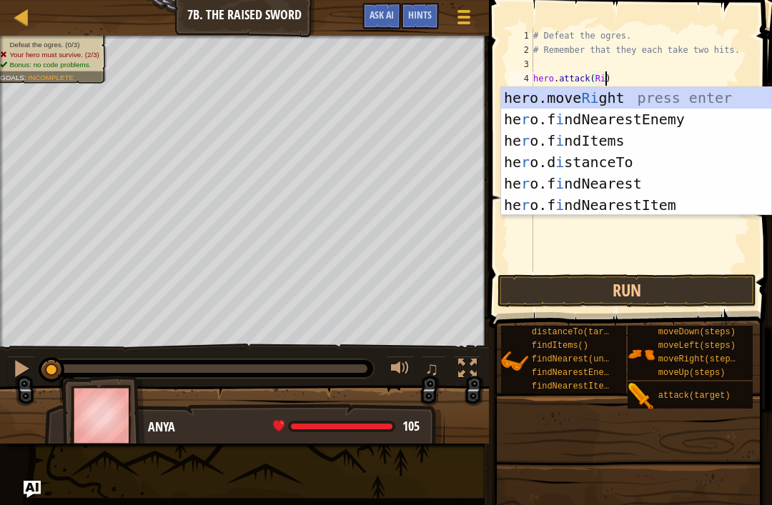
type textarea "hero.attack(Rig)"
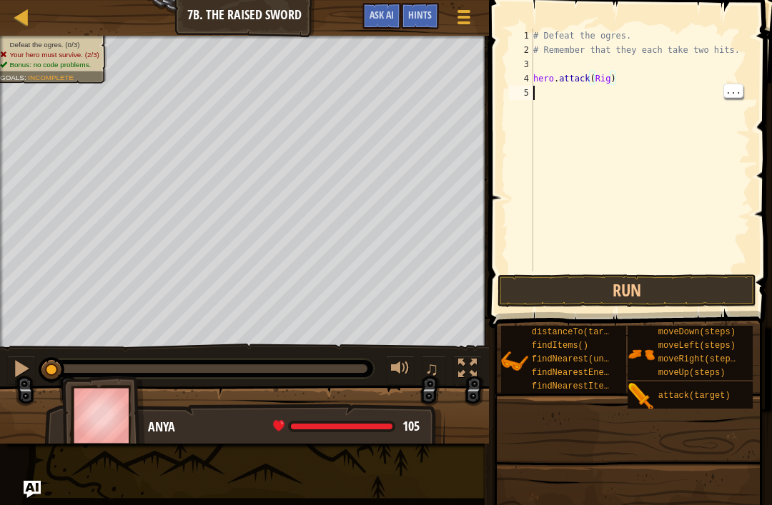
scroll to position [7, 0]
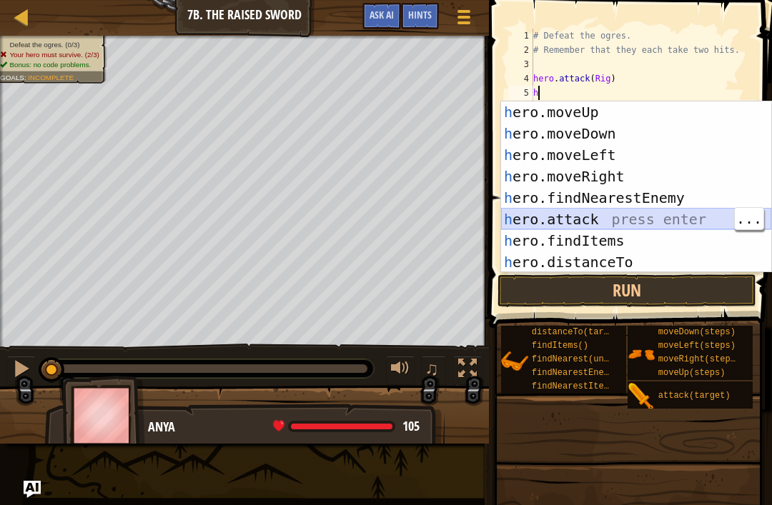
click at [581, 224] on div "h ero.moveUp press enter h ero.moveDown press enter h ero.moveLeft press enter …" at bounding box center [636, 208] width 270 height 214
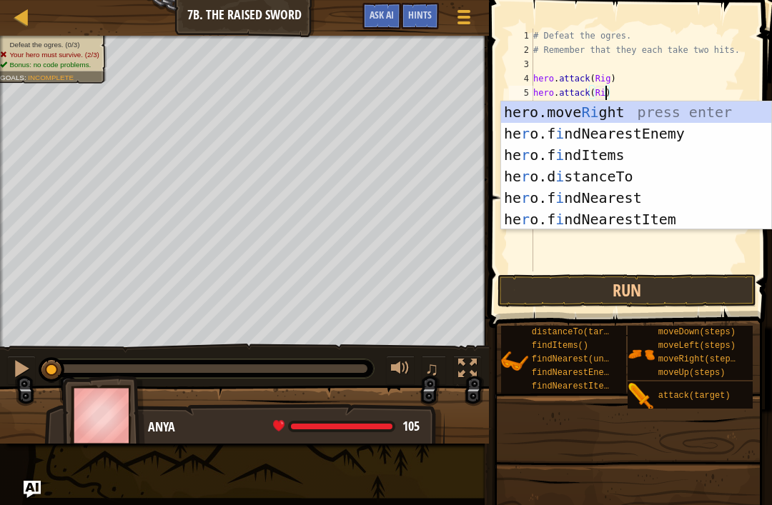
scroll to position [7, 6]
type textarea "hero.attack(Rig)"
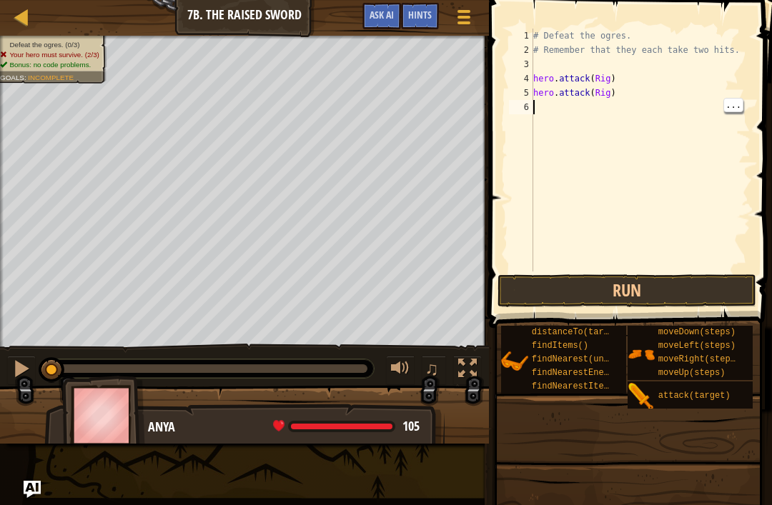
scroll to position [7, 0]
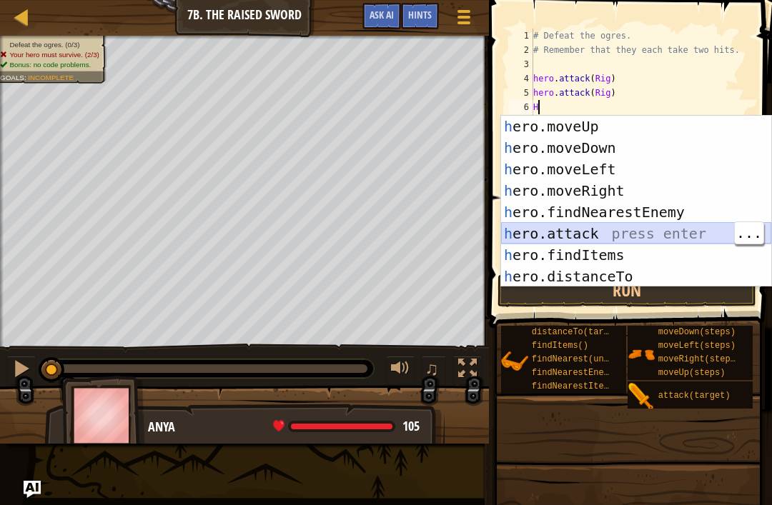
click at [599, 234] on div "h ero.moveUp press enter h ero.moveDown press enter h ero.moveLeft press enter …" at bounding box center [636, 223] width 270 height 214
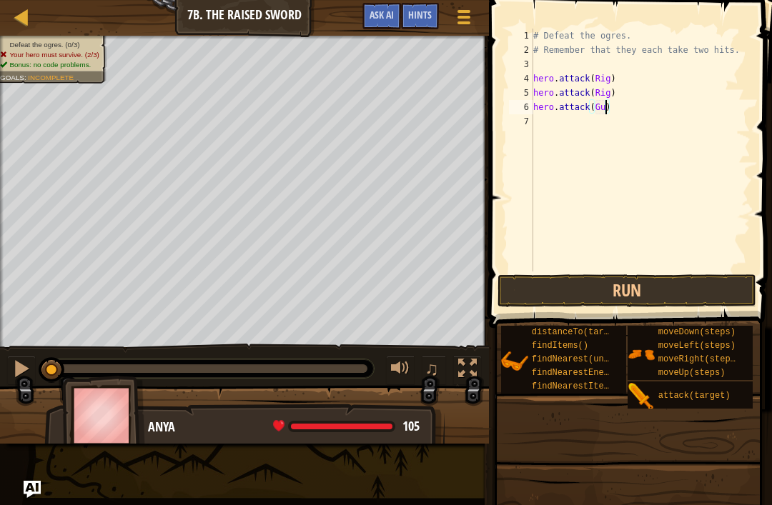
scroll to position [7, 6]
type textarea "hero.attack(Gurt)"
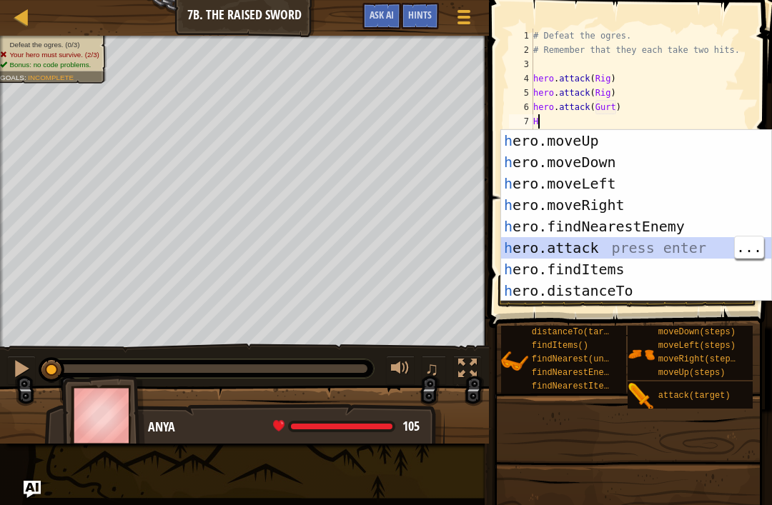
click at [586, 247] on div "h ero.moveUp press enter h ero.moveDown press enter h ero.moveLeft press enter …" at bounding box center [636, 237] width 270 height 214
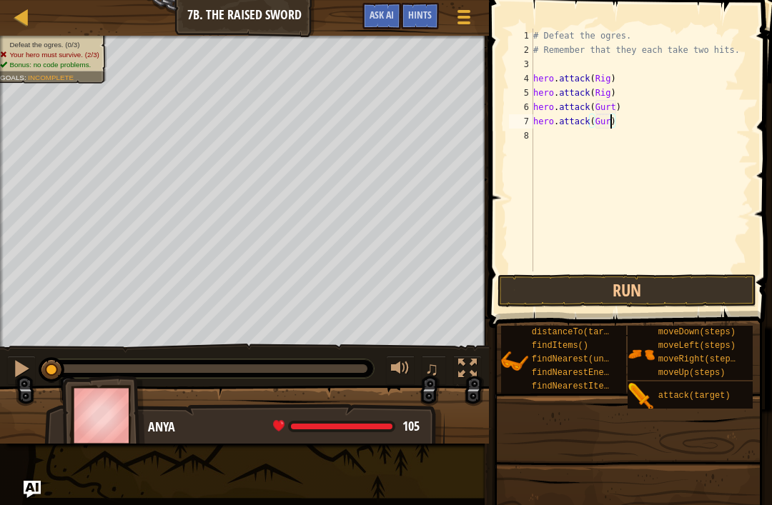
type textarea "hero.attack(Gurt)"
type textarea "H"
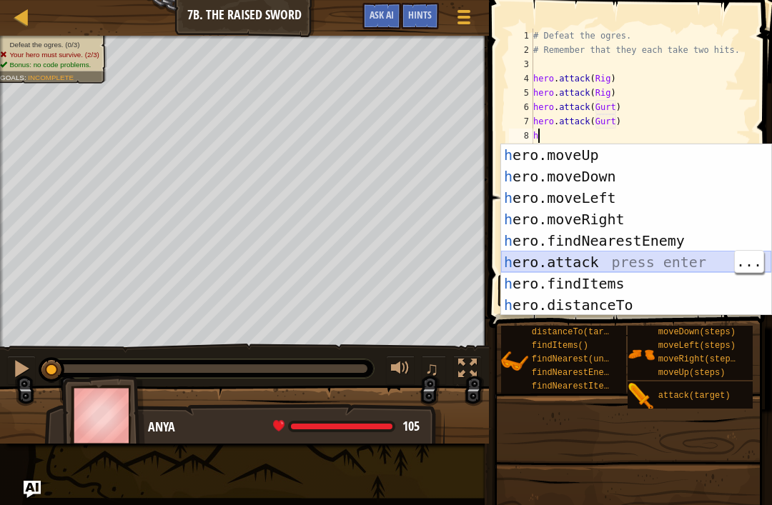
click at [585, 262] on div "h ero.moveUp press enter h ero.moveDown press enter h ero.moveLeft press enter …" at bounding box center [636, 251] width 270 height 214
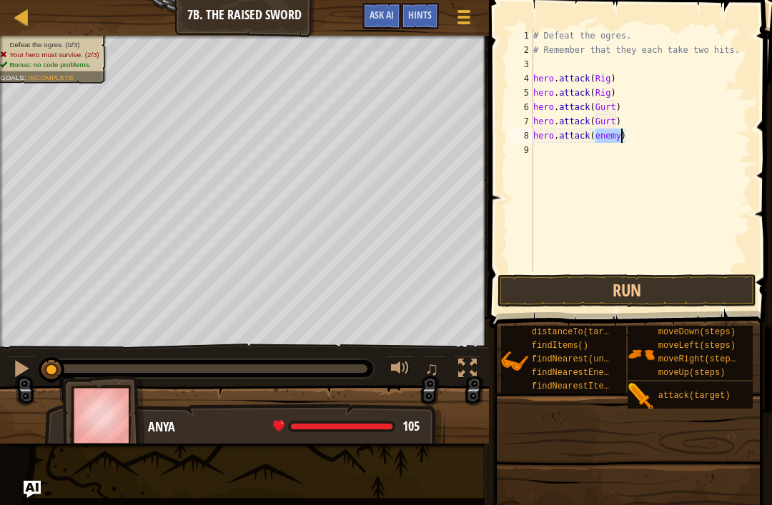
scroll to position [7, 5]
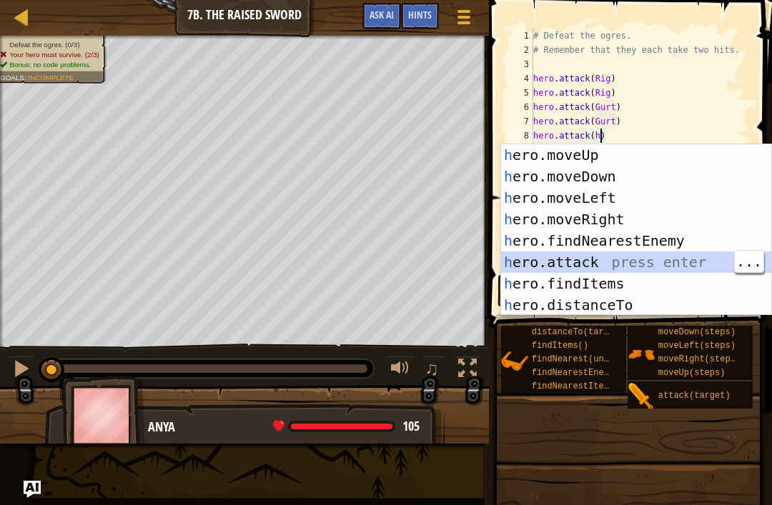
click at [590, 259] on div "h ero.moveUp press enter h ero.moveDown press enter h ero.moveLeft press enter …" at bounding box center [636, 251] width 270 height 214
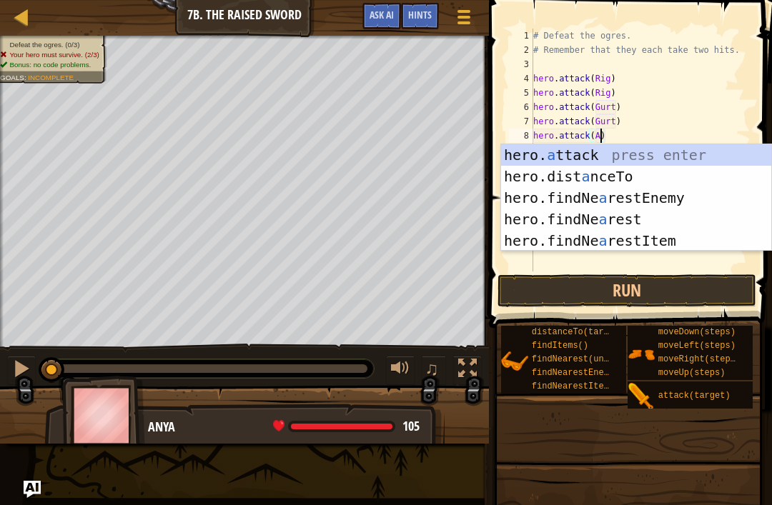
scroll to position [7, 6]
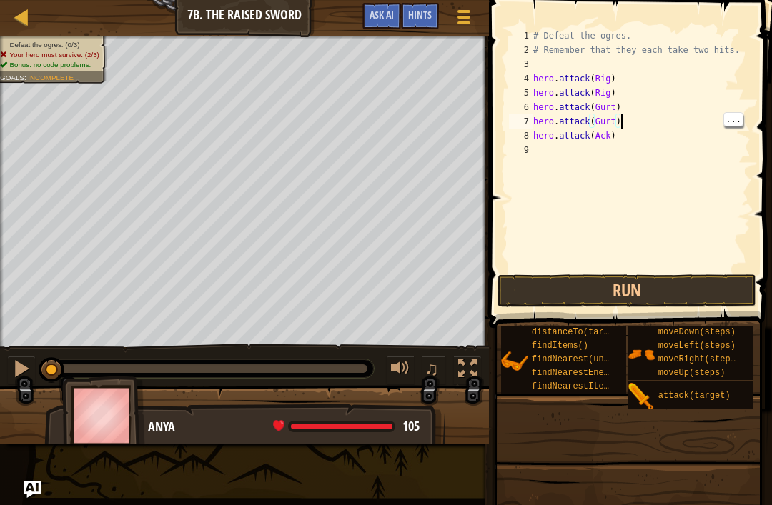
type textarea "hero.attack(Ack)"
click at [625, 139] on div "# Defeat the ogres. # Remember that they each take two hits. hero . attack ( Ri…" at bounding box center [640, 165] width 220 height 272
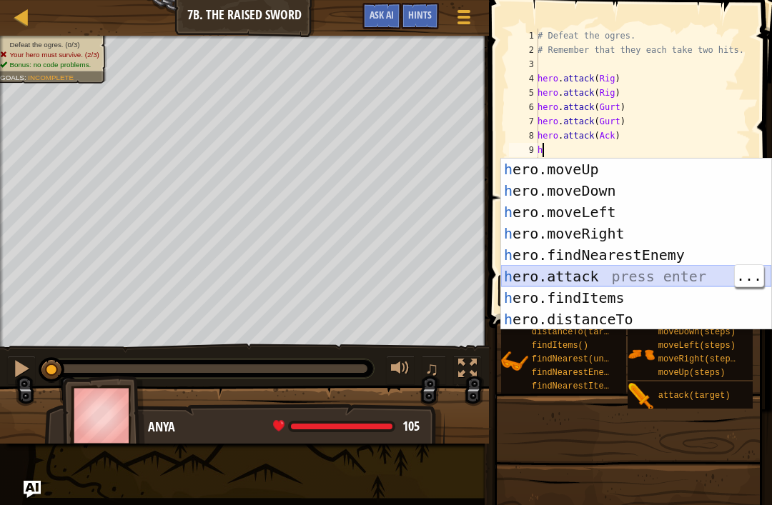
click at [589, 269] on div "h ero.moveUp press enter h ero.moveDown press enter h ero.moveLeft press enter …" at bounding box center [636, 266] width 270 height 214
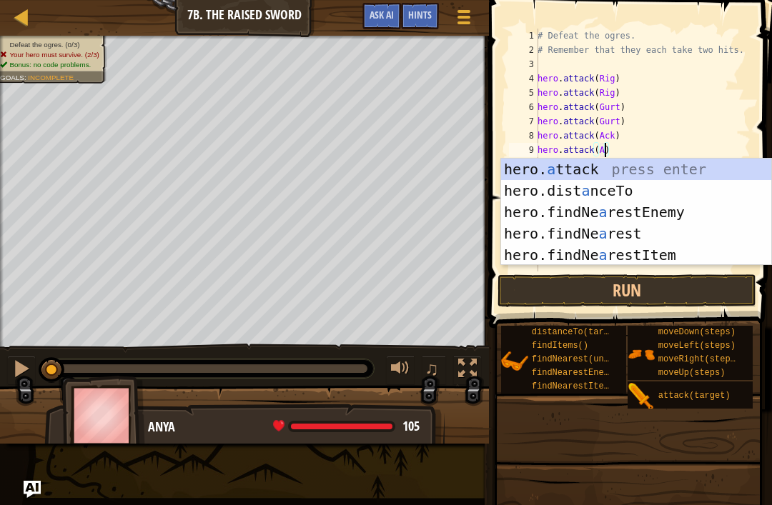
scroll to position [7, 6]
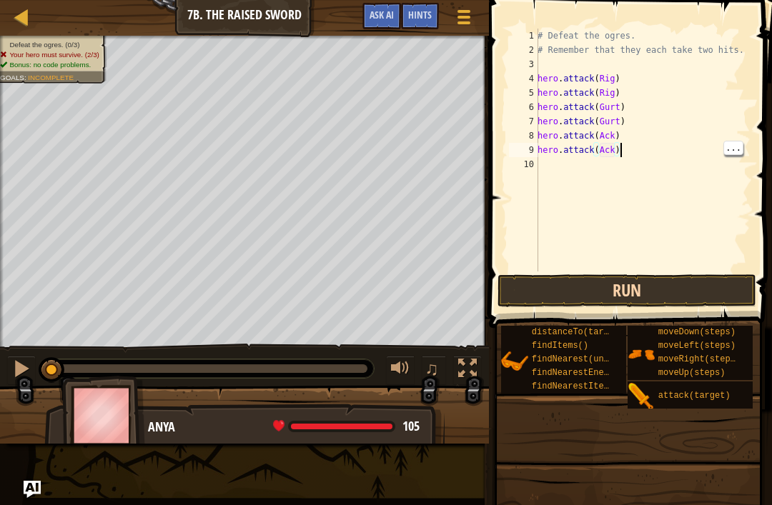
click at [630, 298] on button "Run" at bounding box center [626, 290] width 258 height 33
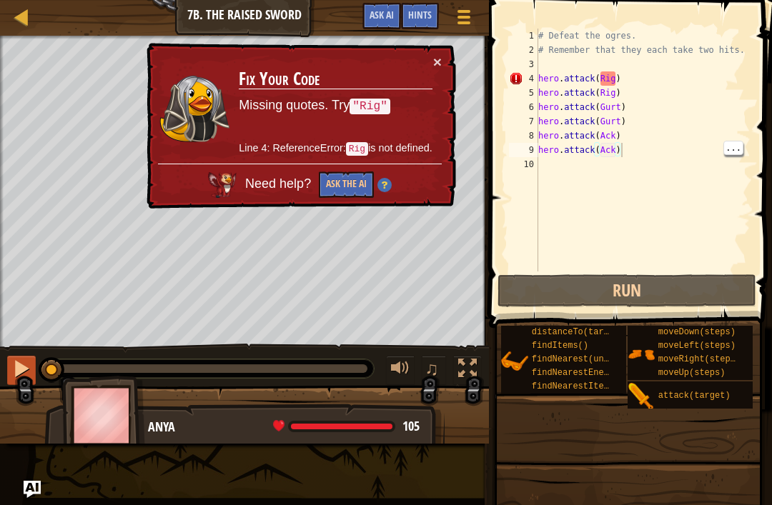
click at [27, 373] on div at bounding box center [21, 368] width 19 height 19
click at [22, 372] on div at bounding box center [21, 368] width 19 height 19
click at [442, 54] on div "× Fix Your Code Missing quotes. Try "Rig" Line 4: ReferenceError: Rig is not de…" at bounding box center [300, 126] width 312 height 167
click at [444, 53] on div "× Fix Your Code Missing quotes. Try "Rig" Line 4: ReferenceError: Rig is not de…" at bounding box center [300, 126] width 312 height 167
click at [441, 56] on button "×" at bounding box center [437, 61] width 9 height 15
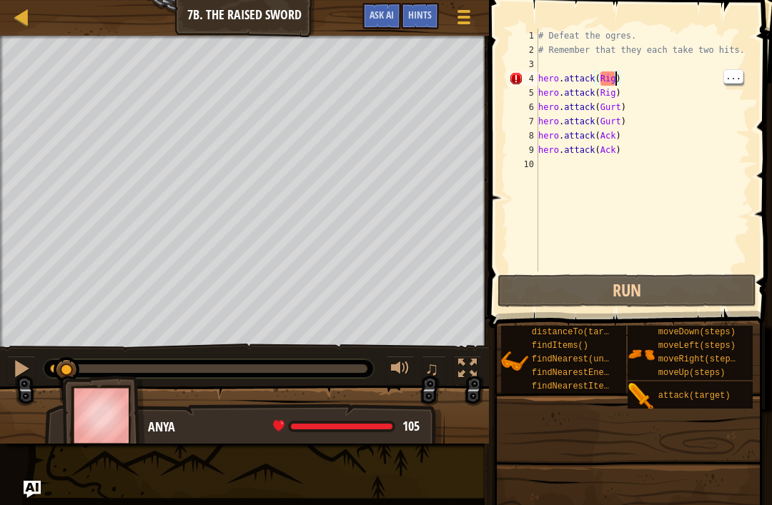
click at [618, 76] on div "# Defeat the ogres. # Remember that they each take two hits. hero . attack ( Ri…" at bounding box center [642, 165] width 215 height 272
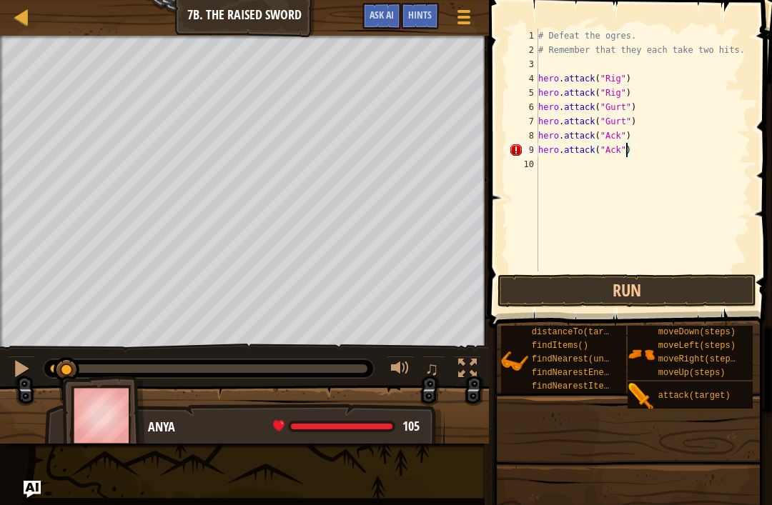
scroll to position [7, 7]
type textarea "hero.attack("Ack")"
click at [651, 292] on button "Run" at bounding box center [626, 290] width 258 height 33
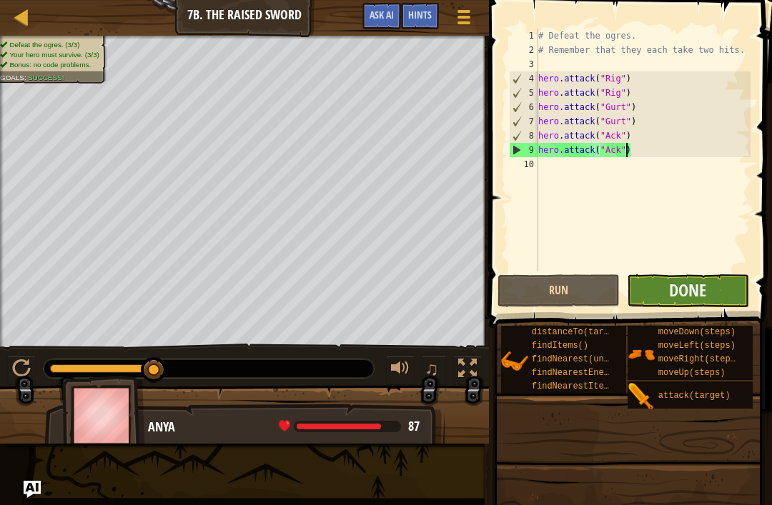
click at [711, 299] on button "Done" at bounding box center [688, 290] width 122 height 33
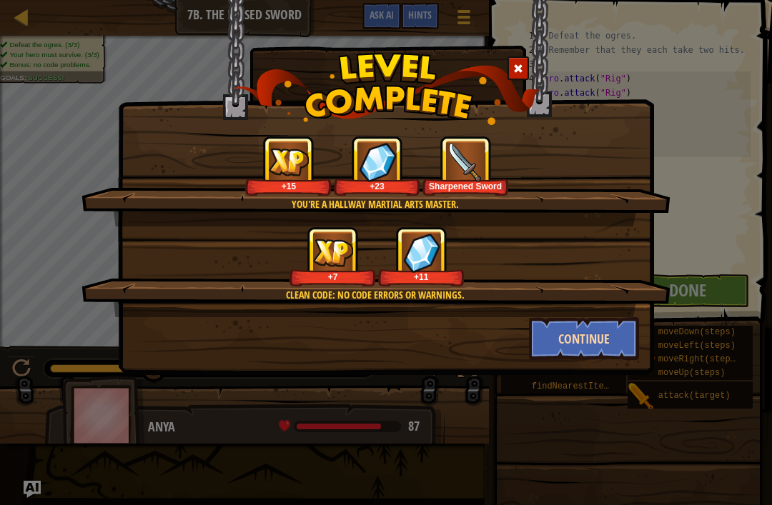
click at [601, 334] on button "Continue" at bounding box center [584, 338] width 111 height 43
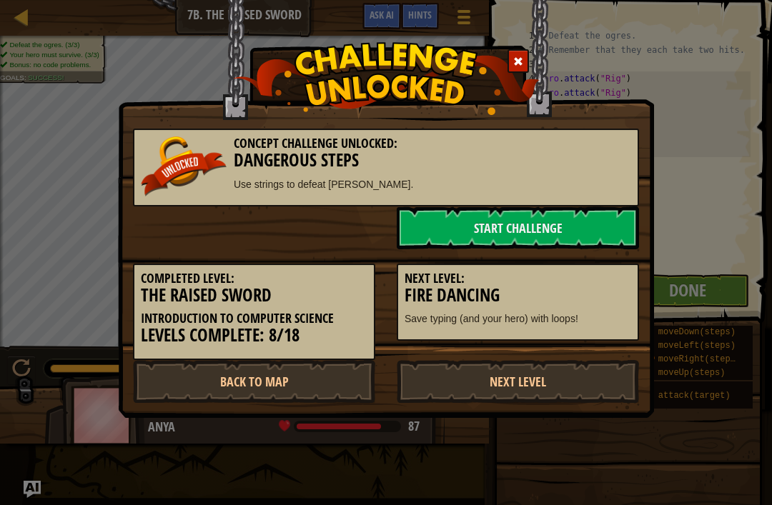
click at [590, 337] on div "Next Level: Fire Dancing Save typing (and your hero) with loops!" at bounding box center [518, 303] width 242 height 78
click at [604, 209] on link "Start Challenge" at bounding box center [518, 228] width 242 height 43
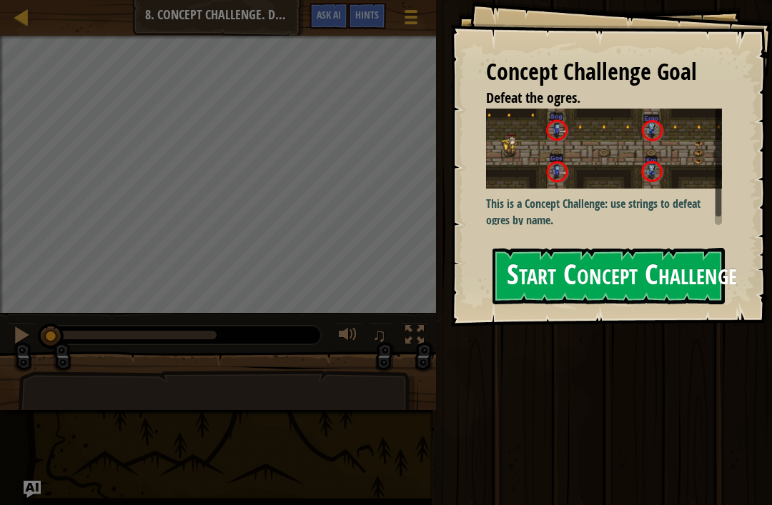
click at [602, 248] on button "Start Concept Challenge" at bounding box center [608, 276] width 232 height 56
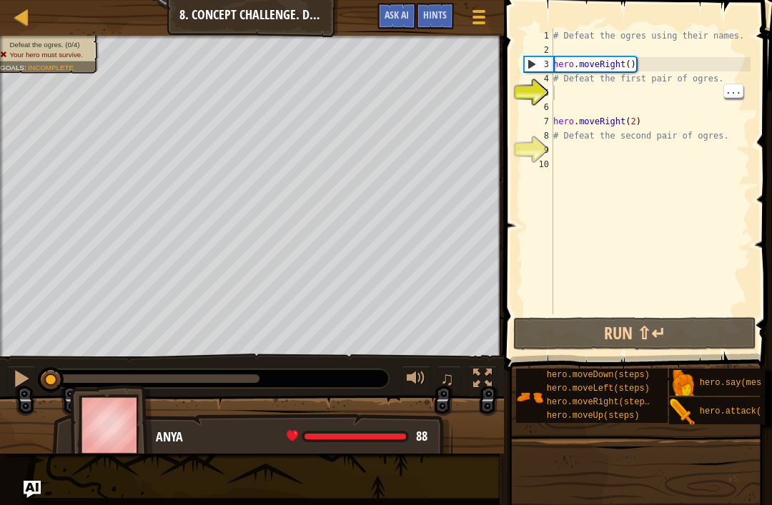
click at [580, 96] on div "# Defeat the ogres using their names. hero . moveRight ( ) # Defeat the first p…" at bounding box center [650, 186] width 200 height 314
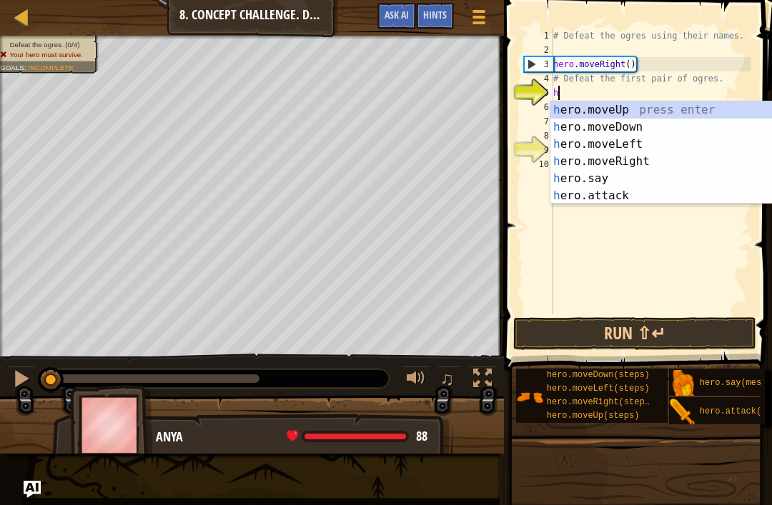
scroll to position [7, 0]
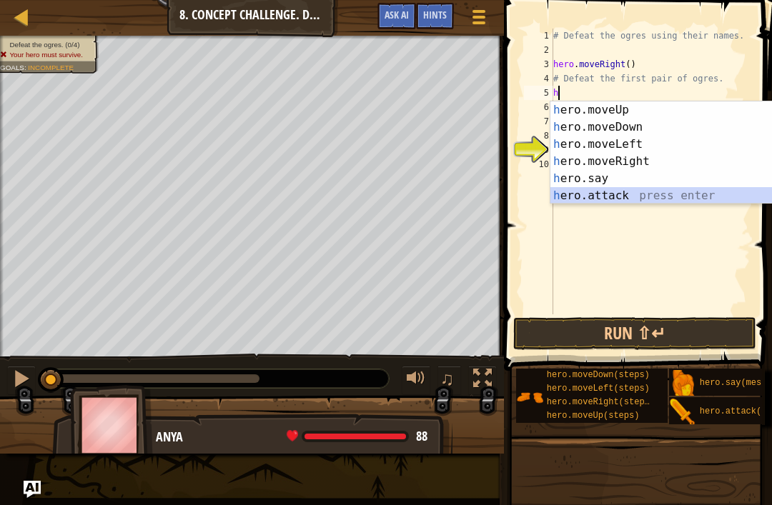
click at [630, 192] on div "h ero.moveUp press enter h ero.moveDown press enter h ero.moveLeft press enter …" at bounding box center [685, 169] width 270 height 137
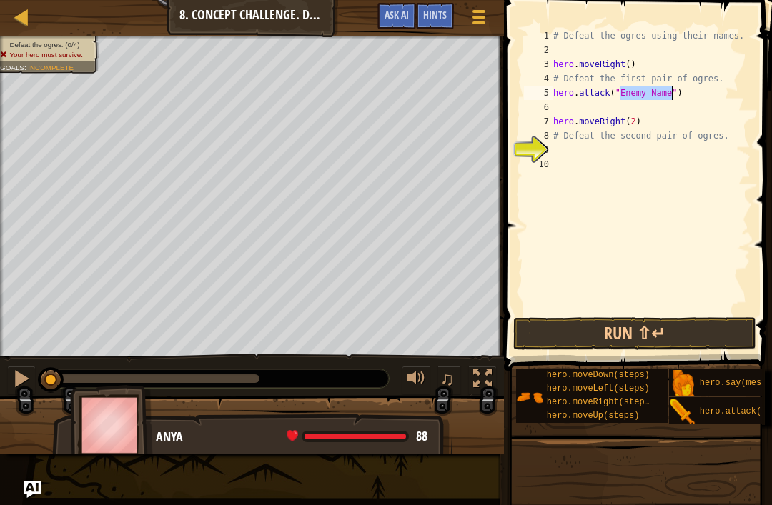
scroll to position [7, 6]
type textarea "hero.attack("Sog")"
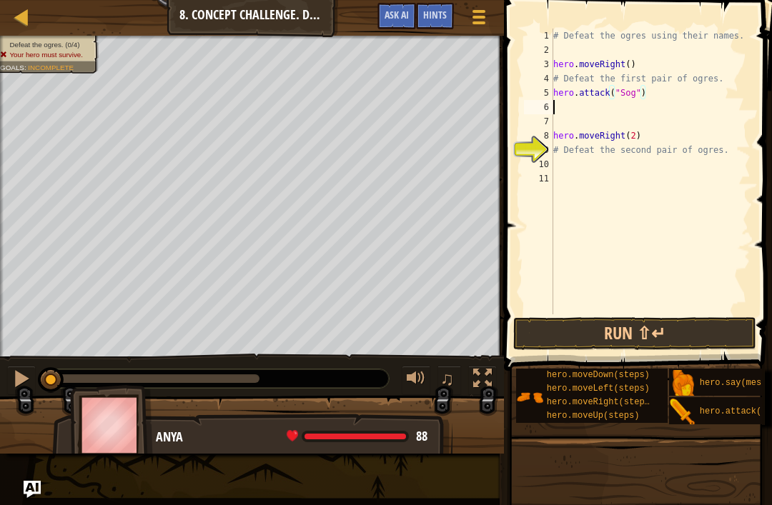
scroll to position [7, 0]
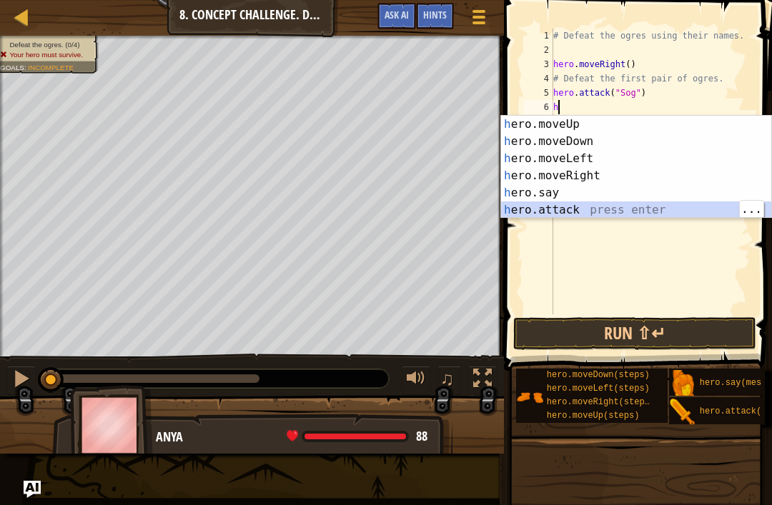
click at [581, 206] on div "h ero.moveUp press enter h ero.moveDown press enter h ero.moveLeft press enter …" at bounding box center [636, 184] width 270 height 137
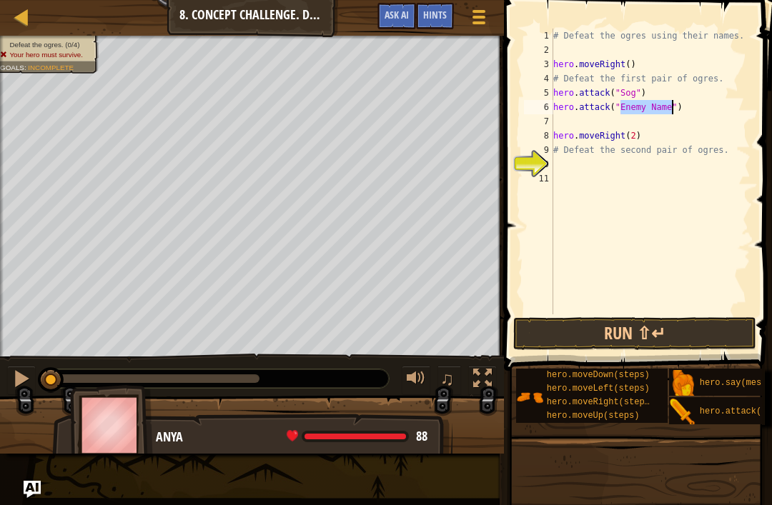
scroll to position [7, 6]
type textarea "hero.attack("Sog")"
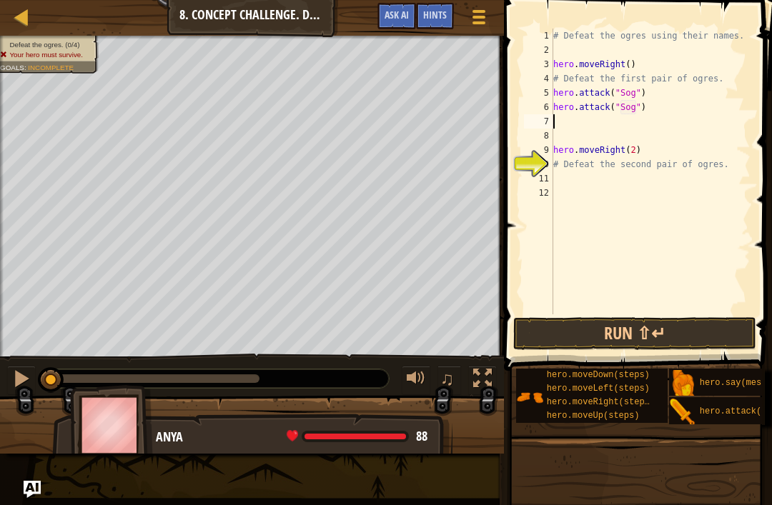
scroll to position [7, 0]
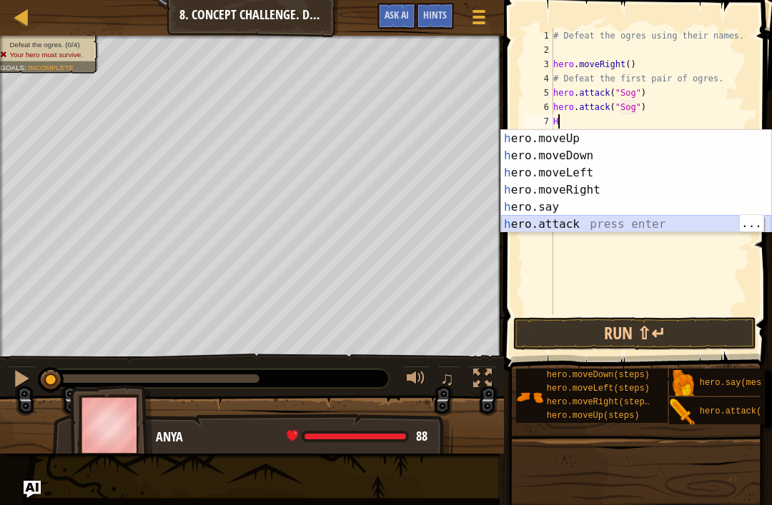
click at [605, 221] on div "h ero.moveUp press enter h ero.moveDown press enter h ero.moveLeft press enter …" at bounding box center [636, 198] width 270 height 137
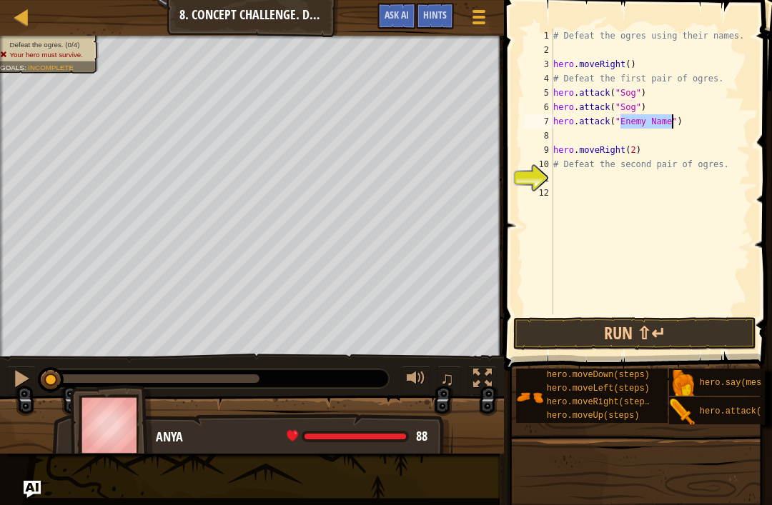
scroll to position [7, 6]
type textarea "hero.attack("Gos")"
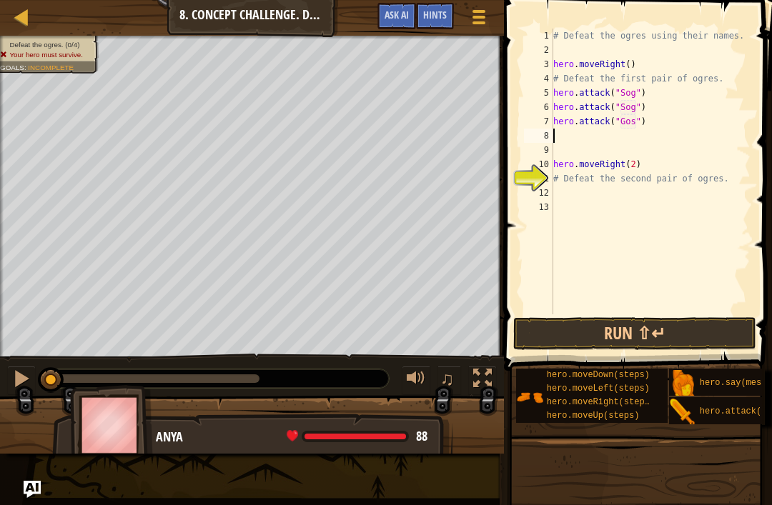
scroll to position [7, 0]
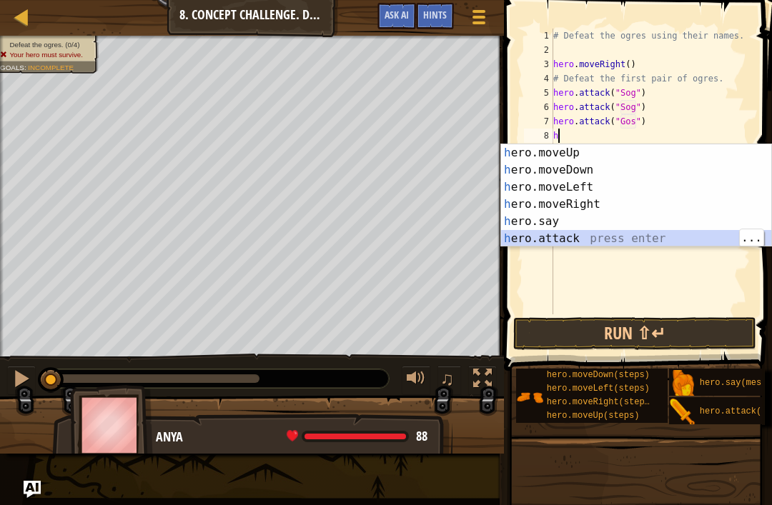
click at [582, 242] on div "h ero.moveUp press enter h ero.moveDown press enter h ero.moveLeft press enter …" at bounding box center [636, 212] width 270 height 137
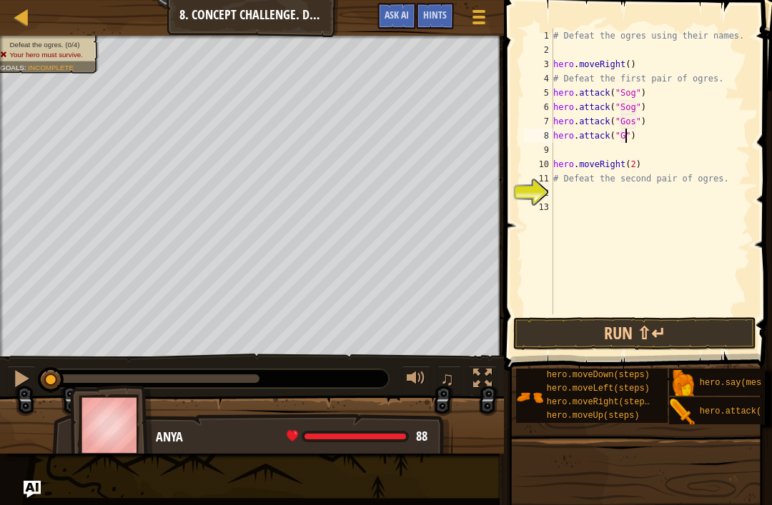
scroll to position [7, 6]
type textarea "hero.attack("Gos")"
click at [562, 149] on div "# Defeat the ogres using their names. hero . moveRight ( ) # Defeat the first p…" at bounding box center [650, 186] width 200 height 314
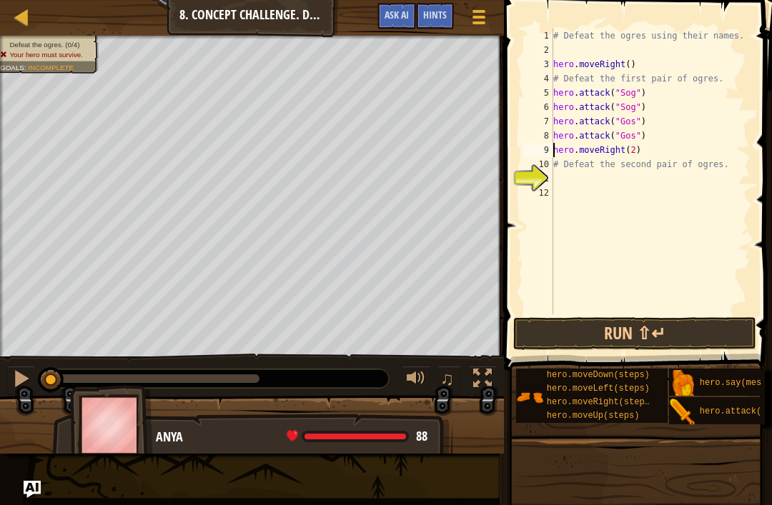
type textarea "# Defeat the second pair of ogres."
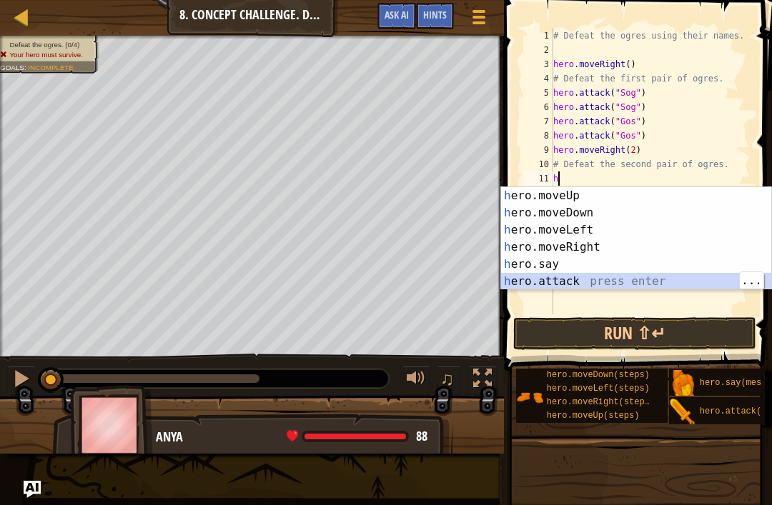
click at [573, 281] on div "h ero.moveUp press enter h ero.moveDown press enter h ero.moveLeft press enter …" at bounding box center [636, 255] width 270 height 137
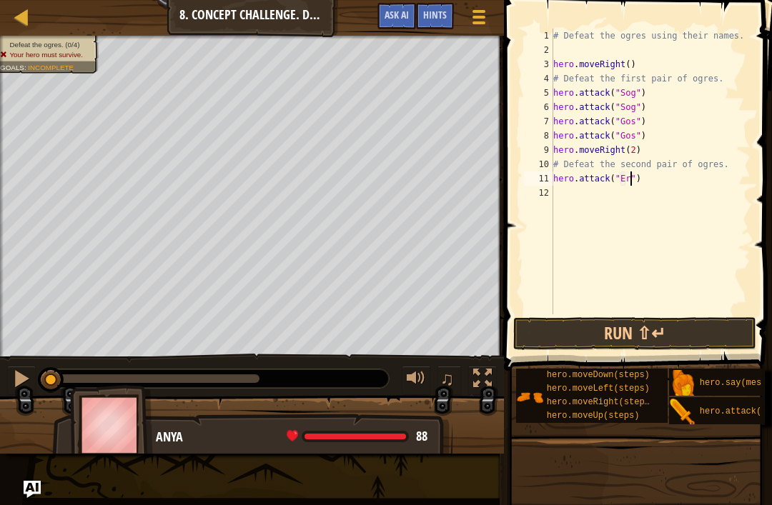
scroll to position [7, 7]
type textarea "hero.attack("Ergo")"
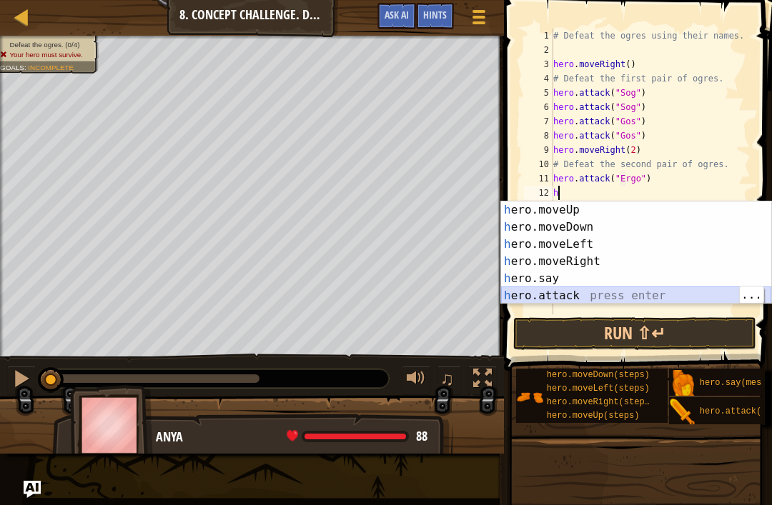
click at [575, 299] on div "h ero.moveUp press enter h ero.moveDown press enter h ero.moveLeft press enter …" at bounding box center [636, 270] width 270 height 137
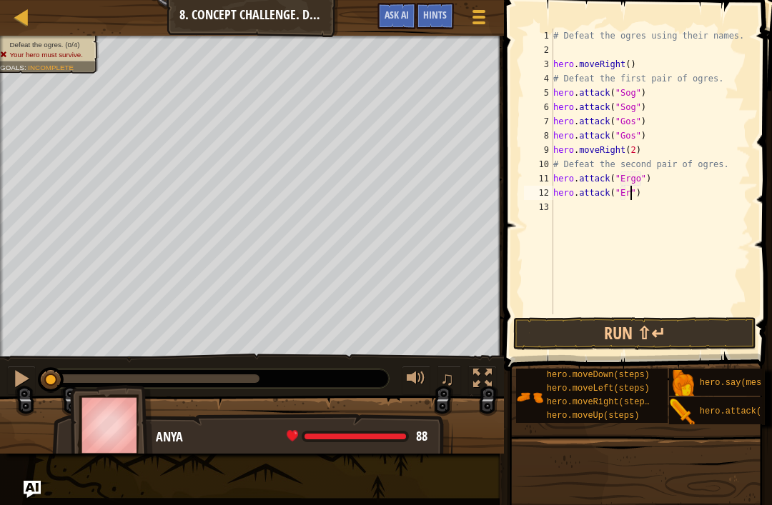
scroll to position [7, 7]
type textarea "hero.attack("Ergo")"
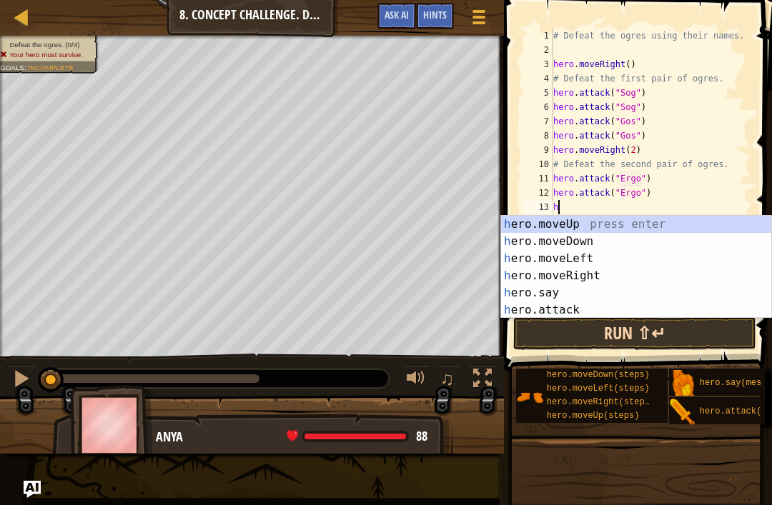
type textarea "h"
click at [557, 319] on button "Run ⇧↵" at bounding box center [634, 333] width 243 height 33
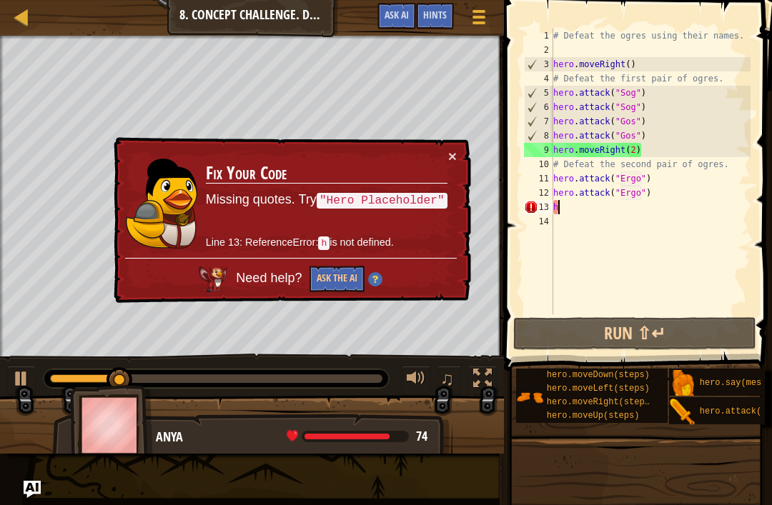
click at [464, 155] on div "× Fix Your Code Missing quotes. Try "Hero Placeholder" Line 13: ReferenceError:…" at bounding box center [291, 220] width 360 height 167
click at [456, 154] on button "×" at bounding box center [452, 156] width 9 height 15
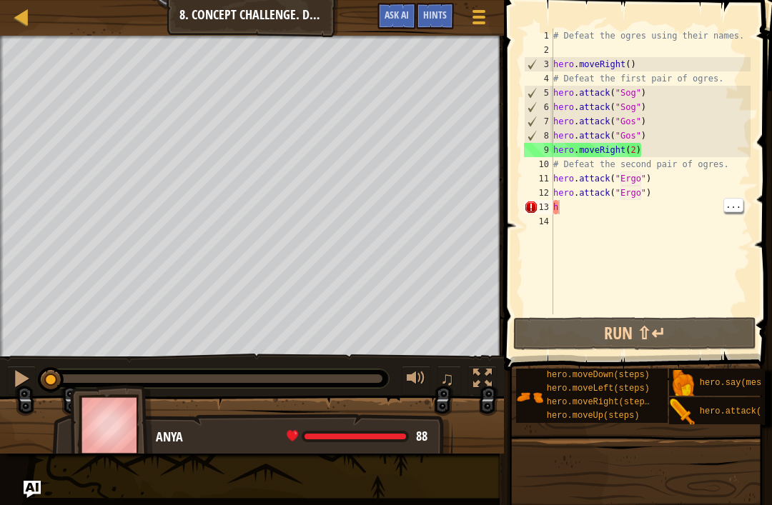
click at [577, 205] on div "# Defeat the ogres using their names. hero . moveRight ( ) # Defeat the first p…" at bounding box center [650, 186] width 200 height 314
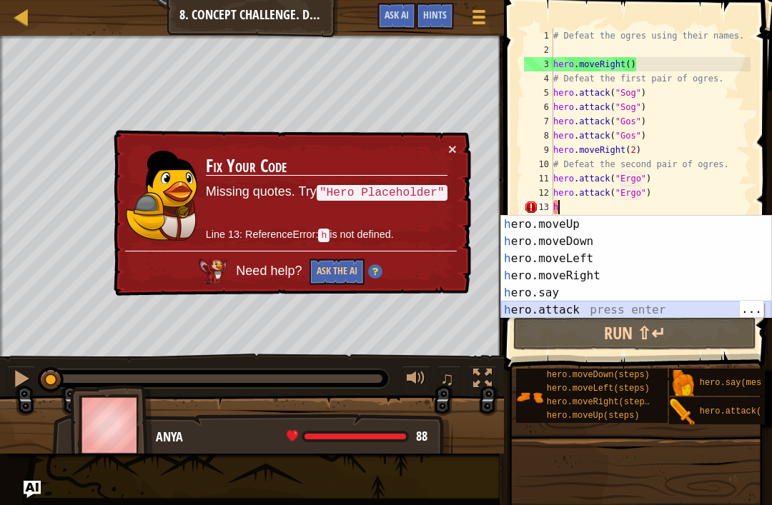
click at [570, 302] on div "h ero.moveUp press enter h ero.moveDown press enter h ero.moveLeft press enter …" at bounding box center [636, 284] width 270 height 137
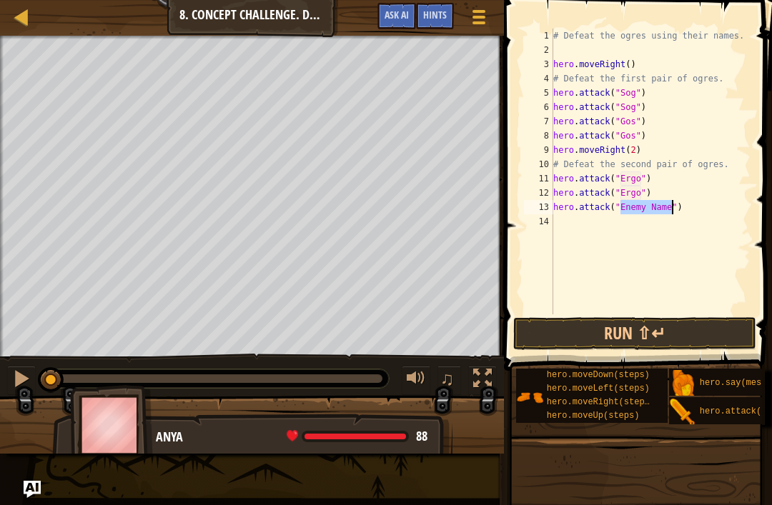
scroll to position [7, 6]
type textarea "hero.attack("Kro")"
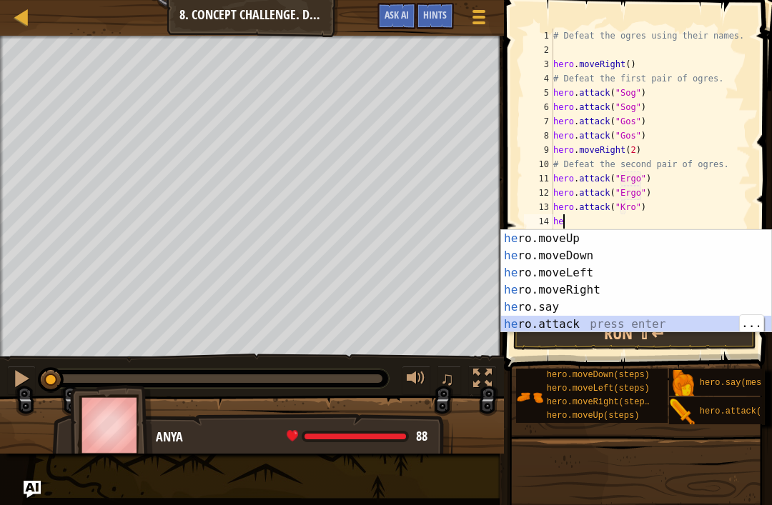
click at [577, 321] on div "he ro.moveUp press enter he ro.moveDown press enter he ro.moveLeft press enter …" at bounding box center [636, 298] width 270 height 137
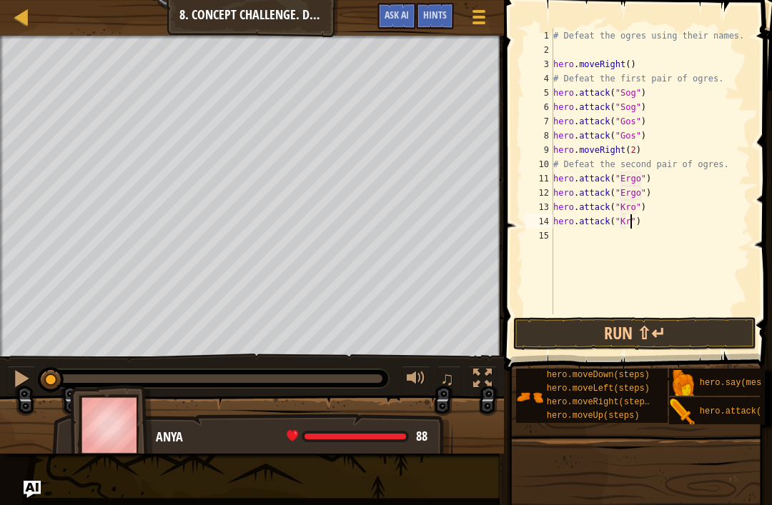
scroll to position [7, 7]
click at [28, 385] on div at bounding box center [21, 378] width 19 height 19
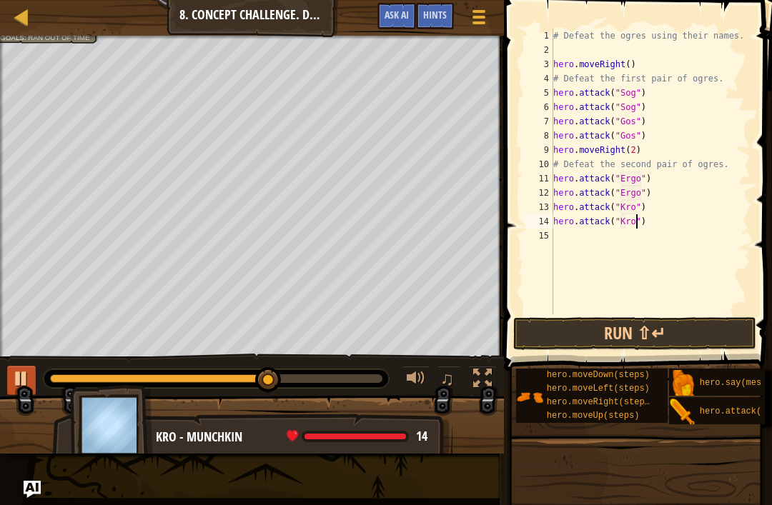
click at [27, 388] on div at bounding box center [21, 378] width 19 height 19
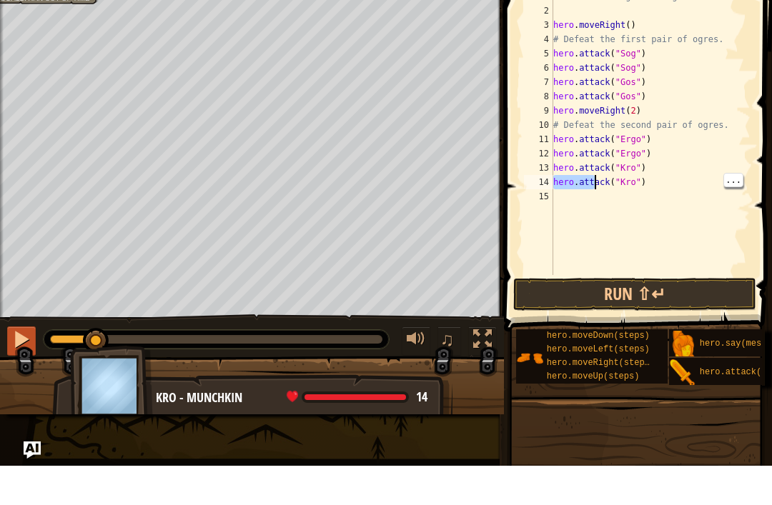
type textarea "hero.attack("Kro")"
type textarea "hero.attack("Ergo")"
click at [557, 148] on div "# Defeat the ogres using their names. hero . moveRight ( ) # Defeat the first p…" at bounding box center [650, 186] width 200 height 314
click at [662, 140] on div "# Defeat the ogres using their names. hero . moveRight ( ) # Defeat the first p…" at bounding box center [650, 186] width 200 height 314
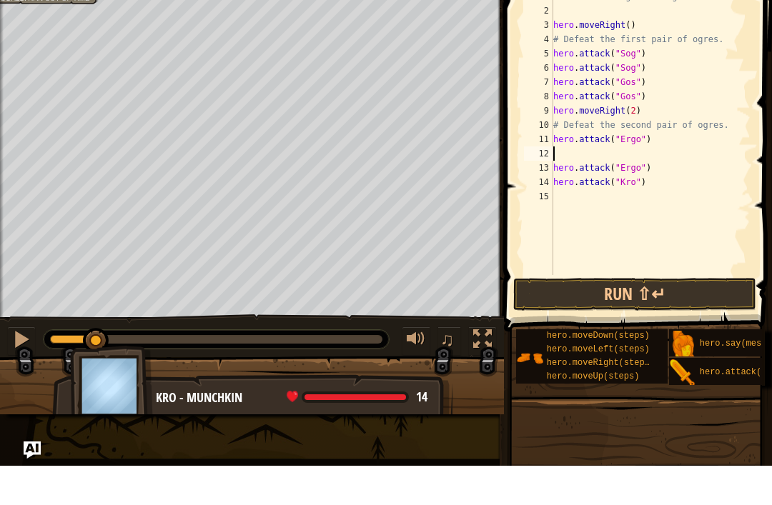
type textarea "v"
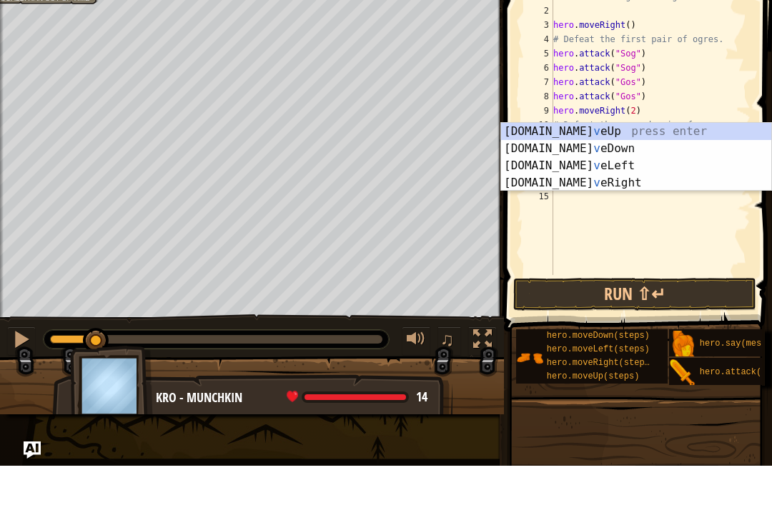
paste textarea
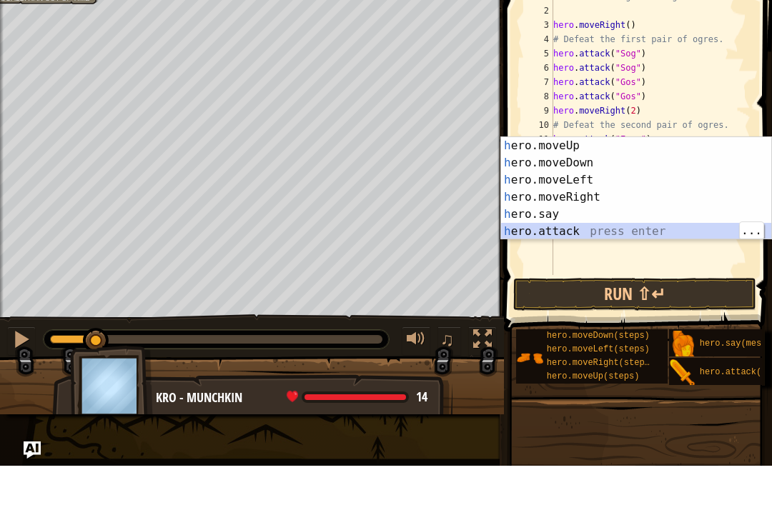
click at [582, 226] on div "h ero.moveUp press enter h ero.moveDown press enter h ero.moveLeft press enter …" at bounding box center [636, 245] width 270 height 137
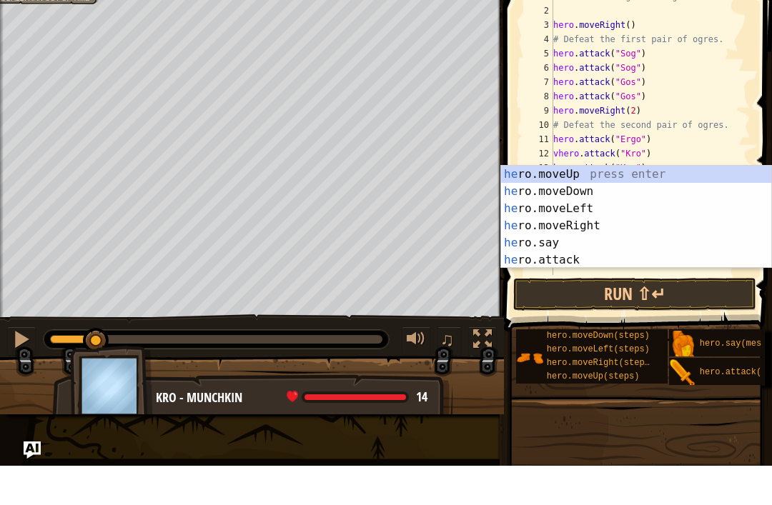
type textarea "# Defeat the second pair of ogres."
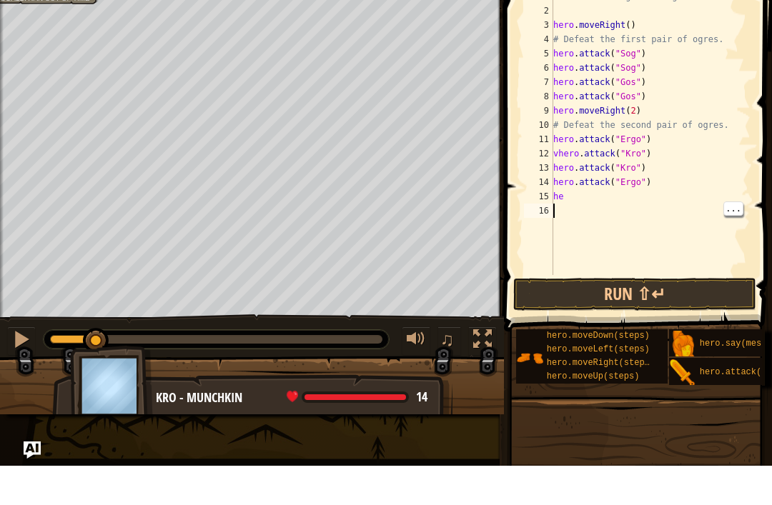
click at [580, 205] on div "# Defeat the ogres using their names. hero . moveRight ( ) # Defeat the first p…" at bounding box center [650, 186] width 200 height 314
click at [577, 199] on div "# Defeat the ogres using their names. hero . moveRight ( ) # Defeat the first p…" at bounding box center [650, 186] width 200 height 314
type textarea "h"
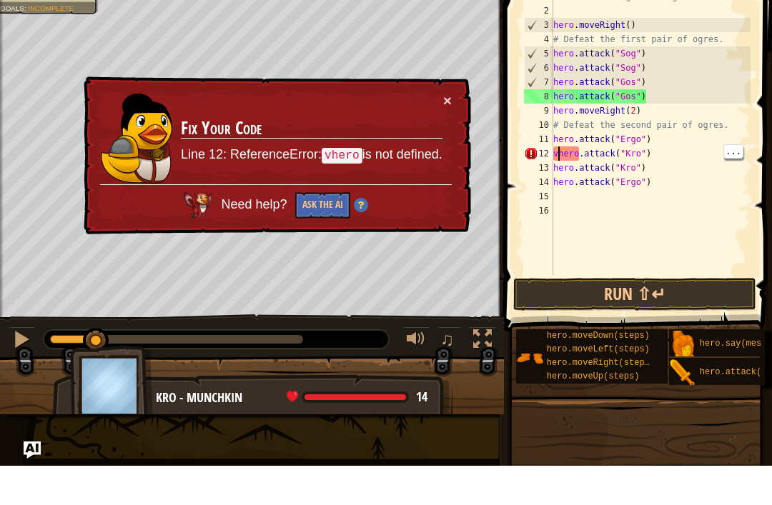
type textarea "hero.attack("Kro")"
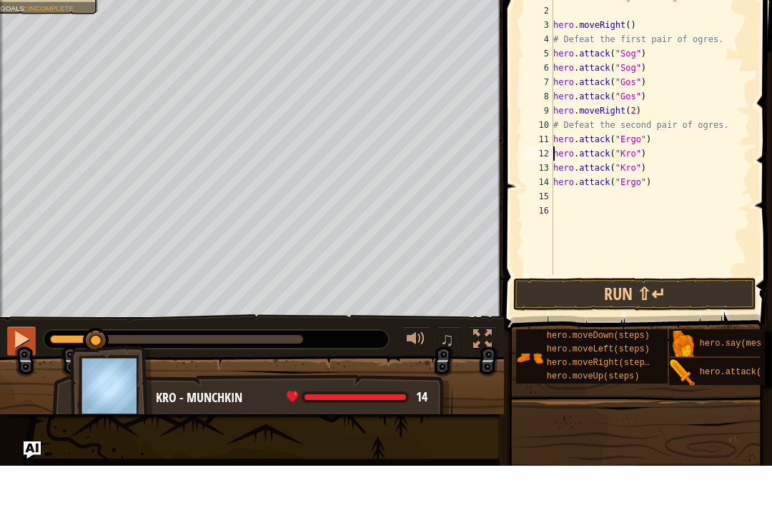
click at [23, 369] on div at bounding box center [21, 378] width 19 height 19
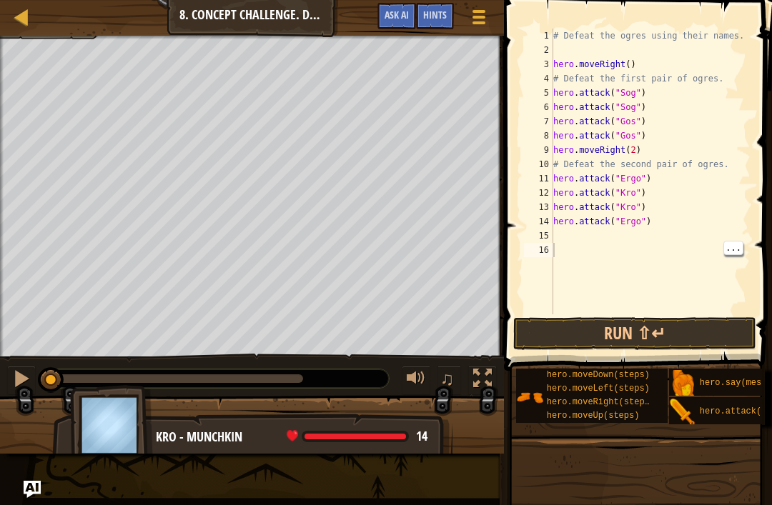
click at [604, 249] on div "# Defeat the ogres using their names. hero . moveRight ( ) # Defeat the first p…" at bounding box center [650, 186] width 200 height 314
click at [552, 190] on div "12" at bounding box center [538, 193] width 29 height 14
paste textarea "Erg"
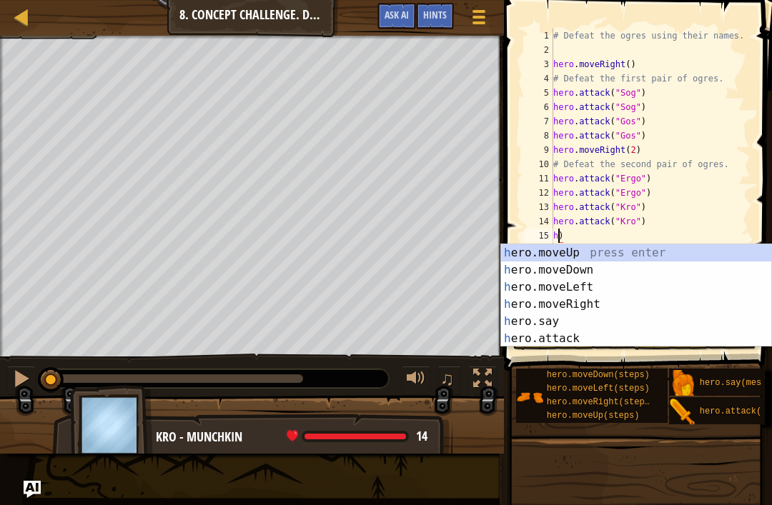
type textarea ")"
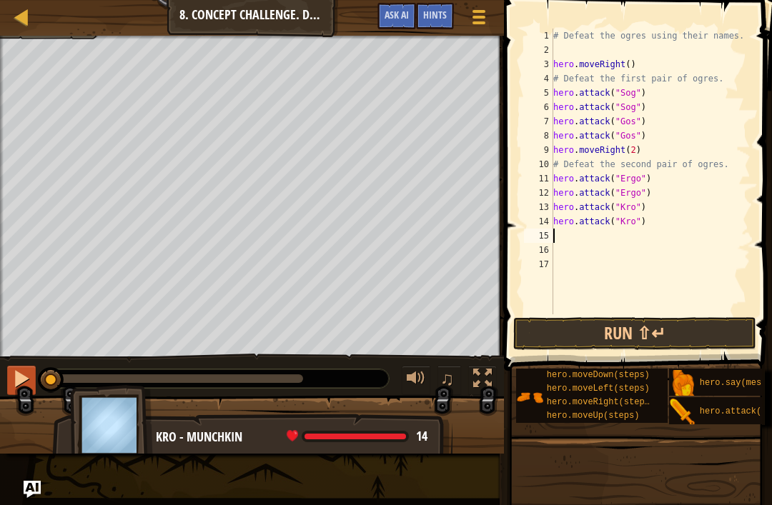
click at [24, 375] on div at bounding box center [21, 378] width 19 height 19
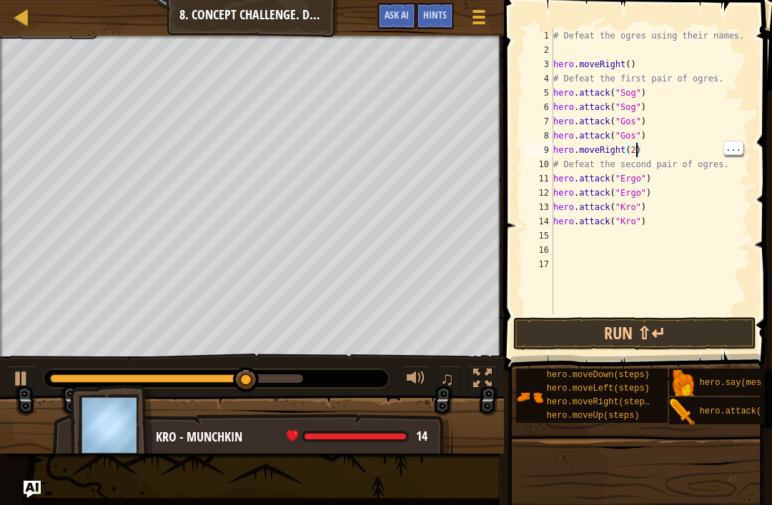
type textarea "hero.moveRight()"
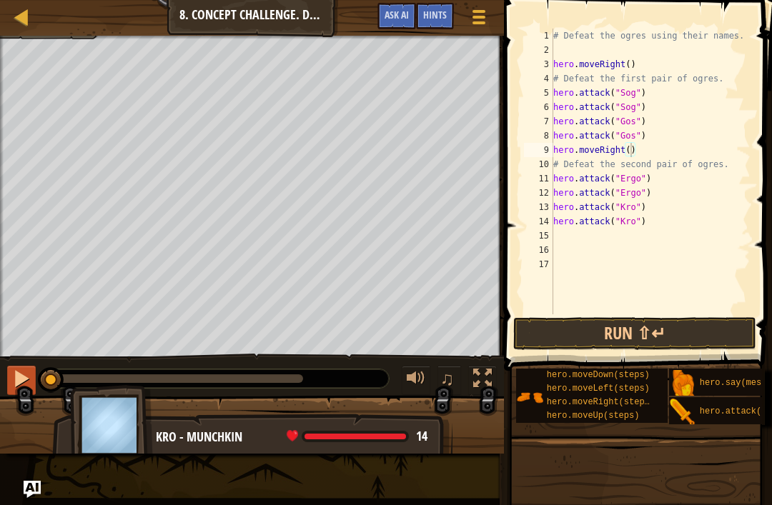
click at [25, 388] on div at bounding box center [21, 378] width 19 height 19
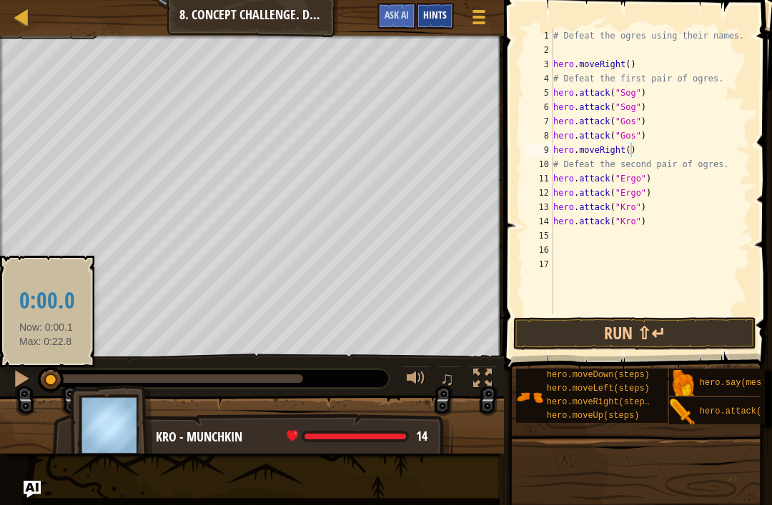
click at [439, 13] on span "Hints" at bounding box center [435, 15] width 24 height 14
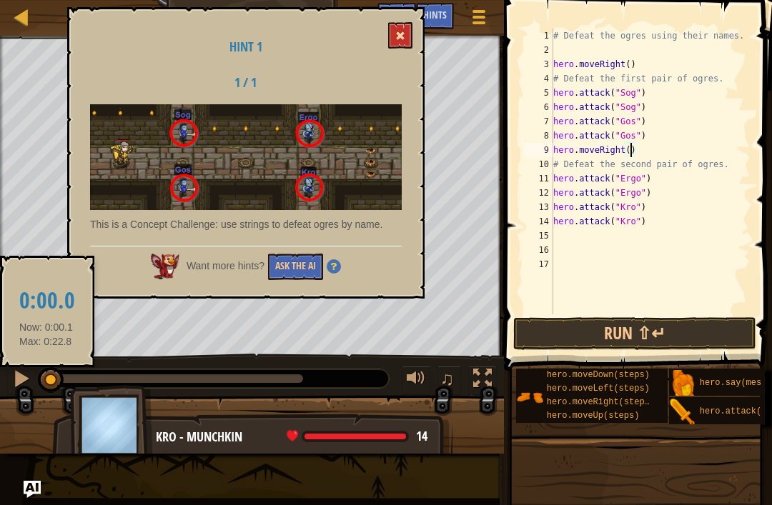
click at [409, 35] on button at bounding box center [400, 35] width 24 height 26
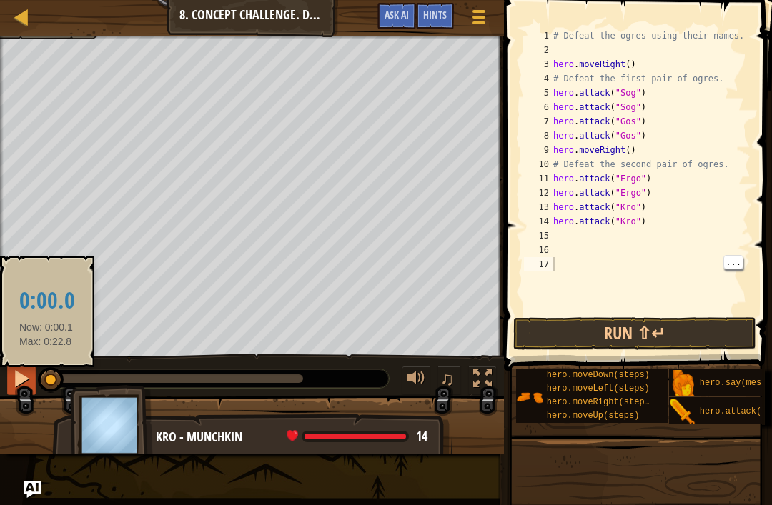
click at [23, 375] on div at bounding box center [21, 378] width 19 height 19
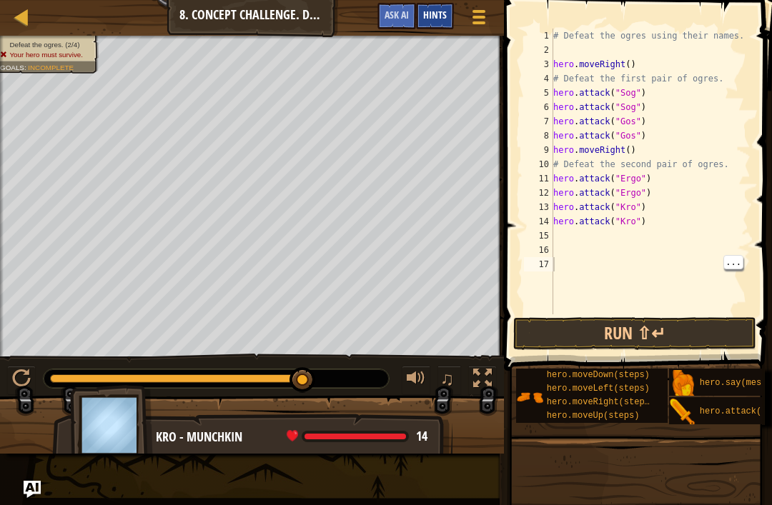
click at [442, 23] on div "Hints" at bounding box center [435, 16] width 38 height 26
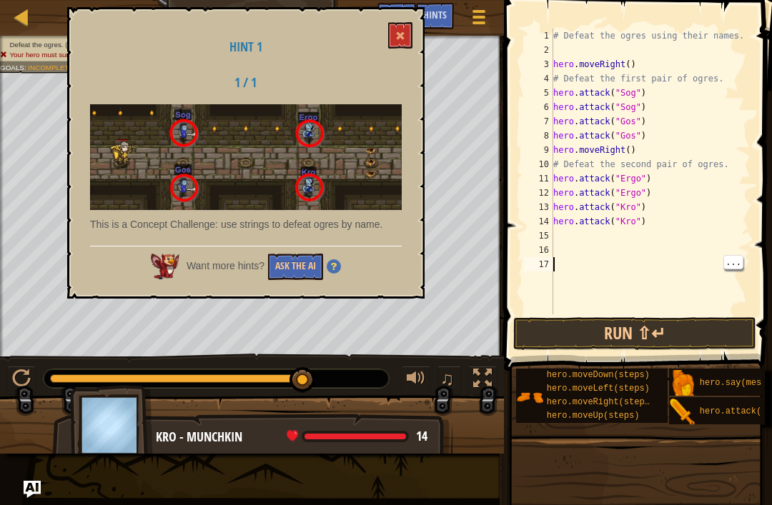
click at [670, 267] on div "# Defeat the ogres using their names. hero . moveRight ( ) # Defeat the first p…" at bounding box center [650, 186] width 200 height 314
click at [308, 267] on button "Ask the AI" at bounding box center [295, 267] width 55 height 26
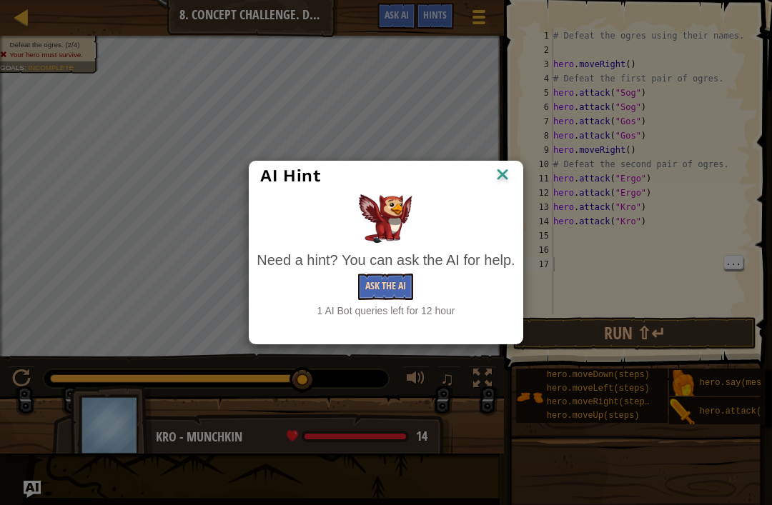
click at [407, 284] on button "Ask the AI" at bounding box center [385, 287] width 55 height 26
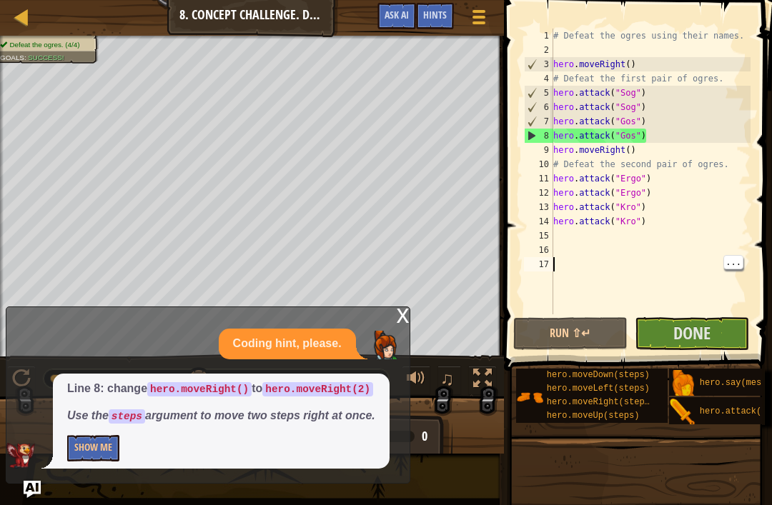
click at [397, 321] on div "x" at bounding box center [403, 314] width 13 height 14
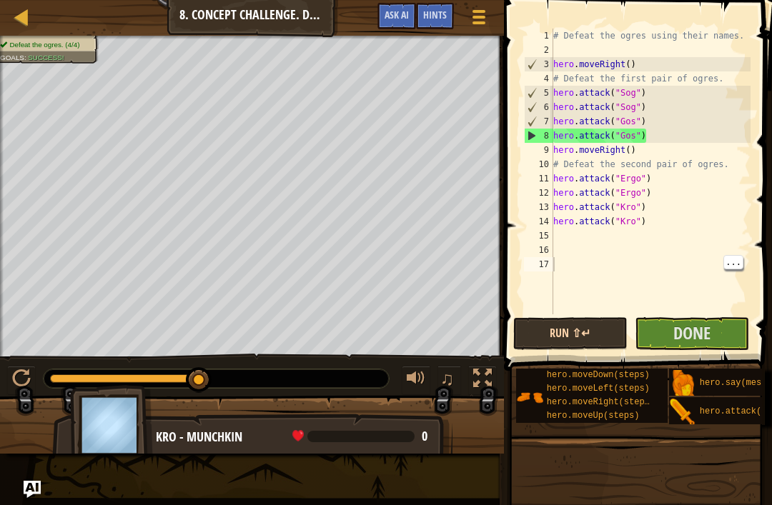
click at [575, 337] on button "Run ⇧↵" at bounding box center [570, 333] width 114 height 33
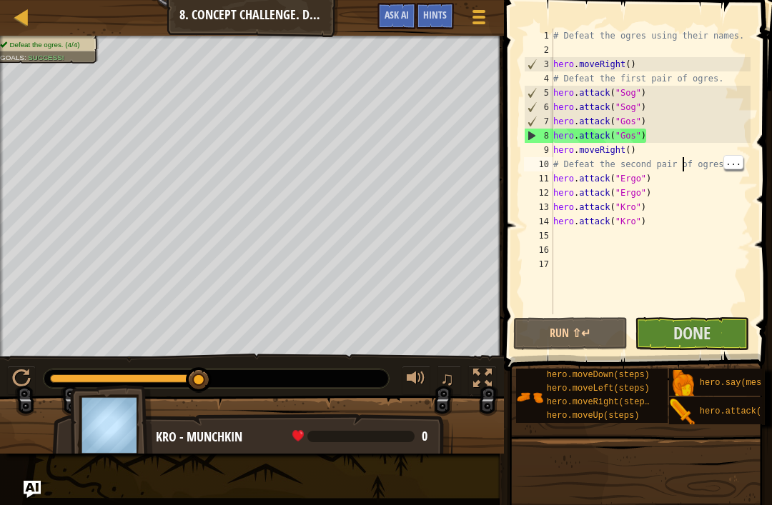
click at [682, 167] on div "# Defeat the ogres using their names. hero . moveRight ( ) # Defeat the first p…" at bounding box center [650, 186] width 200 height 314
click at [583, 337] on button "Run ⇧↵" at bounding box center [570, 333] width 114 height 33
click at [558, 177] on div "# Defeat the ogres using their names. hero . moveRight ( ) # Defeat the first p…" at bounding box center [650, 186] width 200 height 314
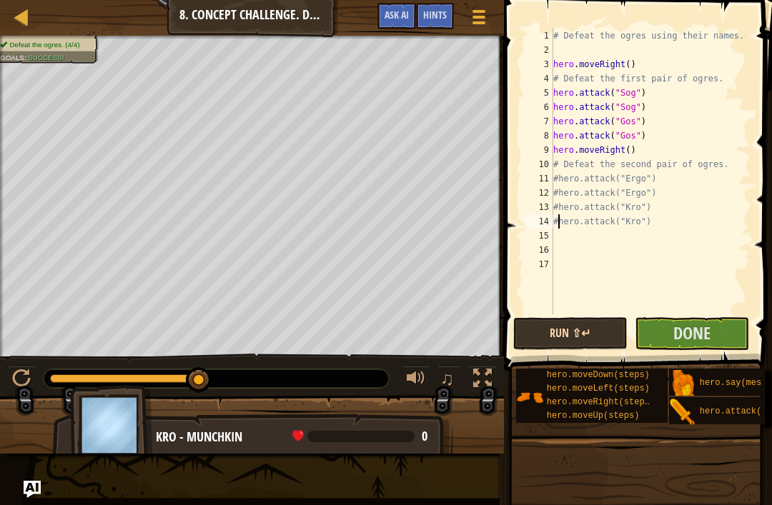
click at [575, 341] on button "Run ⇧↵" at bounding box center [570, 333] width 114 height 33
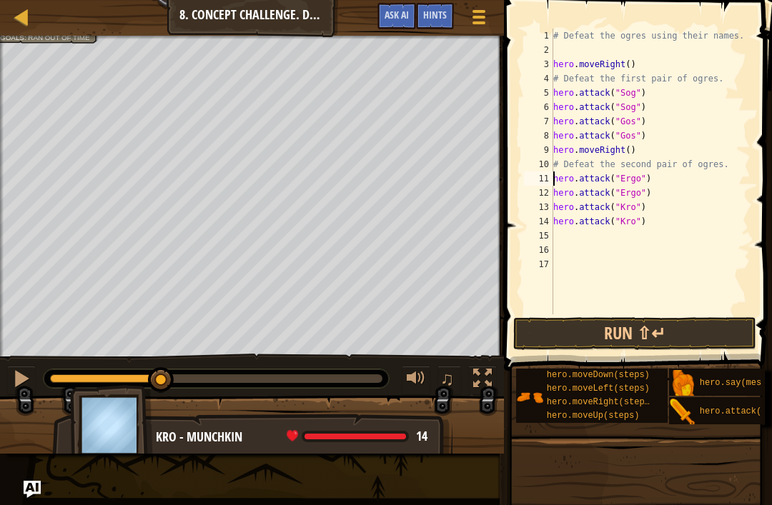
type textarea "hero.moveRight()"
click at [659, 344] on button "Run ⇧↵" at bounding box center [634, 333] width 243 height 33
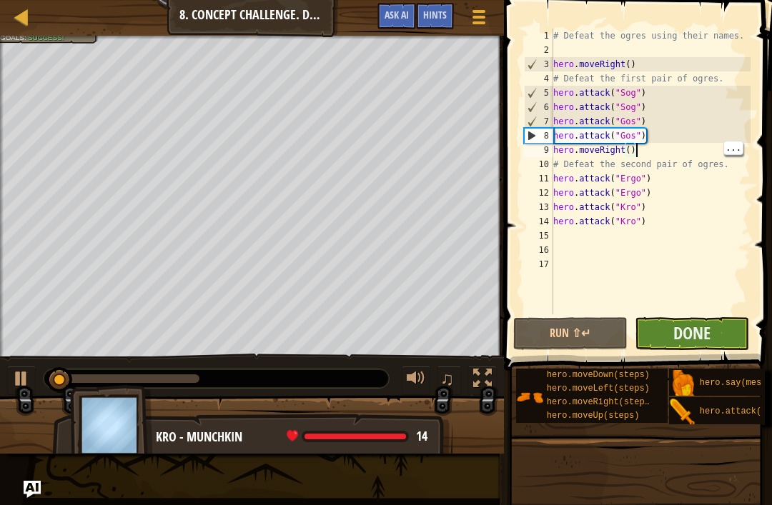
click at [665, 334] on button "Done" at bounding box center [692, 333] width 114 height 33
